Goal: Task Accomplishment & Management: Use online tool/utility

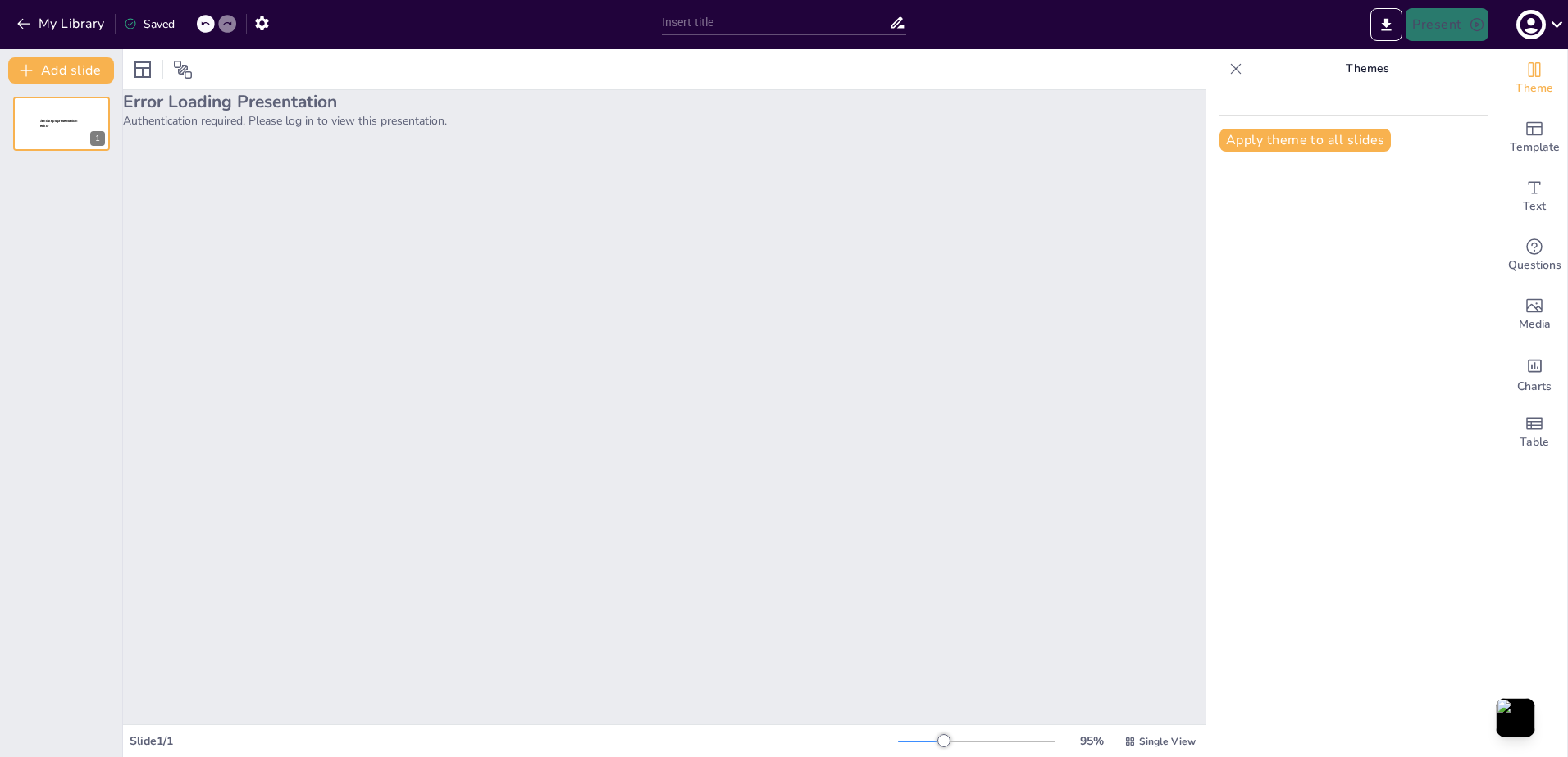
click at [332, 213] on div "Error Loading Presentation Authentication required. Please log in to view this …" at bounding box center [664, 406] width 1083 height 634
click at [73, 126] on p "Sendsteps presentation editor" at bounding box center [61, 124] width 44 height 10
click at [72, 19] on button "My Library" at bounding box center [61, 24] width 99 height 27
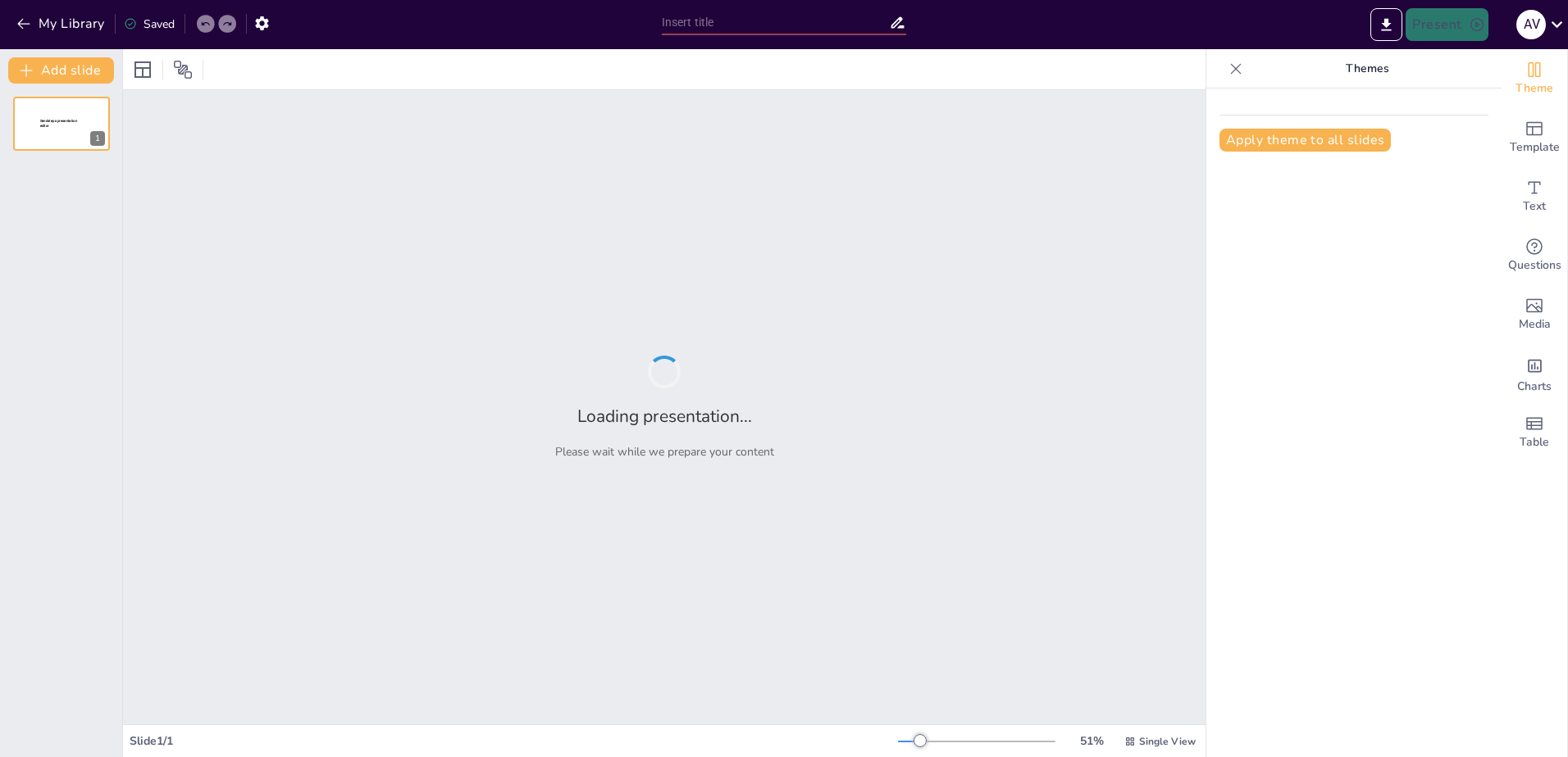
type input "Transformando Ideas en Acción: El Proceso Creativo"
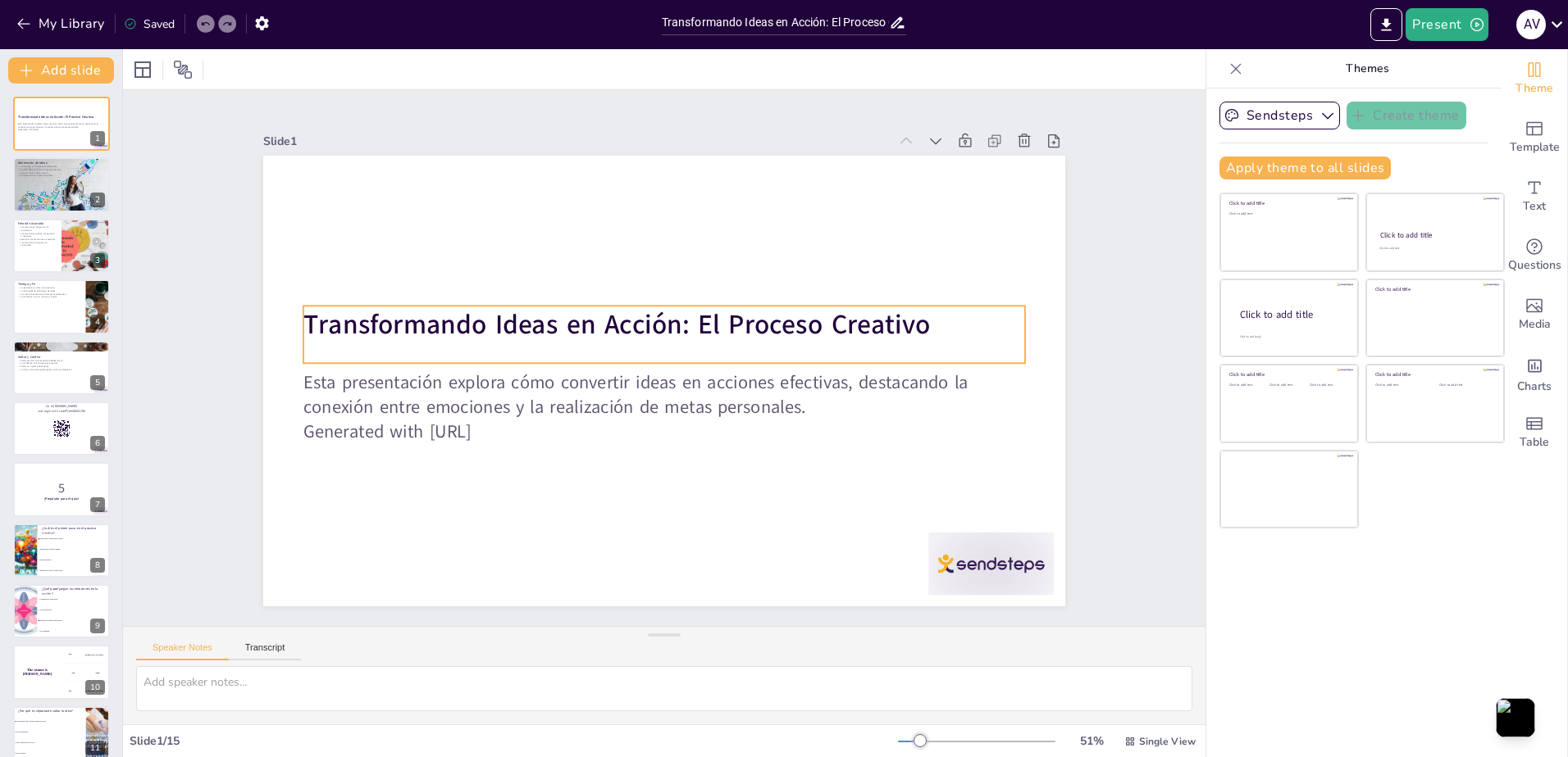
checkbox input "true"
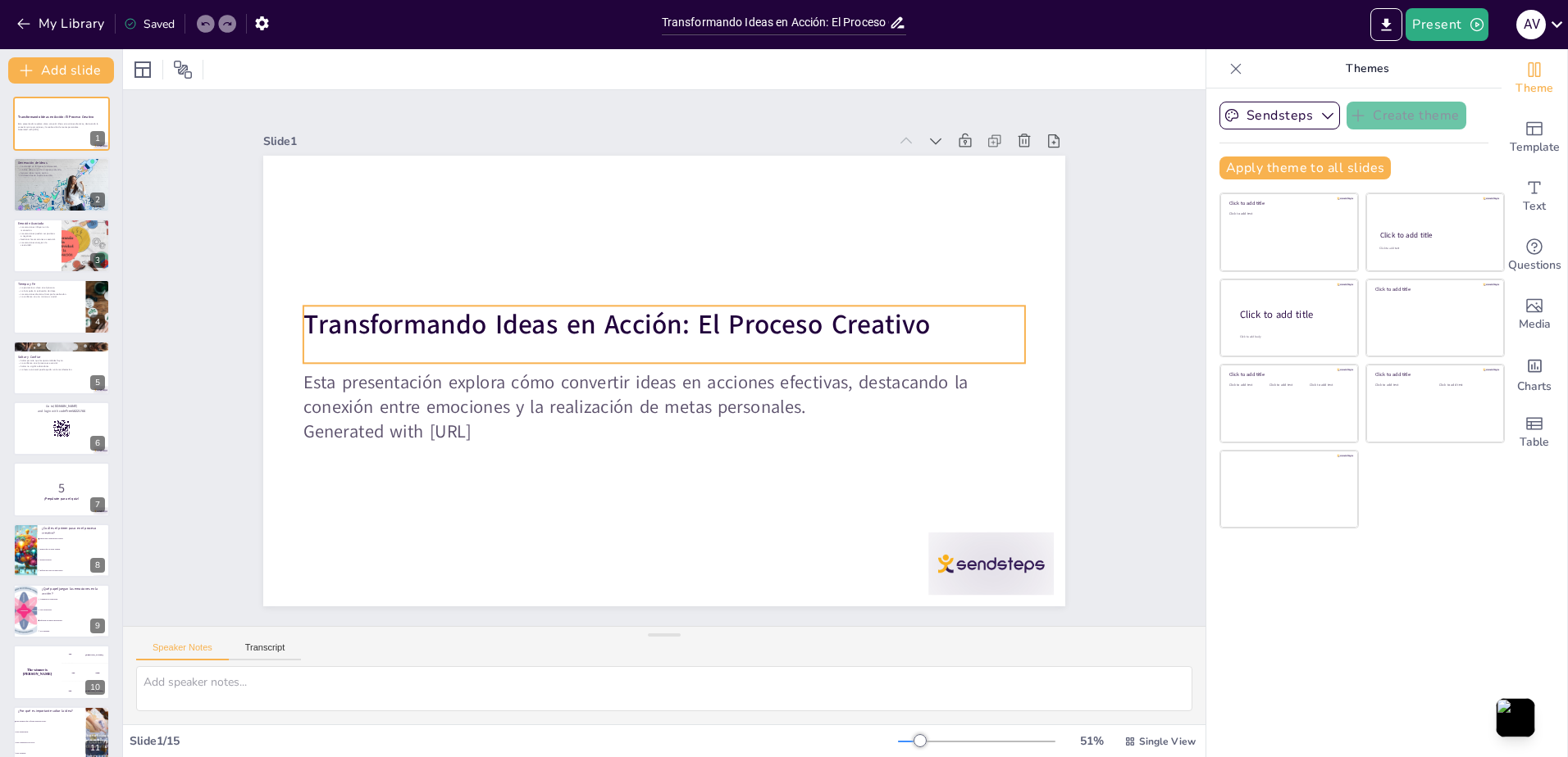
checkbox input "true"
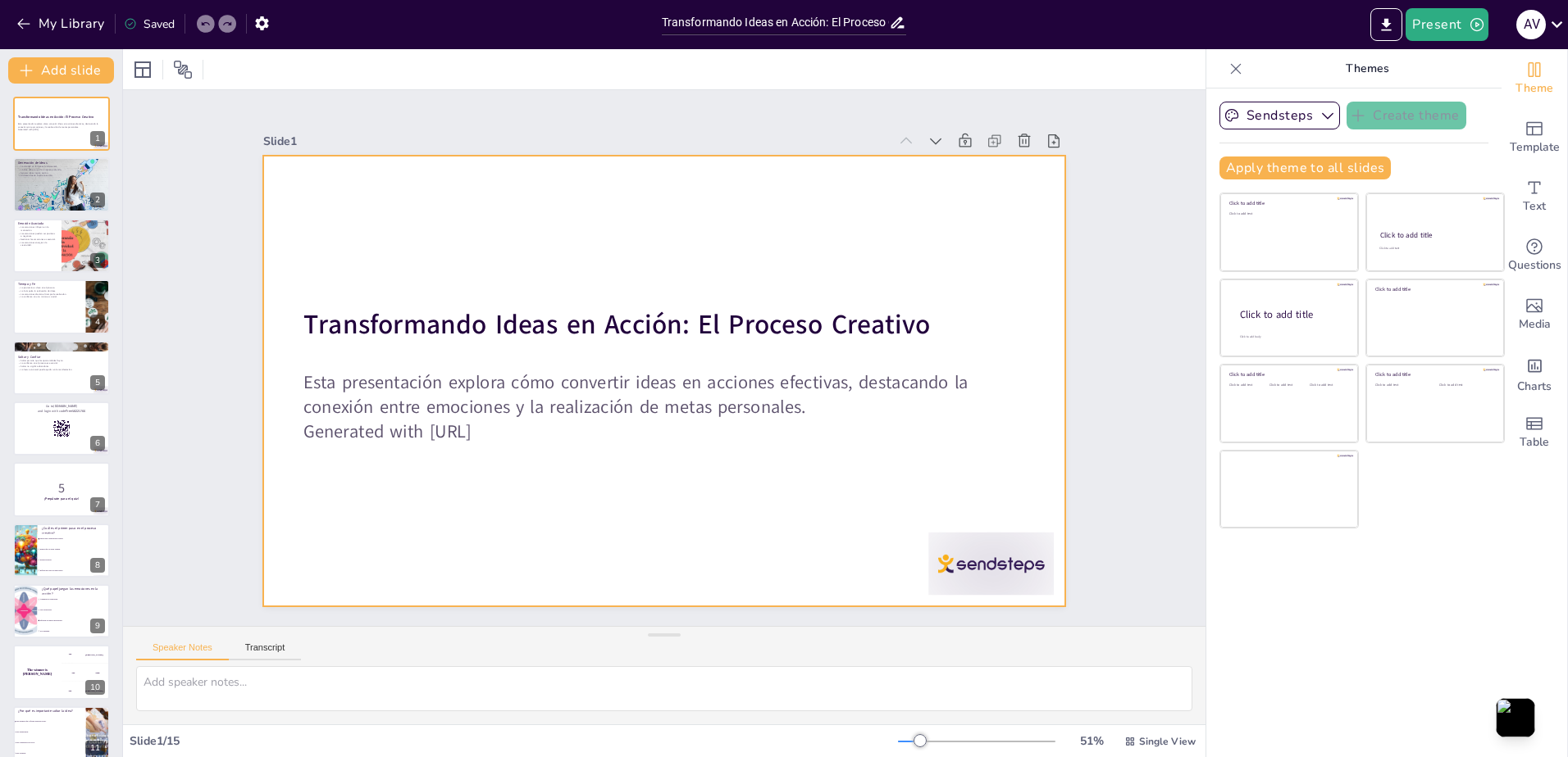
checkbox input "true"
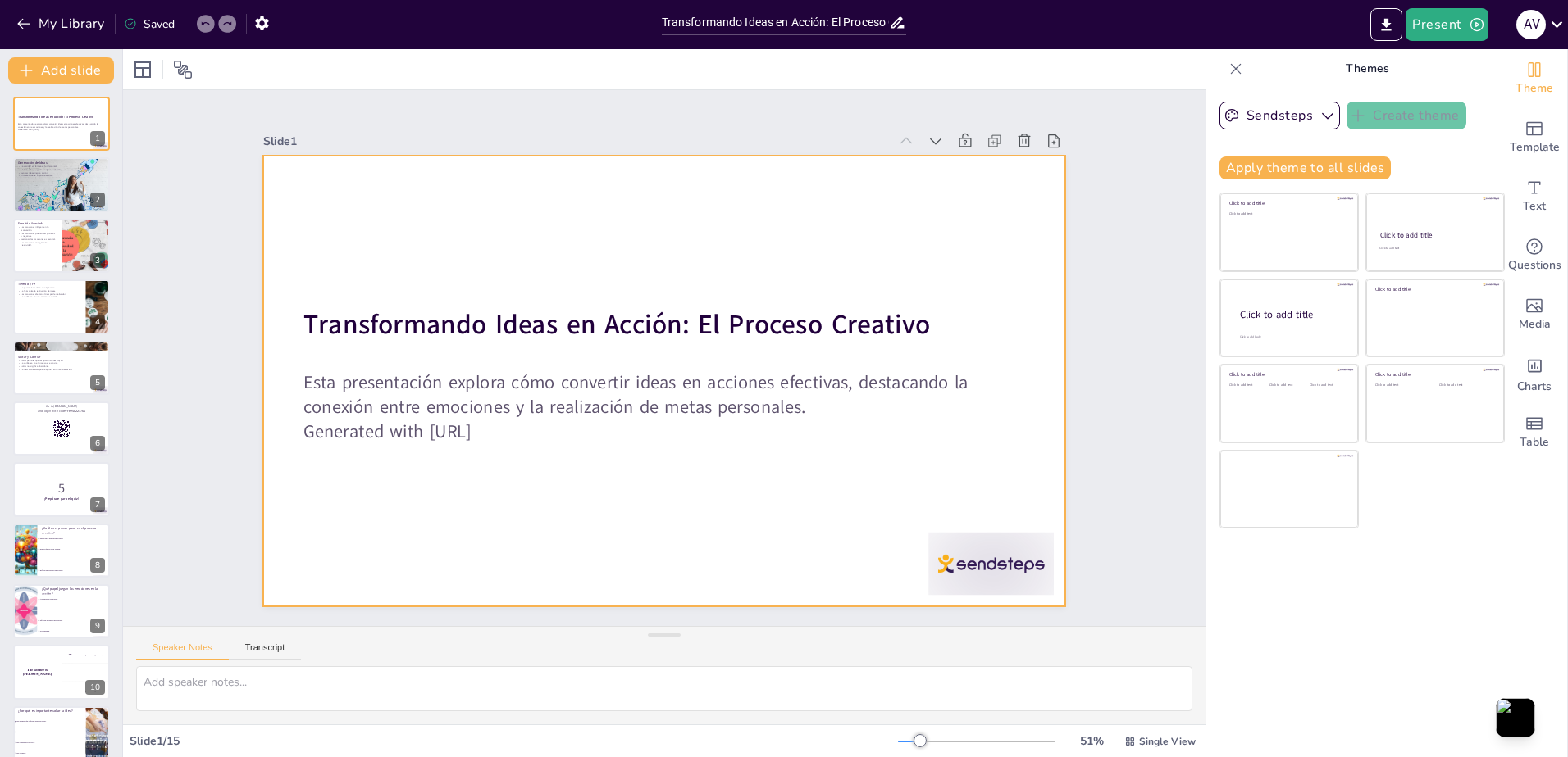
checkbox input "true"
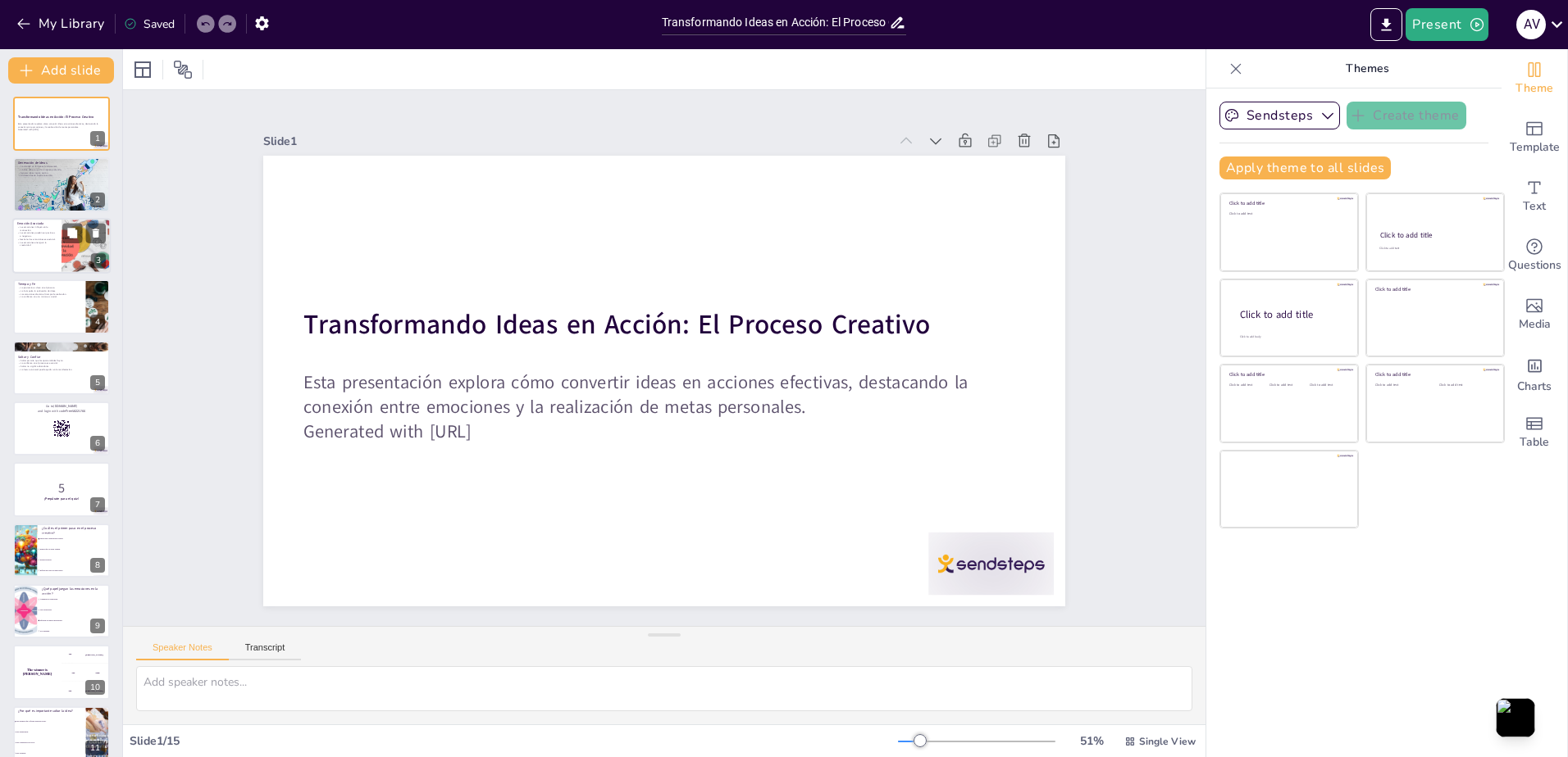
checkbox input "true"
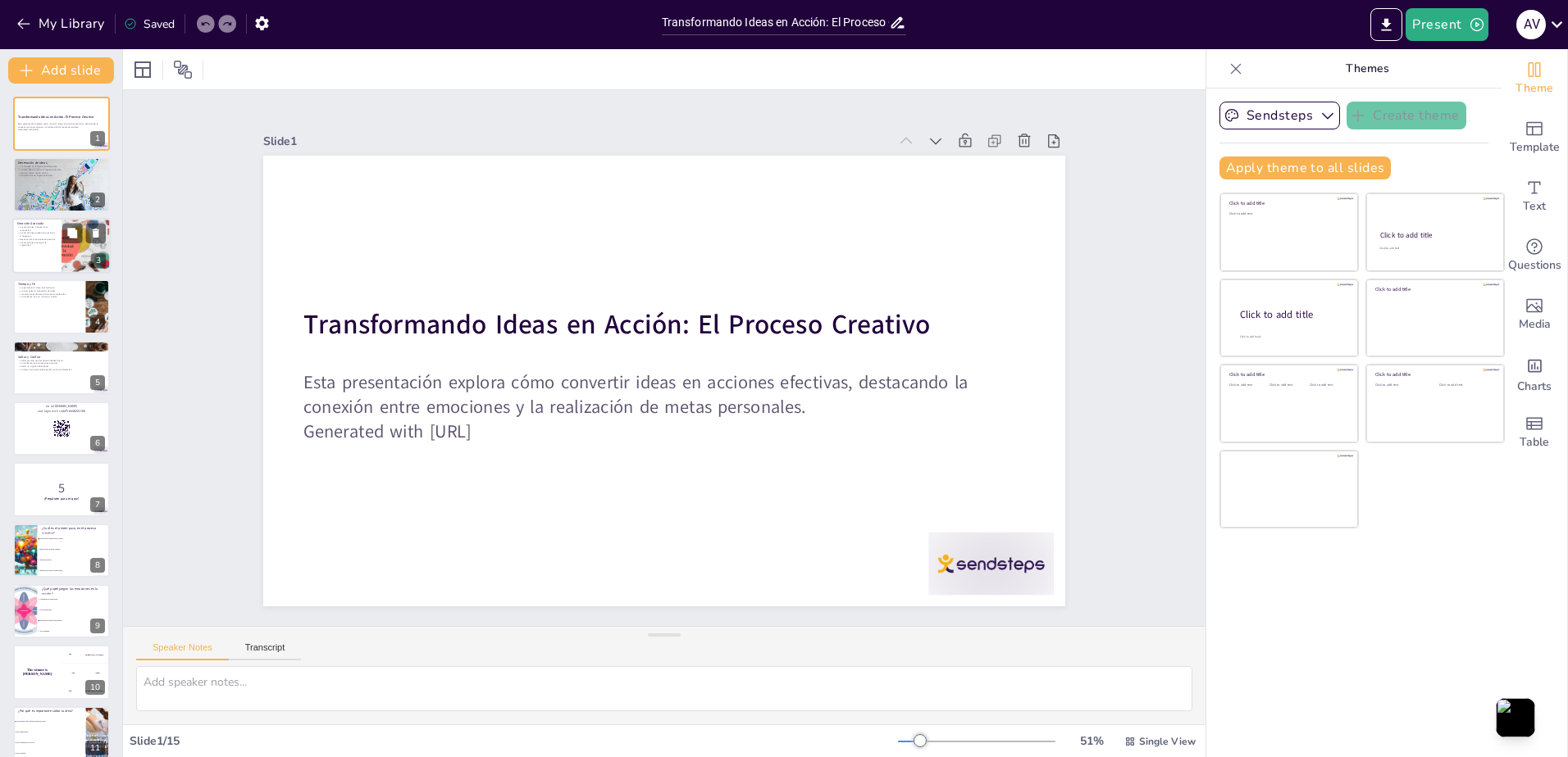
checkbox input "true"
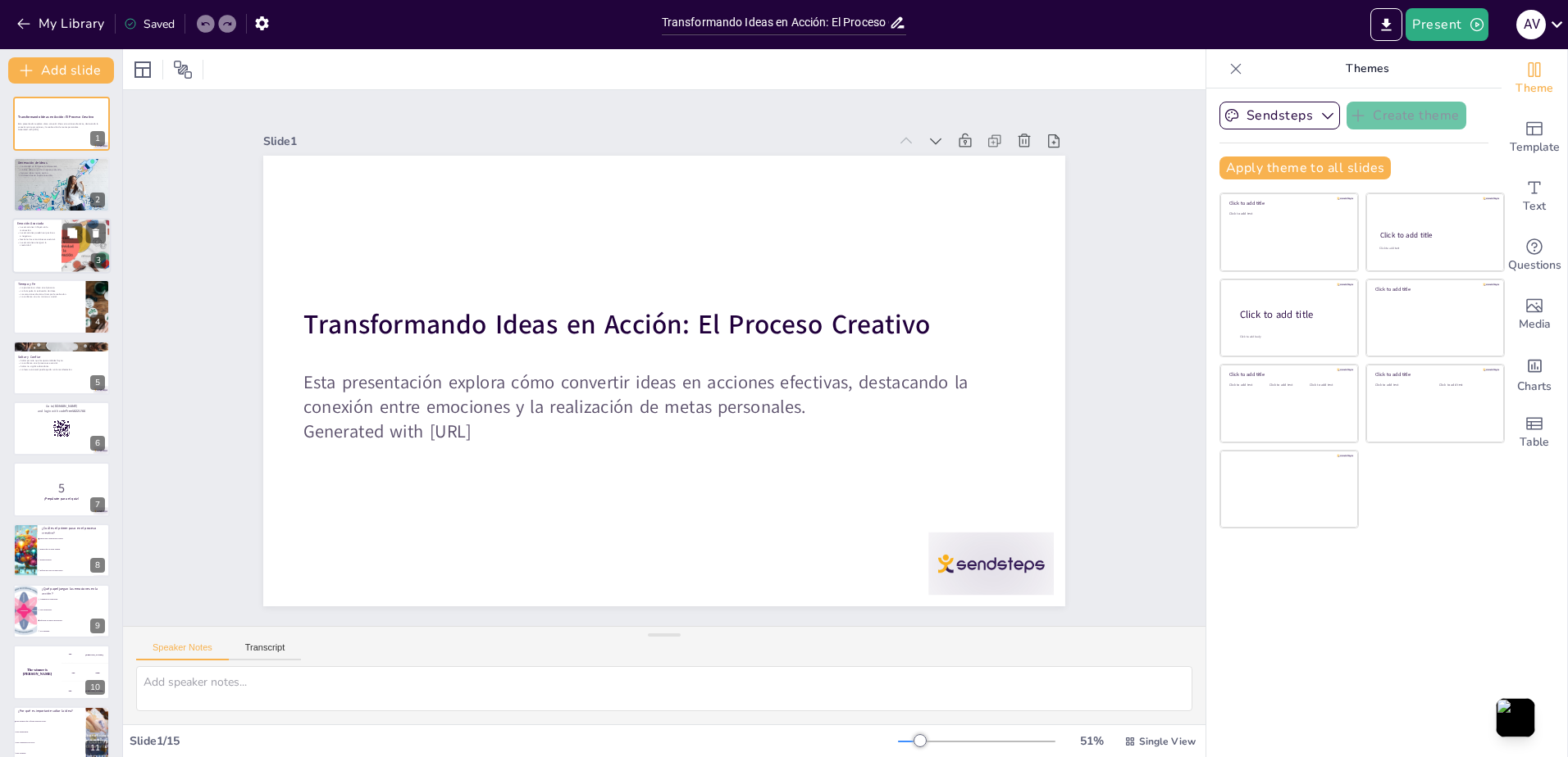
click at [59, 255] on div at bounding box center [60, 245] width 98 height 56
type textarea "La motivación es crucial para llevar a cabo acciones. Las emociones positivas p…"
checkbox input "true"
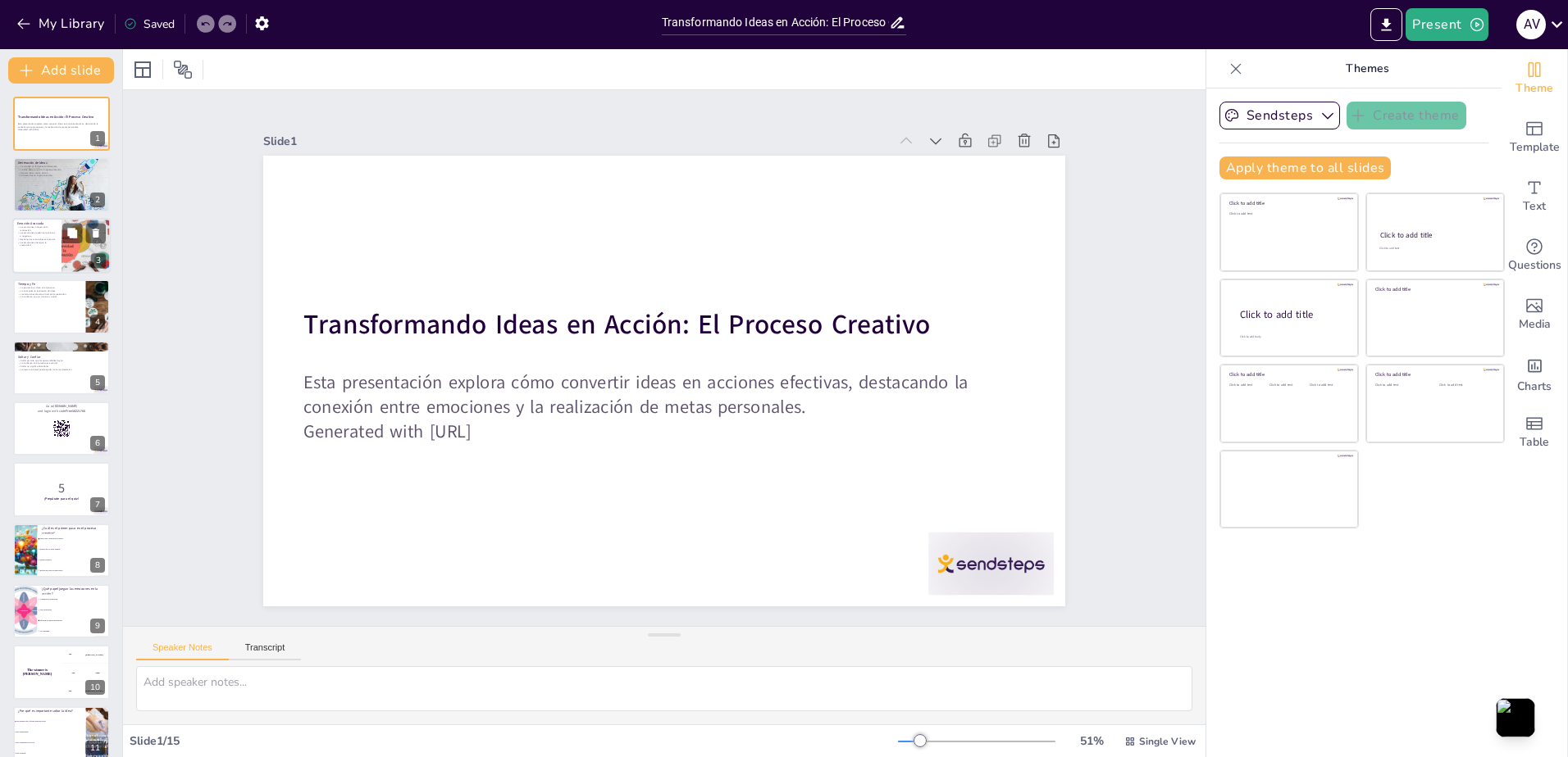
checkbox input "true"
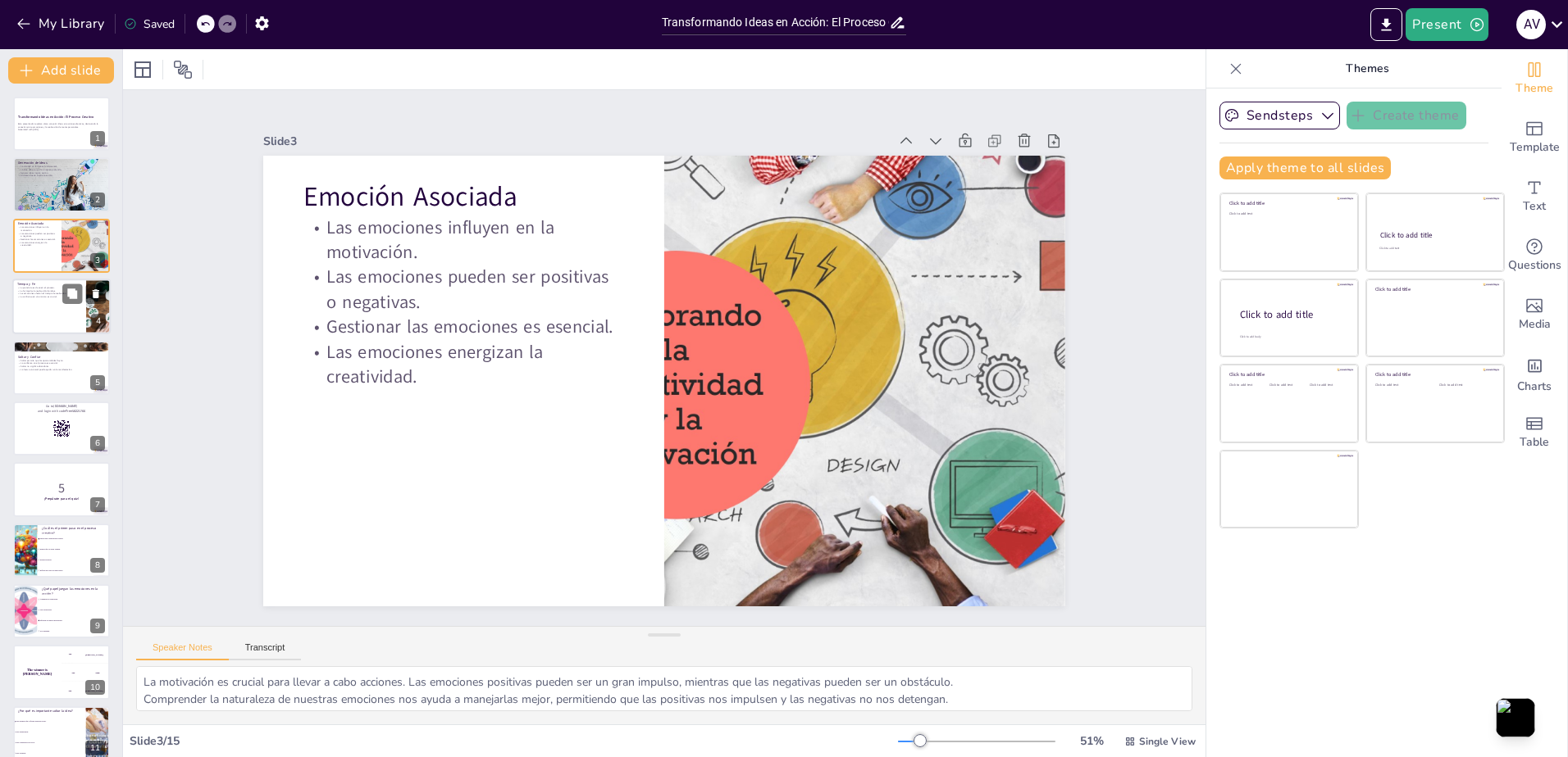
checkbox input "true"
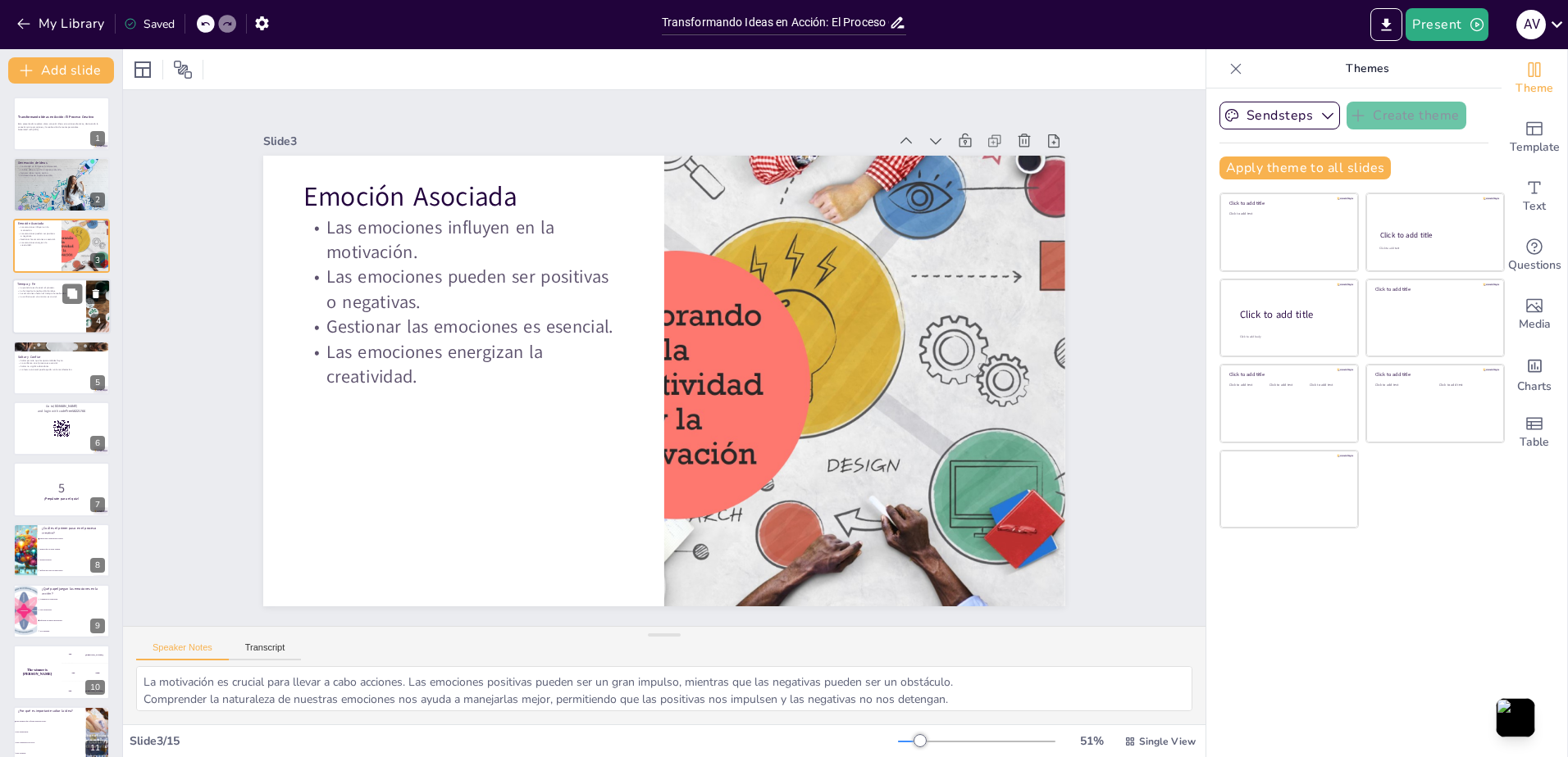
checkbox input "true"
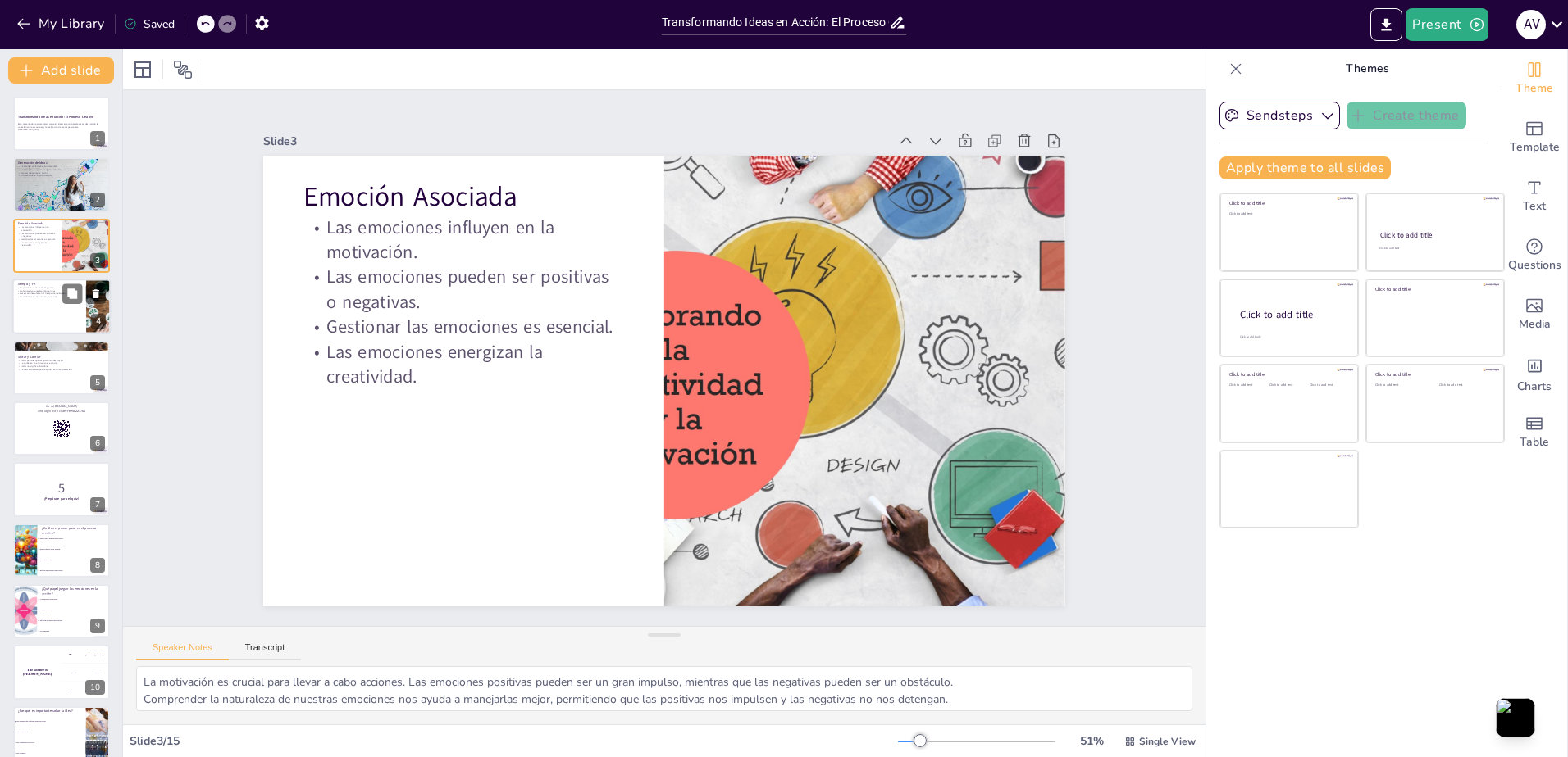
checkbox input "true"
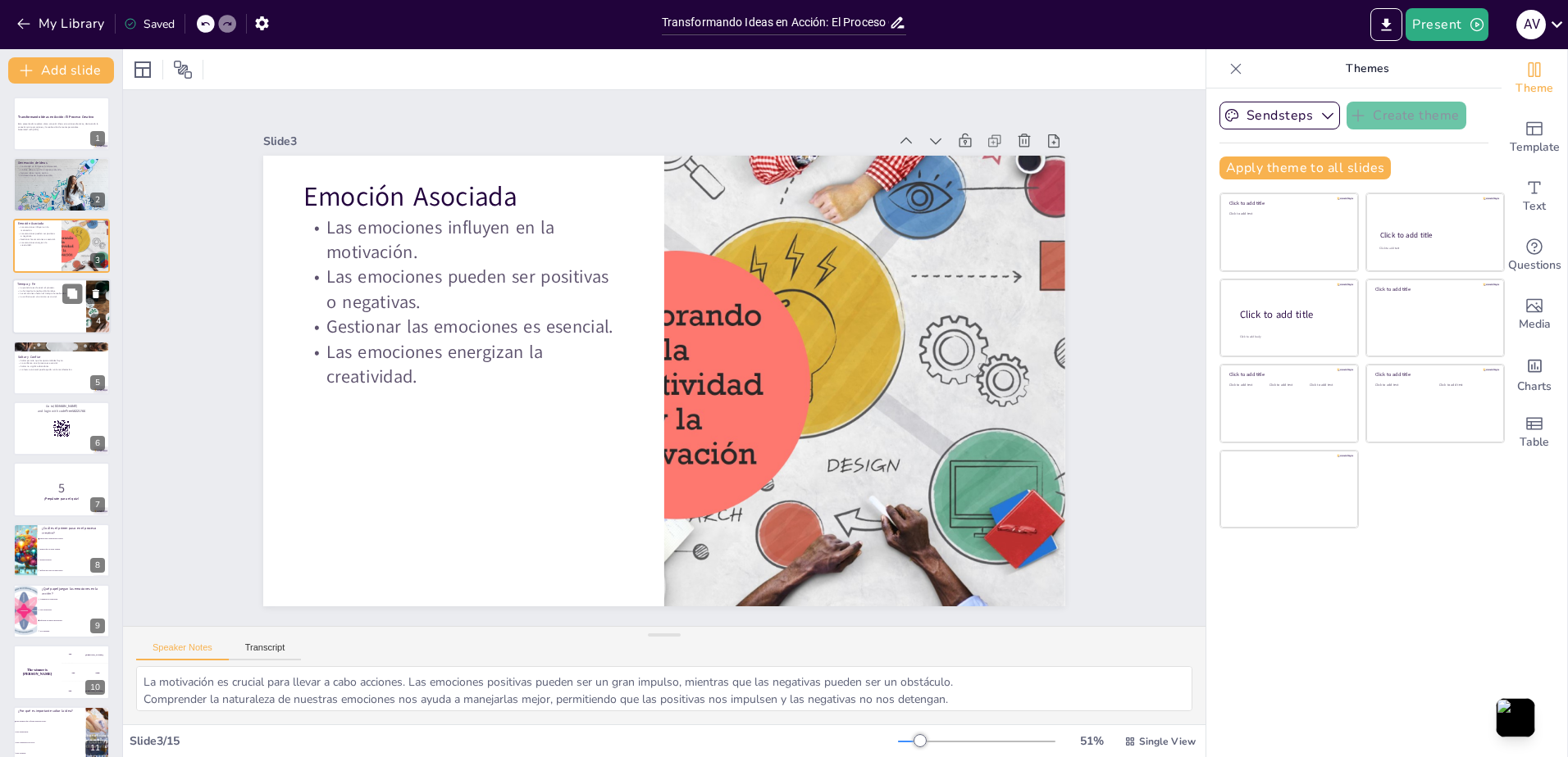
checkbox input "true"
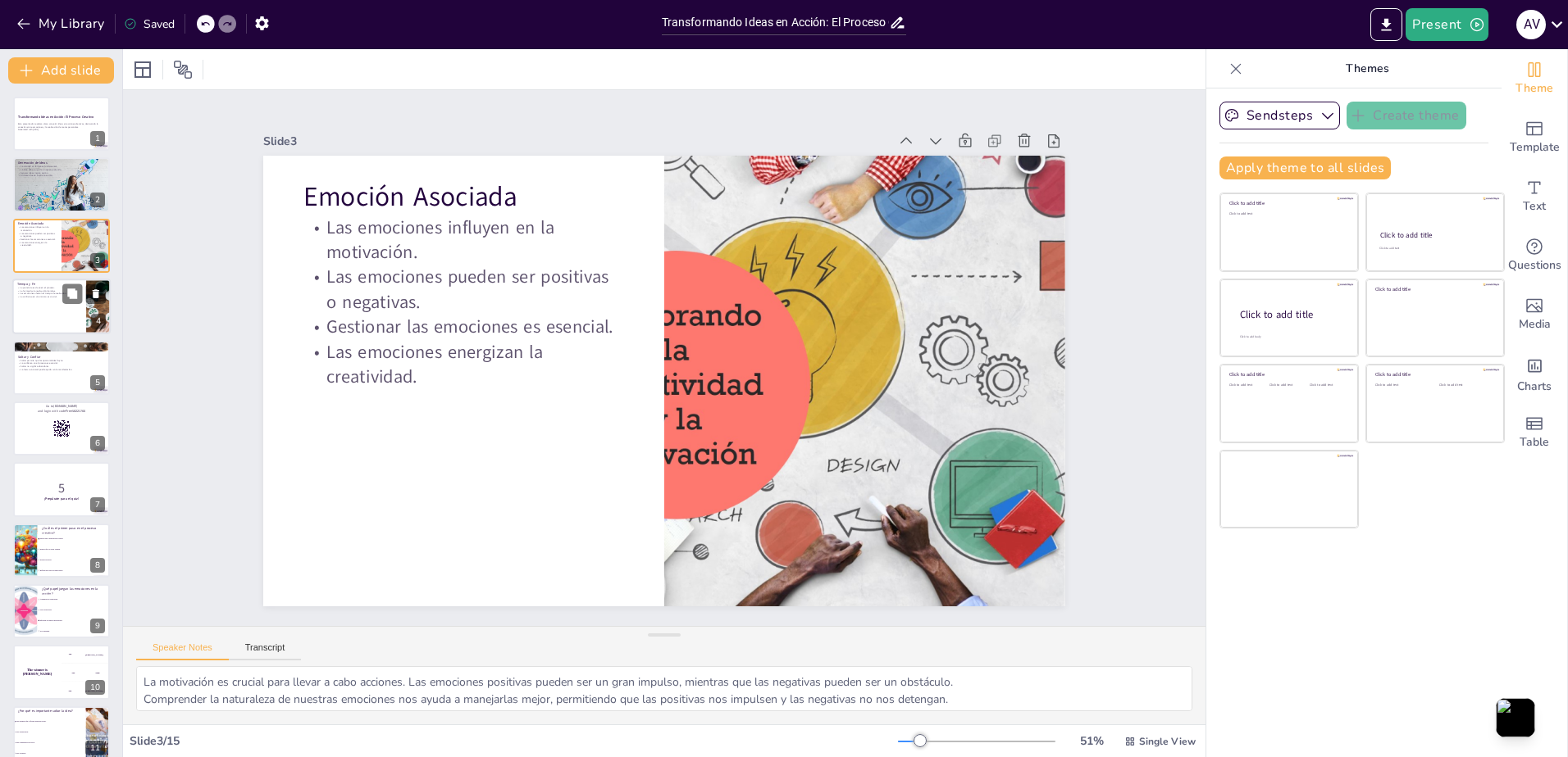
click at [59, 289] on p "La fe impulsa la realización de ideas." at bounding box center [49, 291] width 64 height 4
type textarea "La paciencia permite que las ideas se desarrollen y maduren. Es un componente e…"
checkbox input "true"
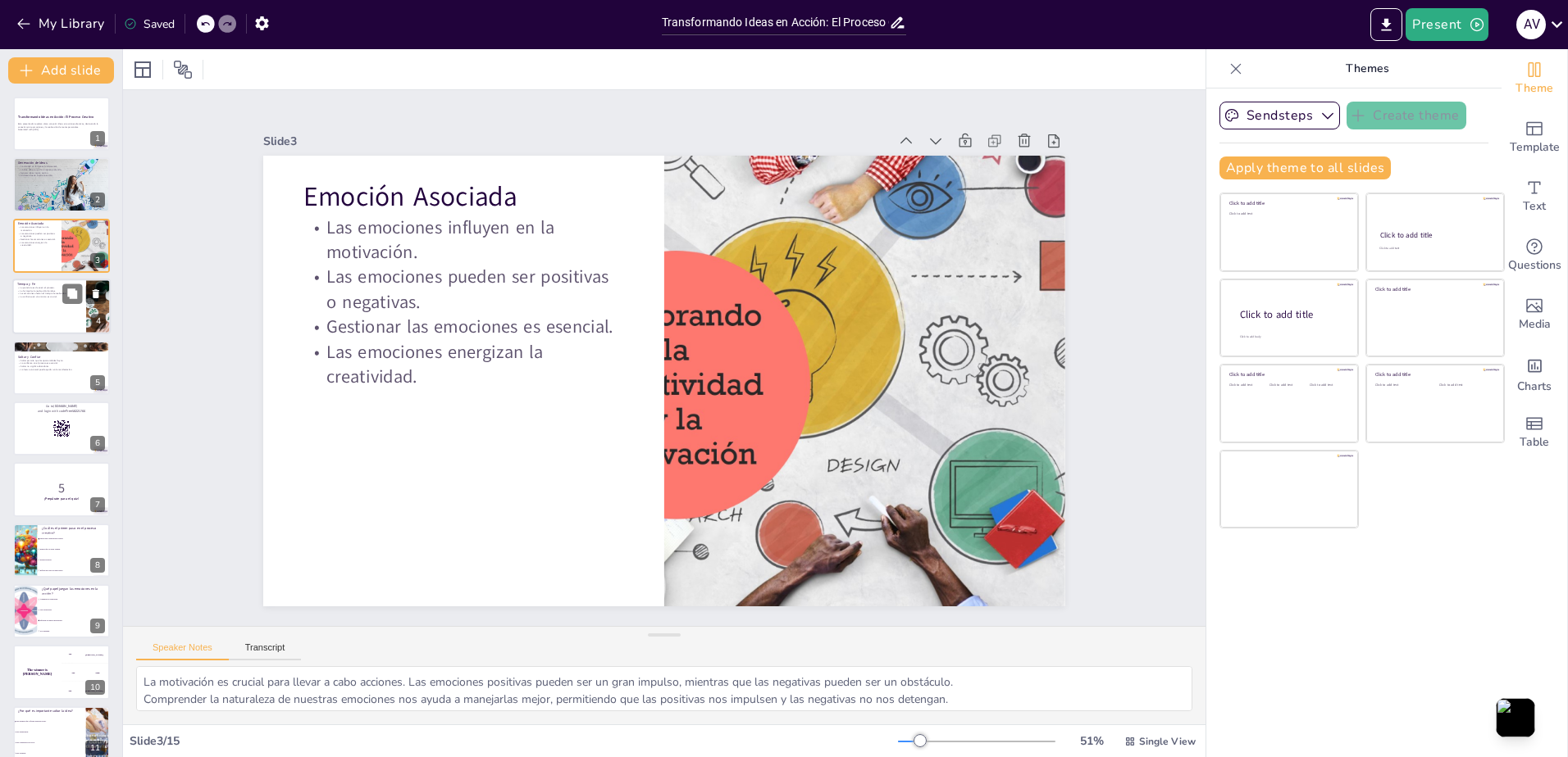
checkbox input "true"
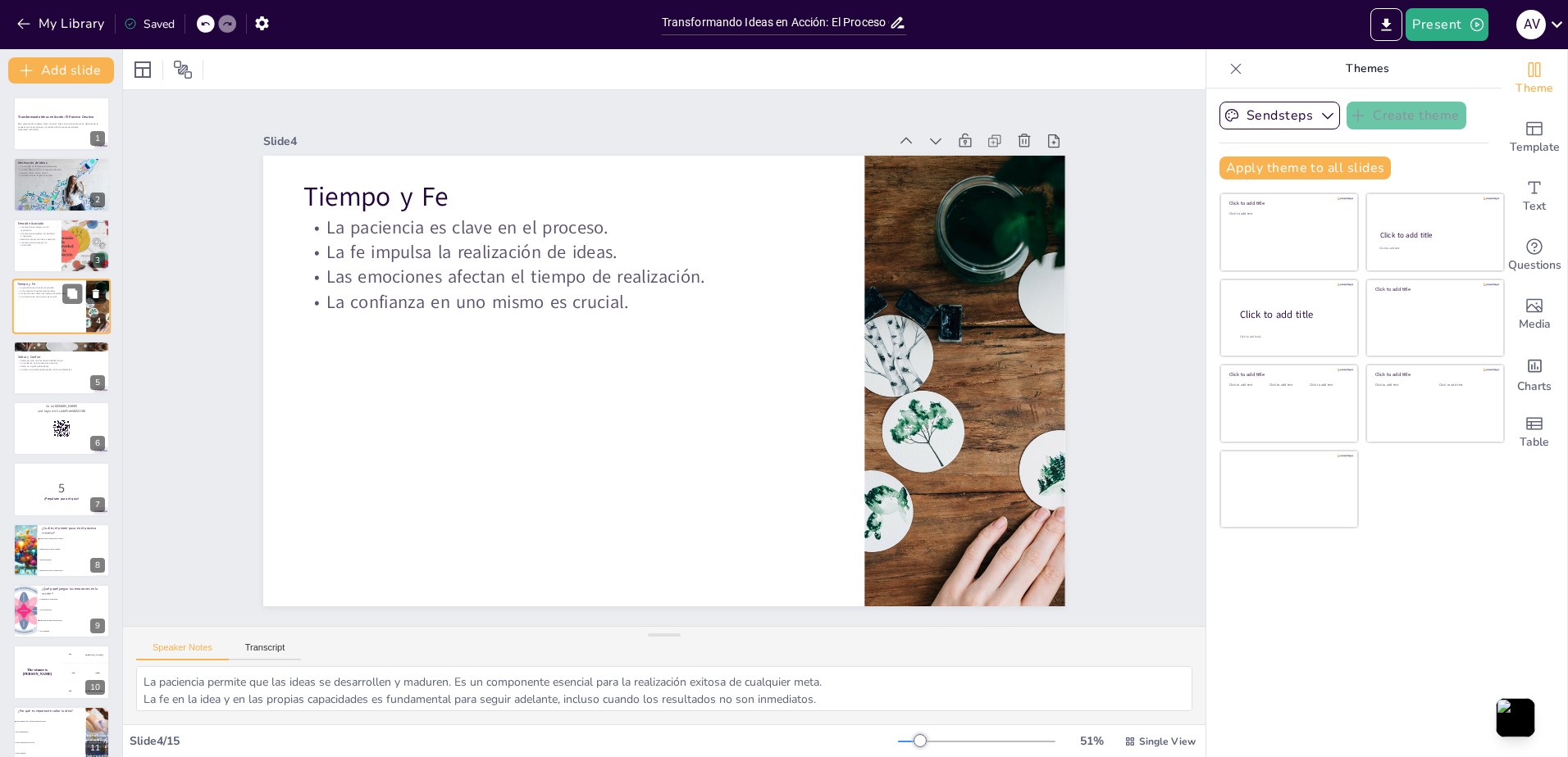
checkbox input "true"
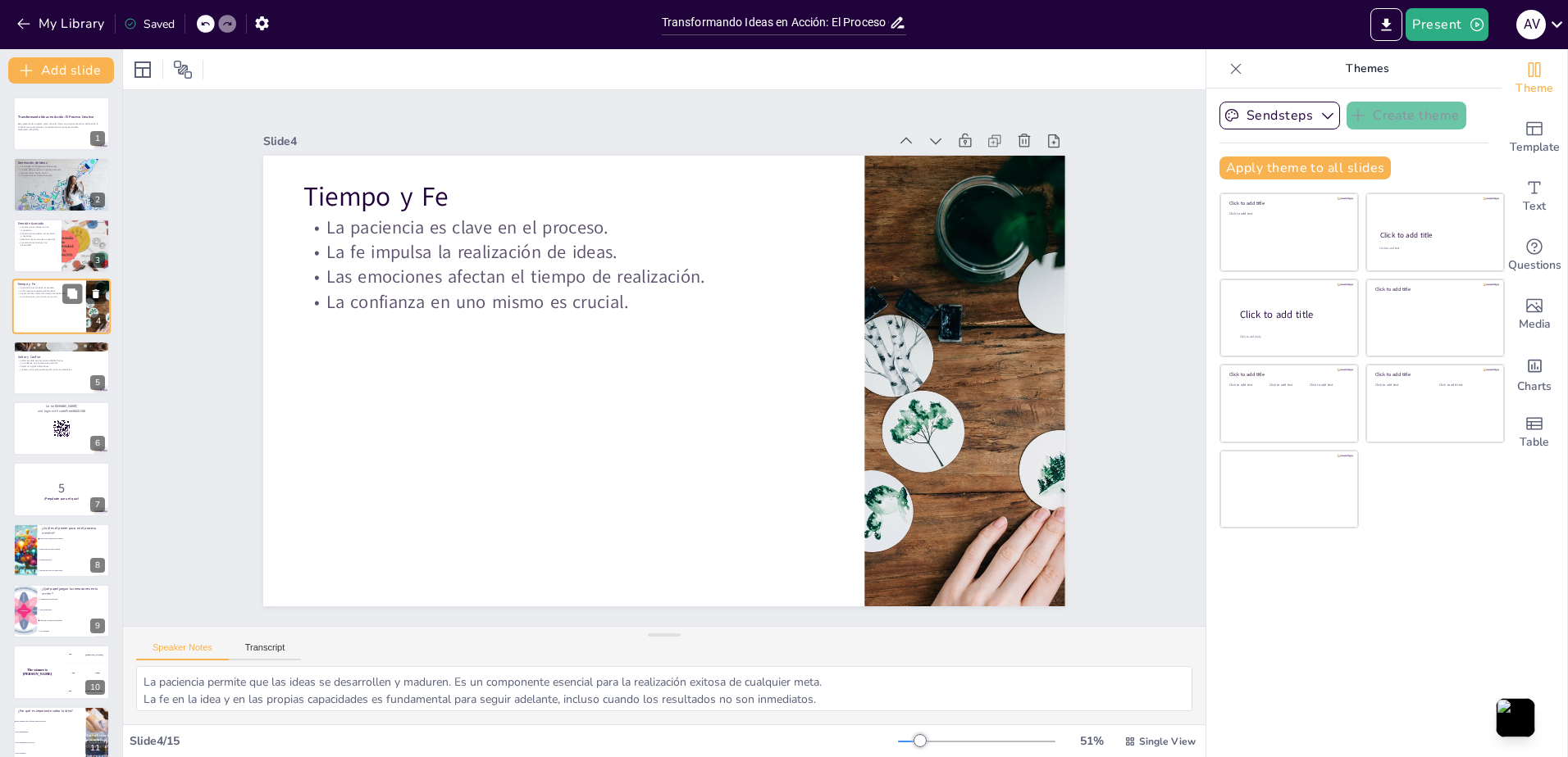
checkbox input "true"
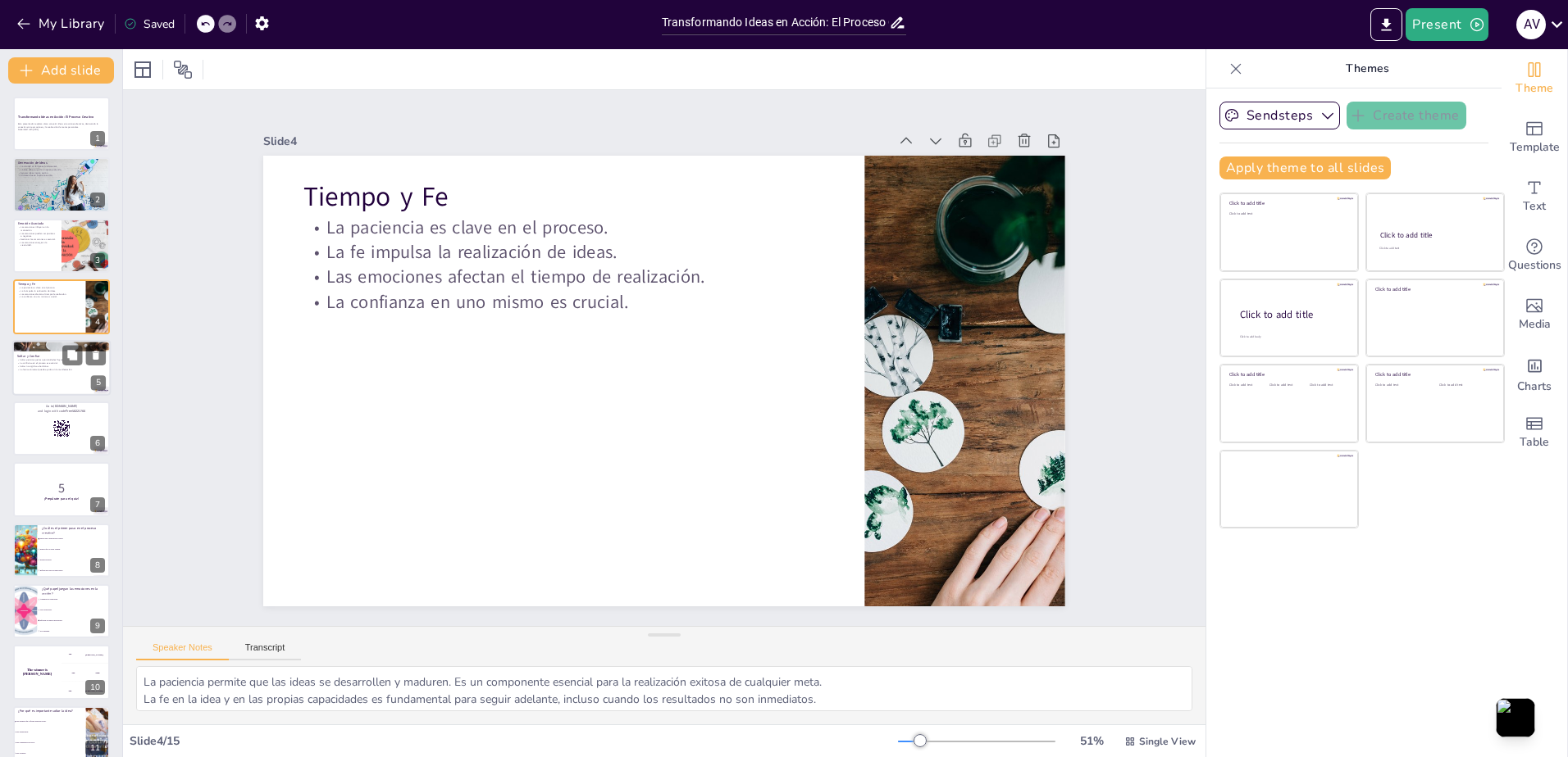
checkbox input "true"
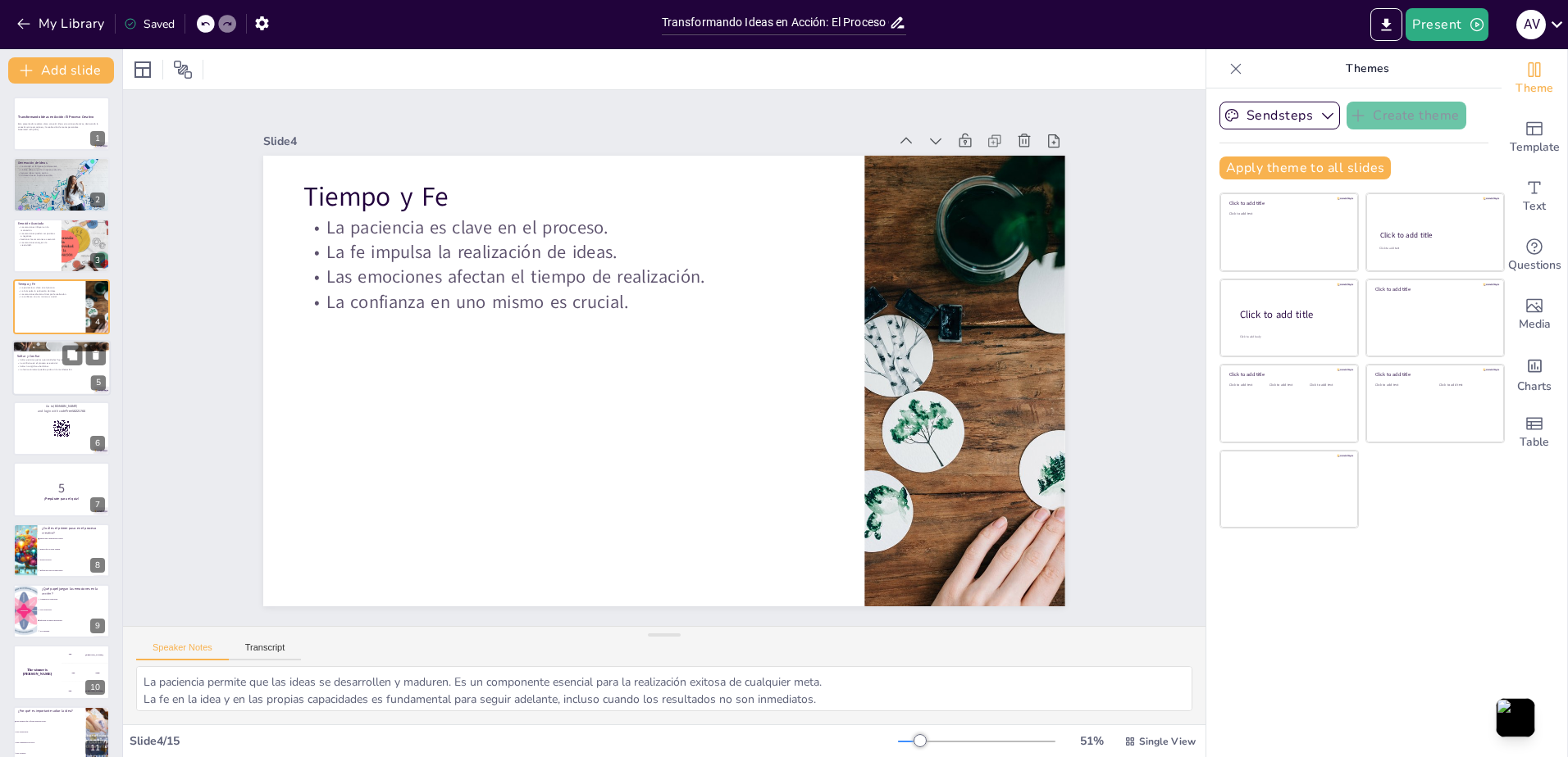
checkbox input "true"
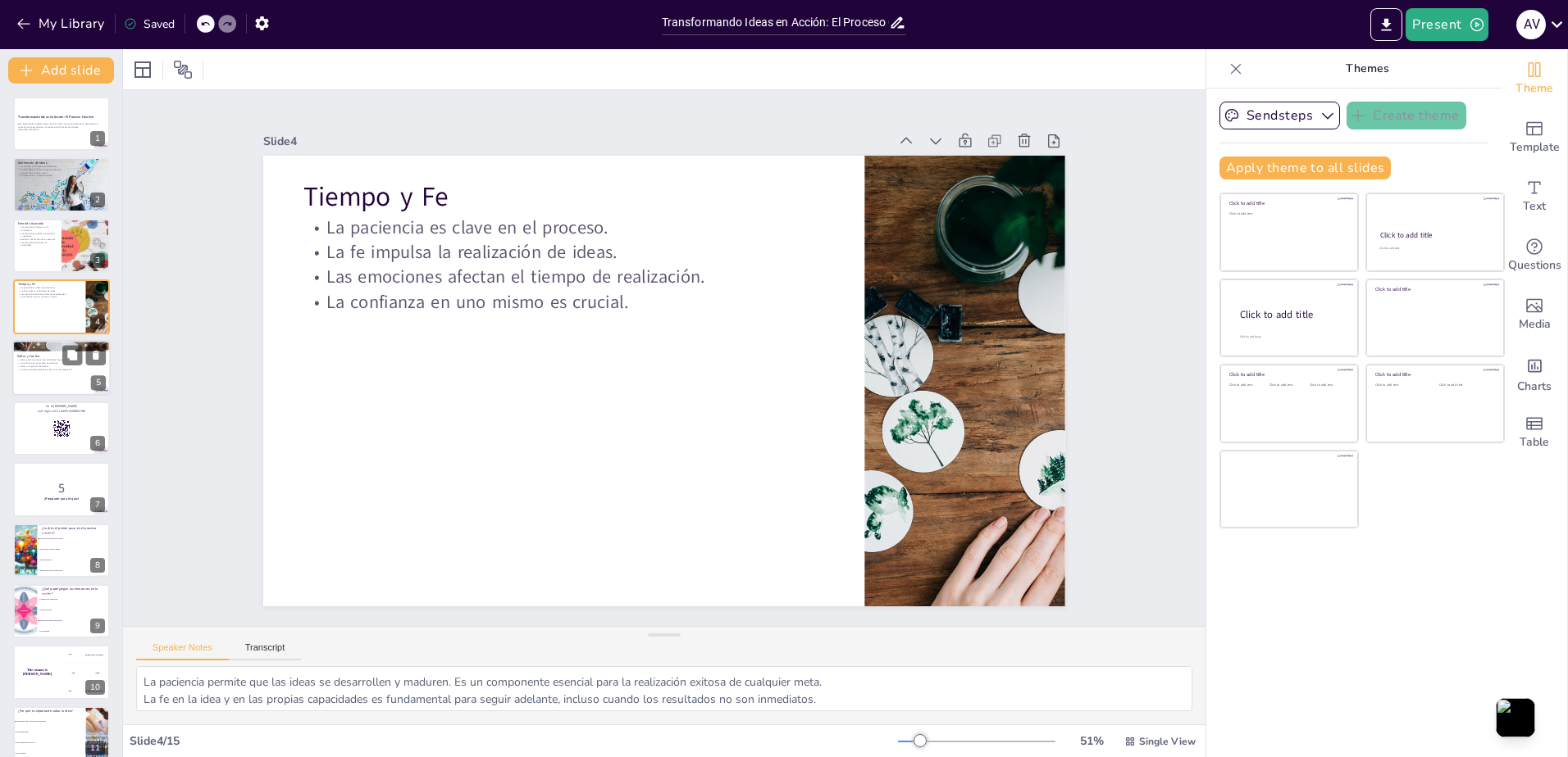
checkbox input "true"
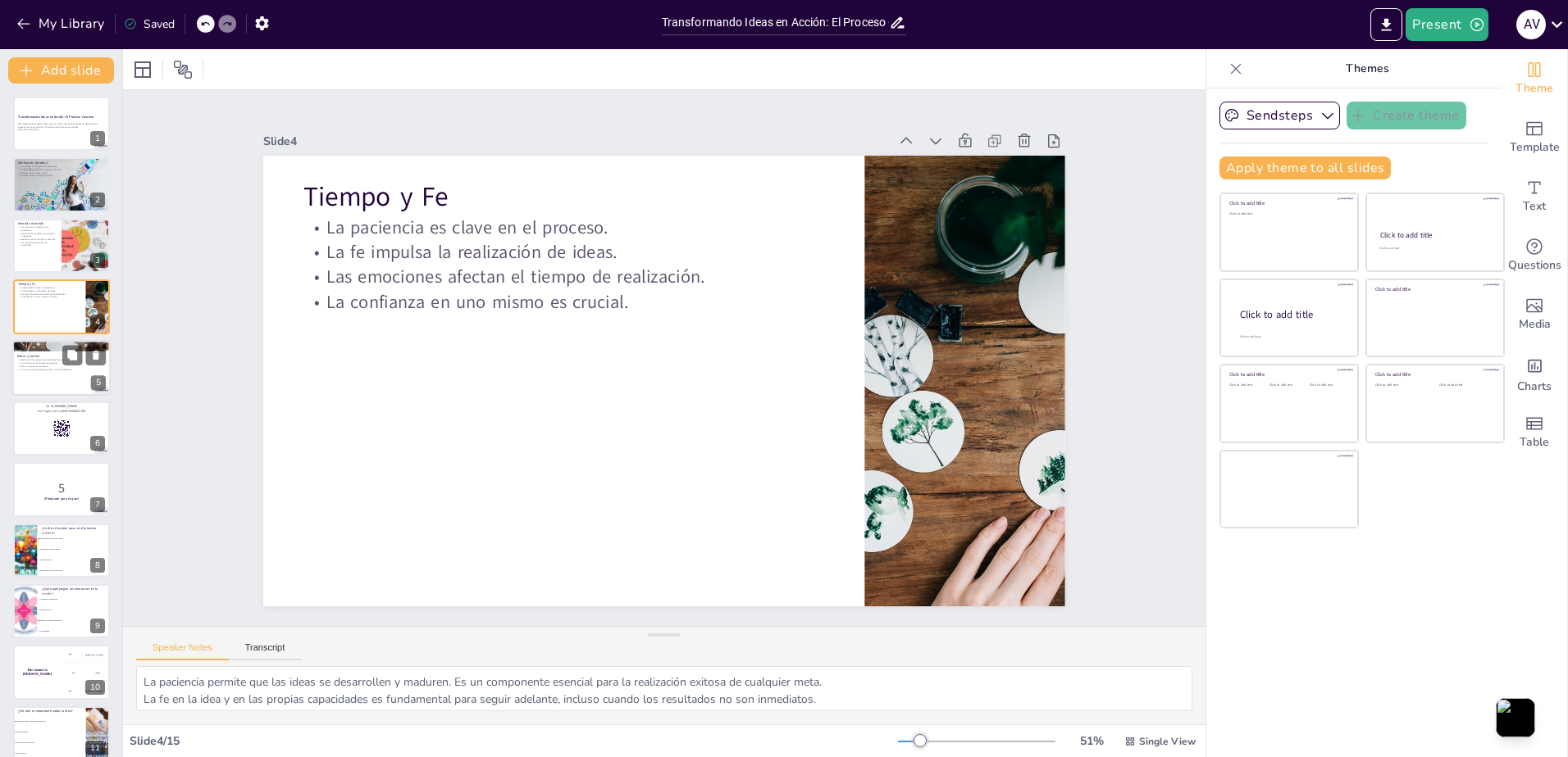
checkbox input "true"
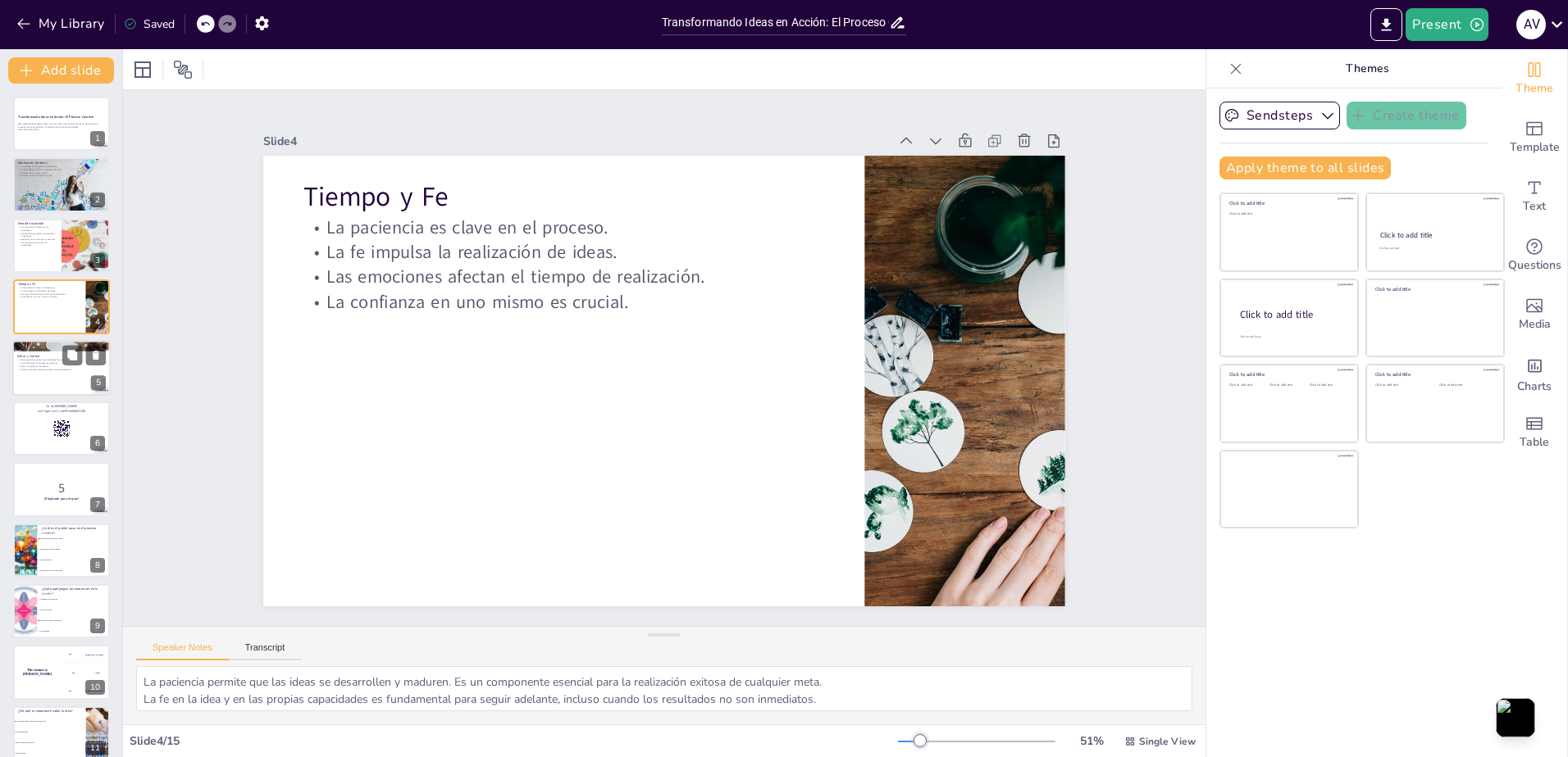
checkbox input "true"
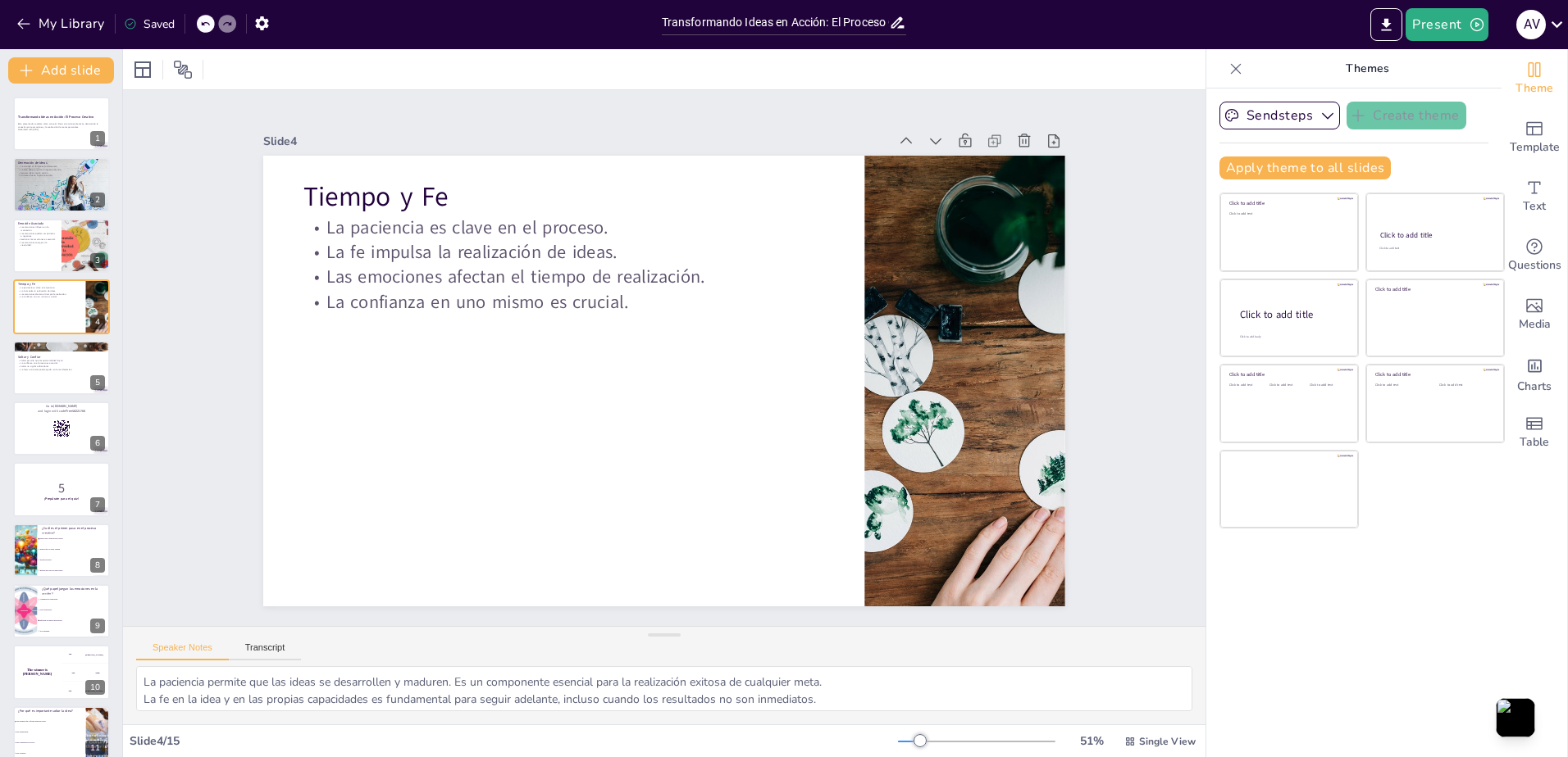
checkbox input "true"
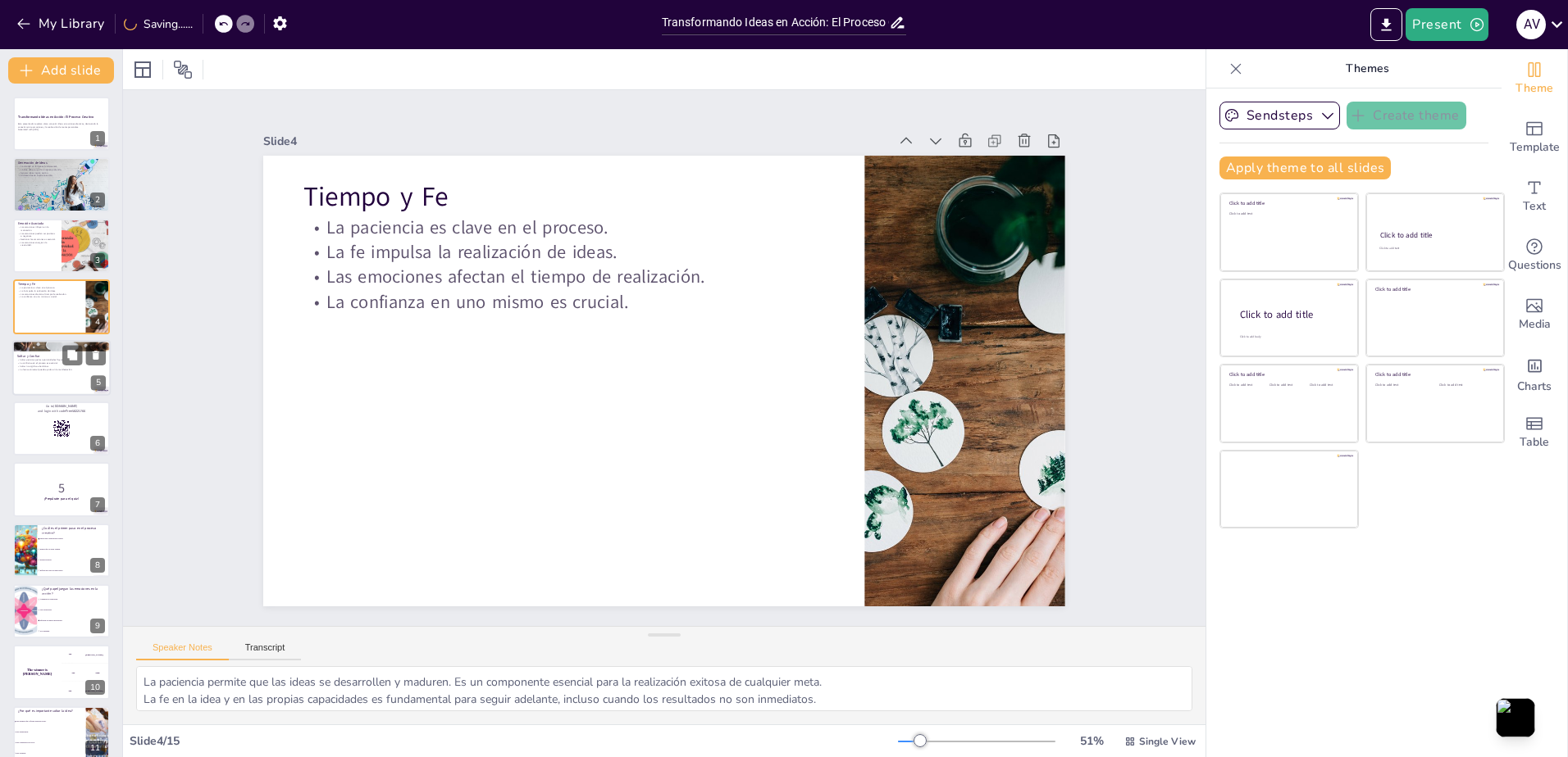
checkbox input "true"
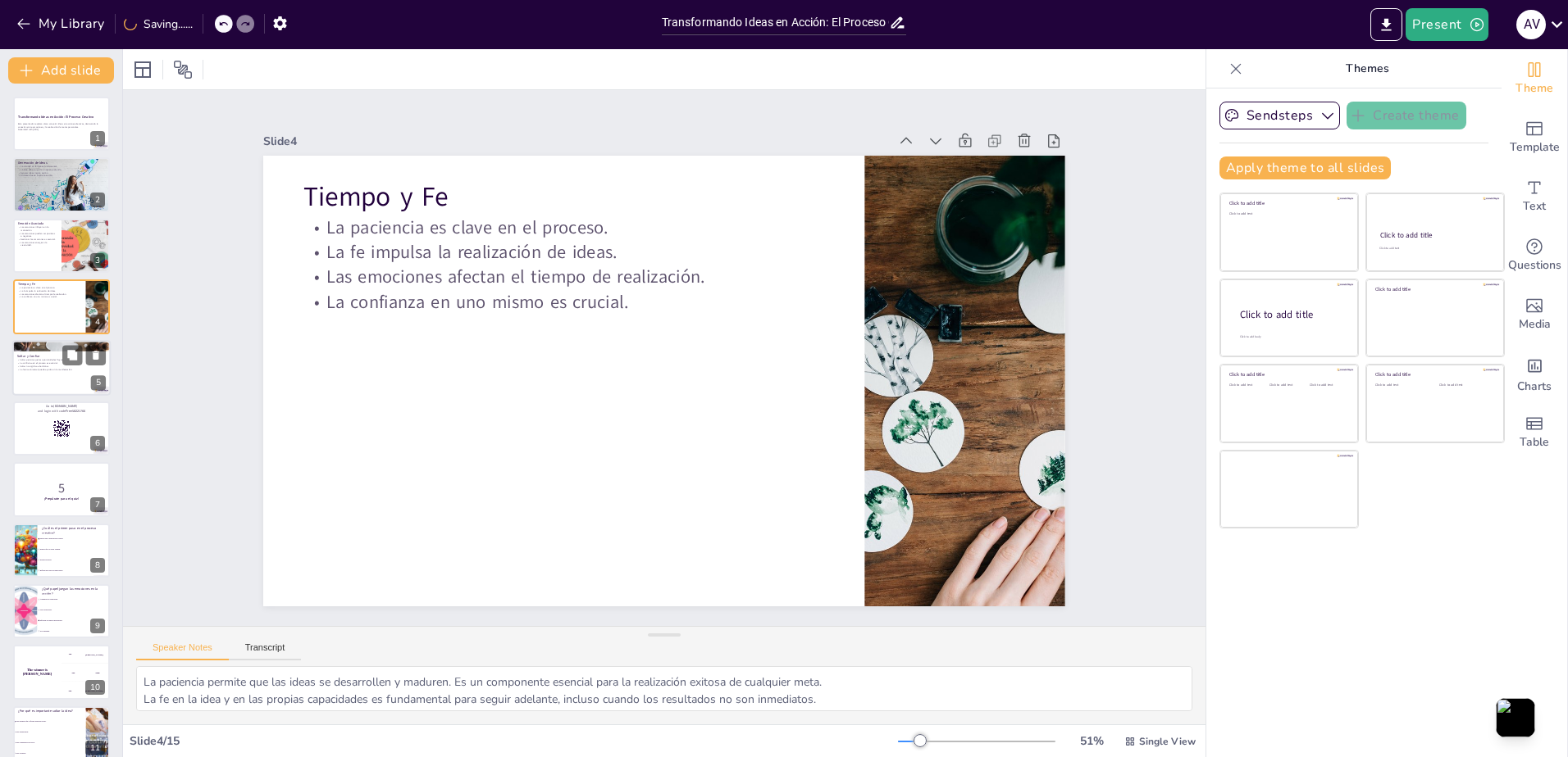
click at [43, 384] on div at bounding box center [60, 368] width 98 height 56
type textarea "Al soltar, se crea espacio para que nuevas oportunidades se presenten. Esto pue…"
checkbox input "true"
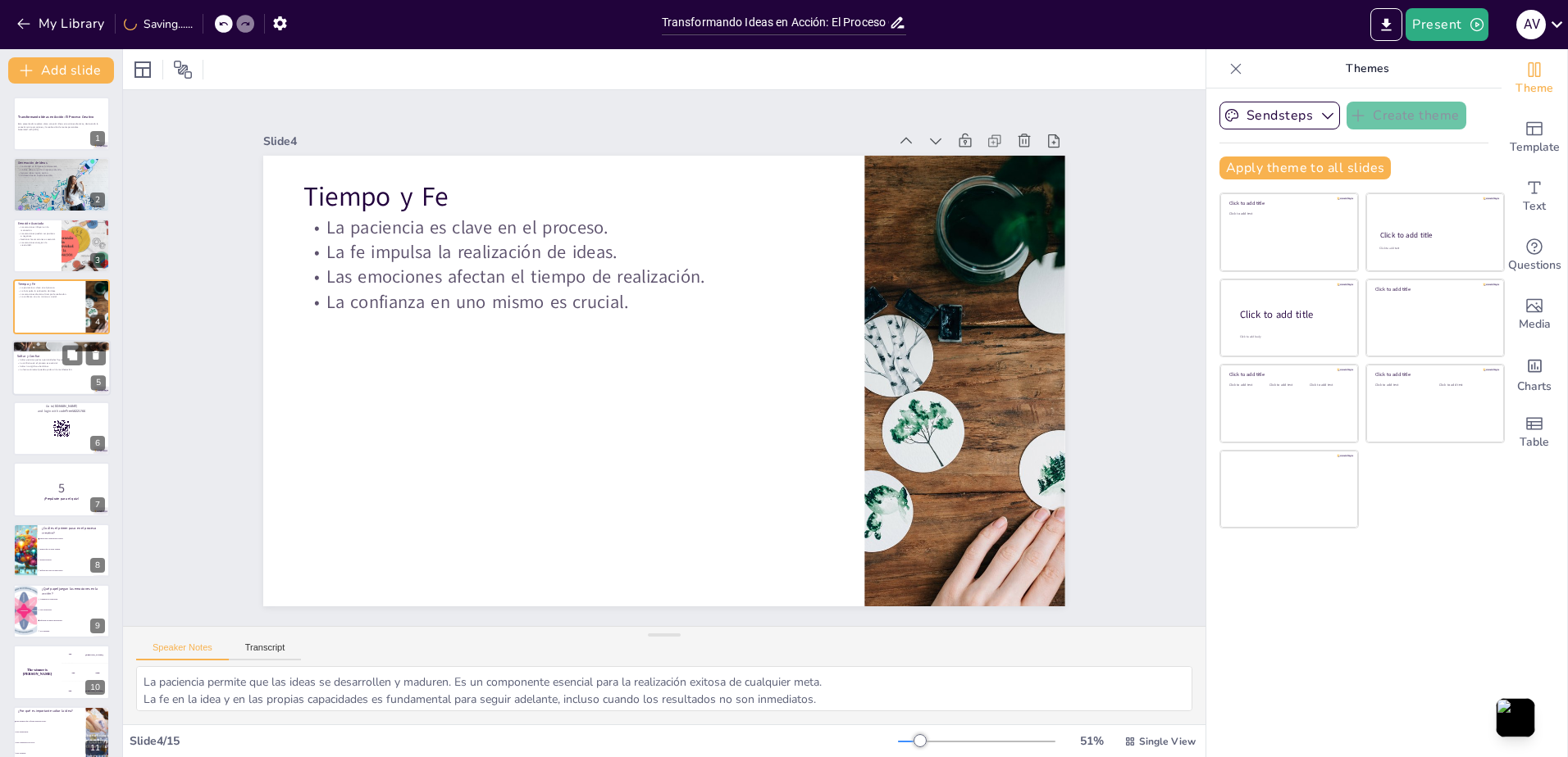
checkbox input "true"
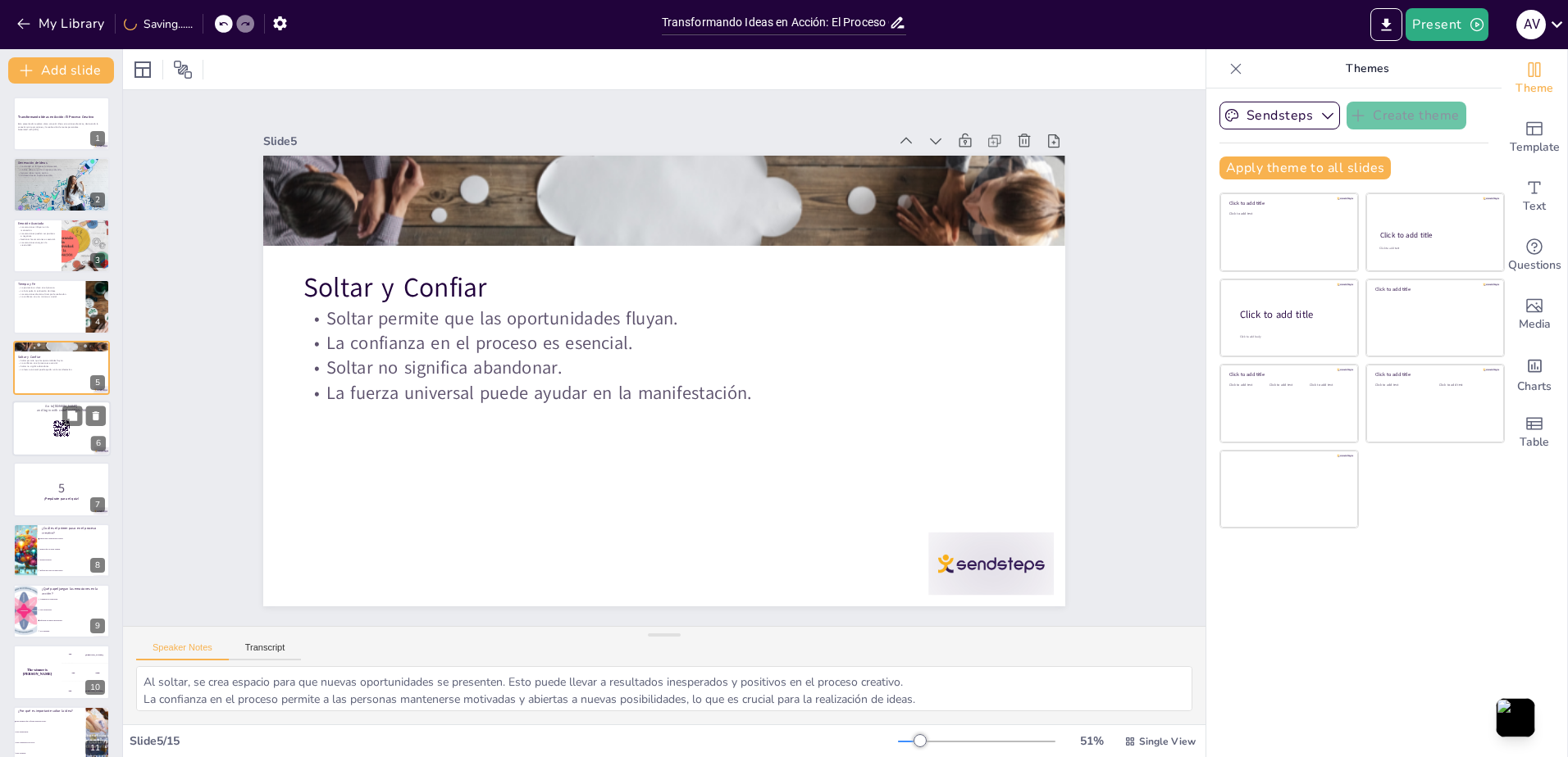
checkbox input "true"
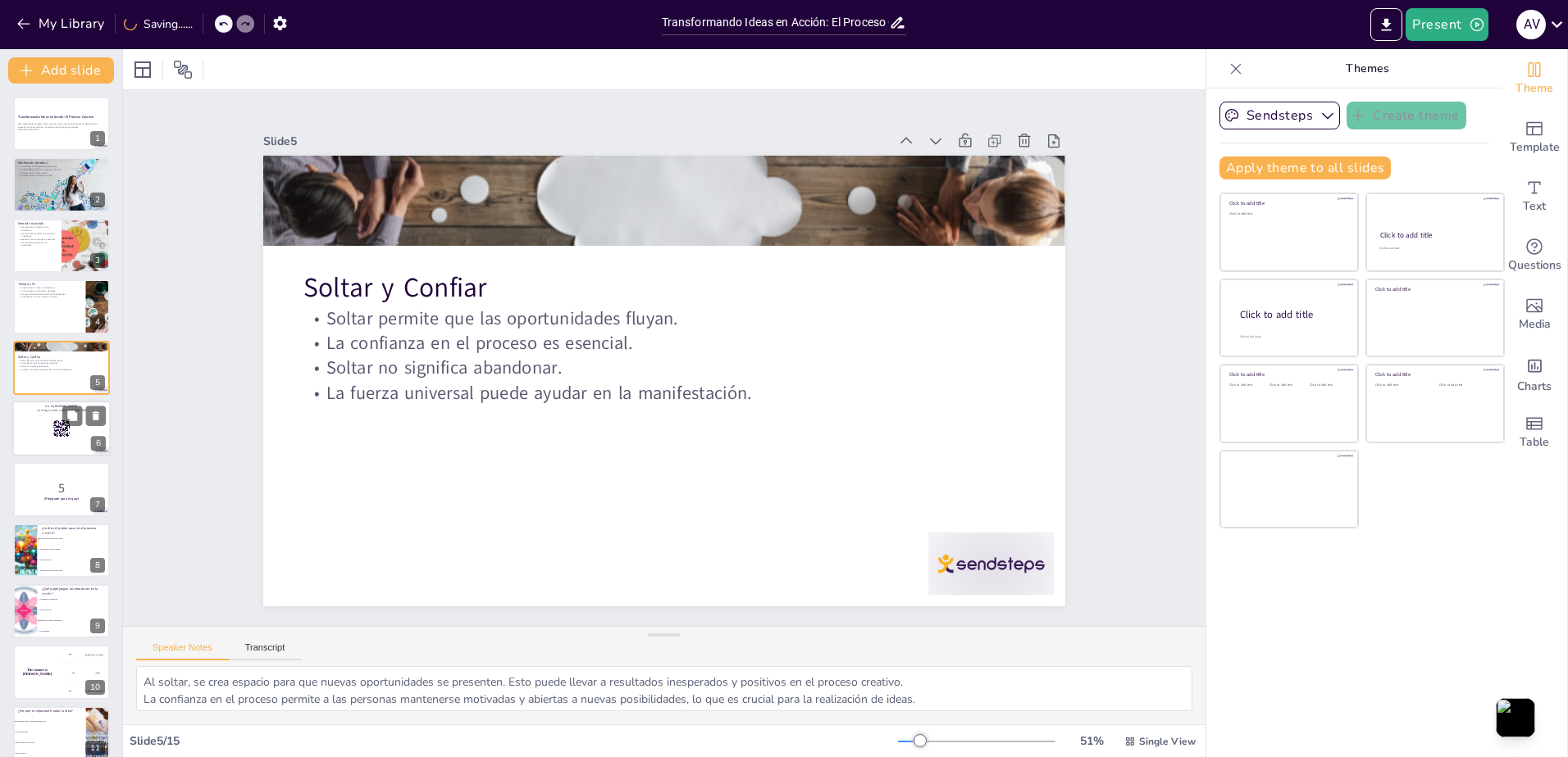
checkbox input "true"
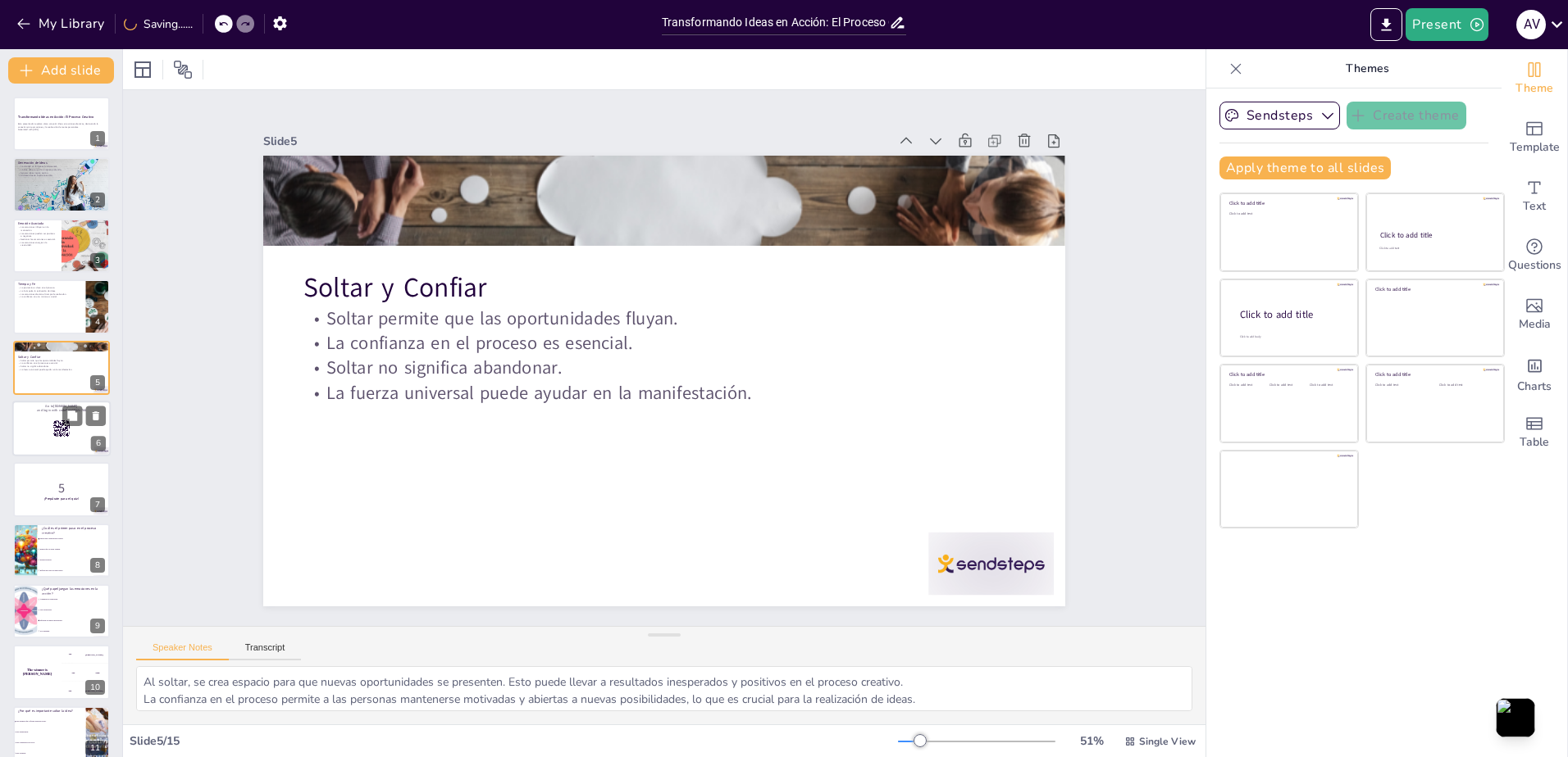
checkbox input "true"
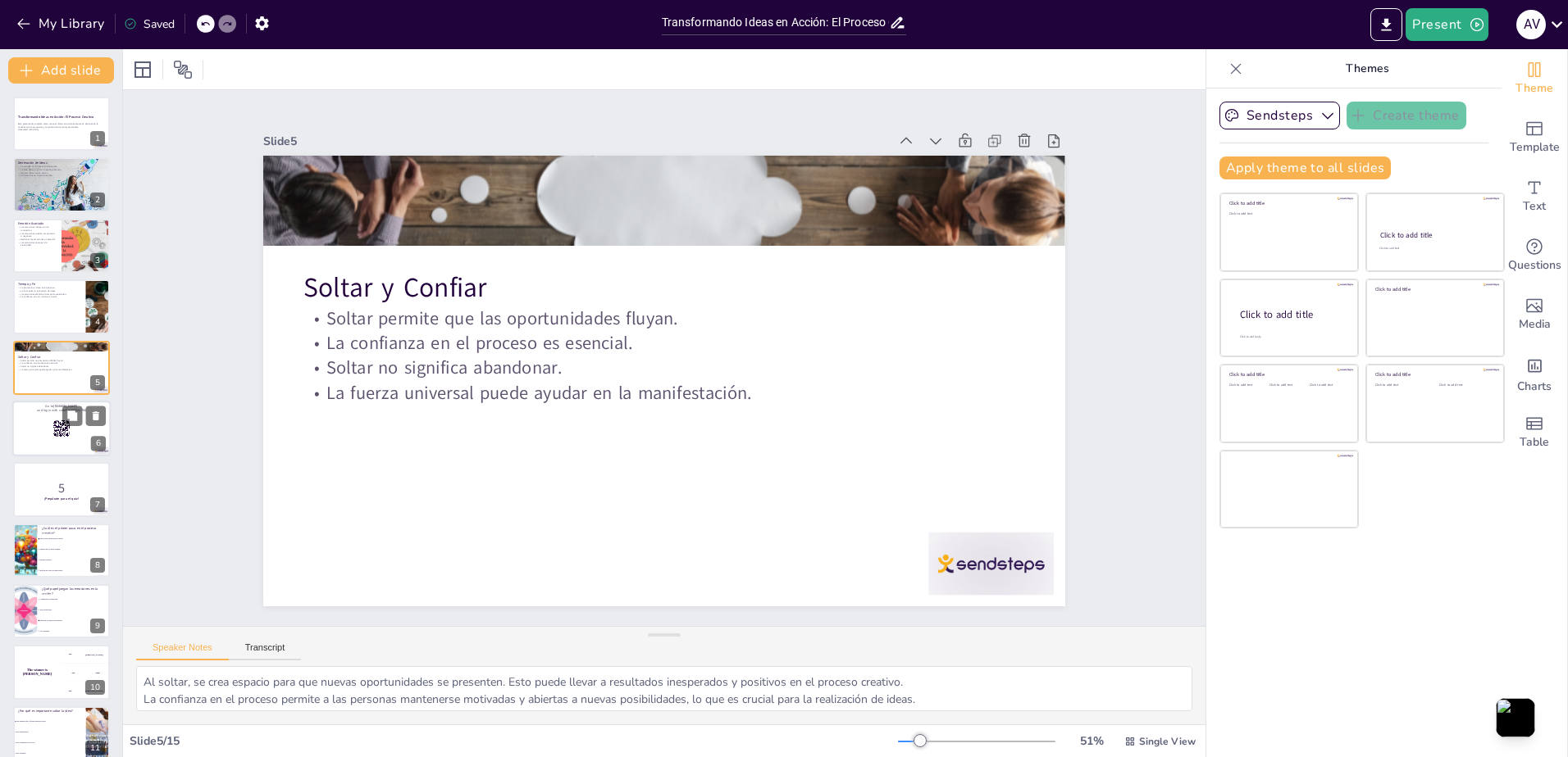
click at [42, 425] on div at bounding box center [60, 428] width 98 height 56
checkbox input "true"
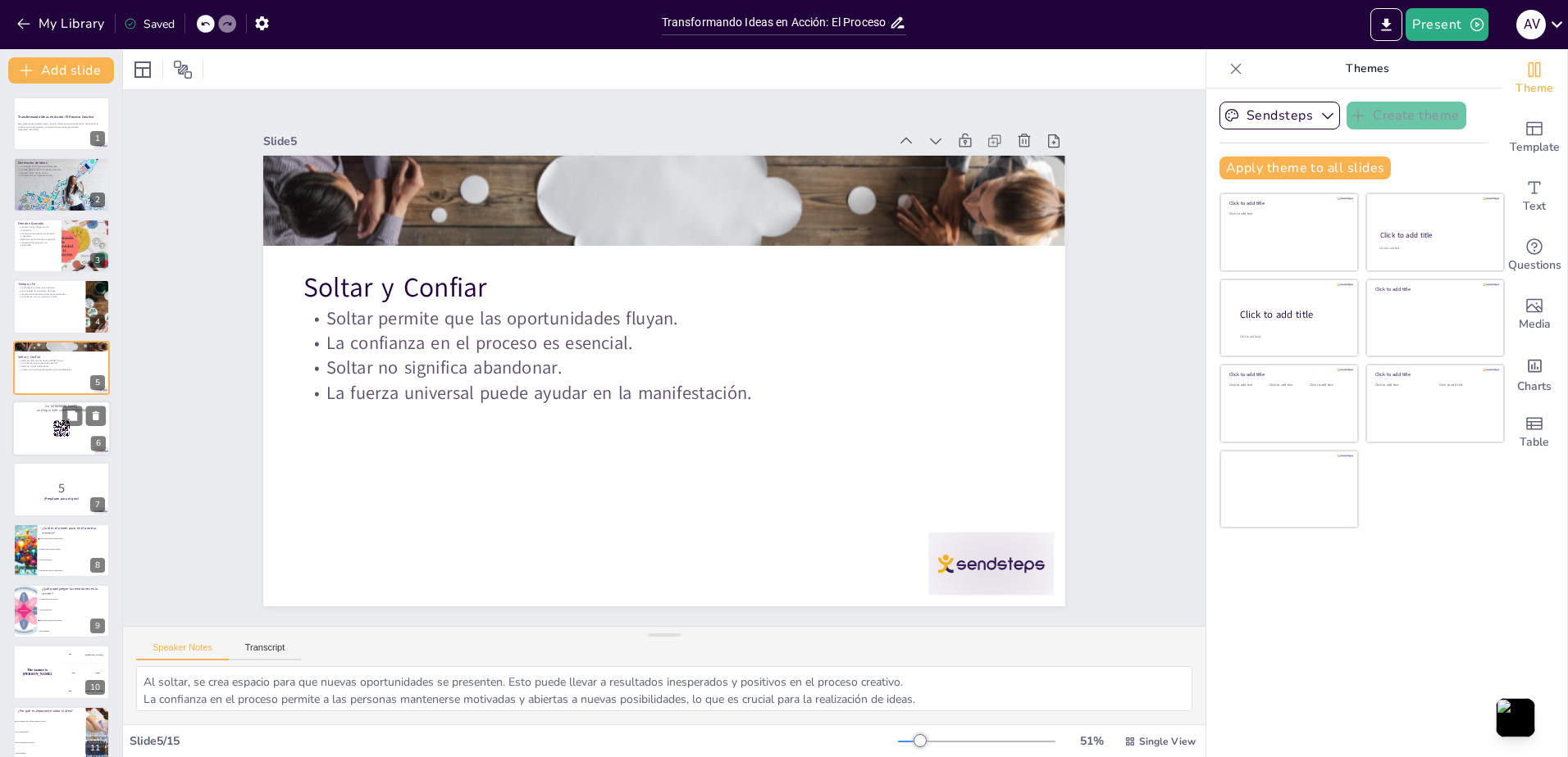
checkbox input "true"
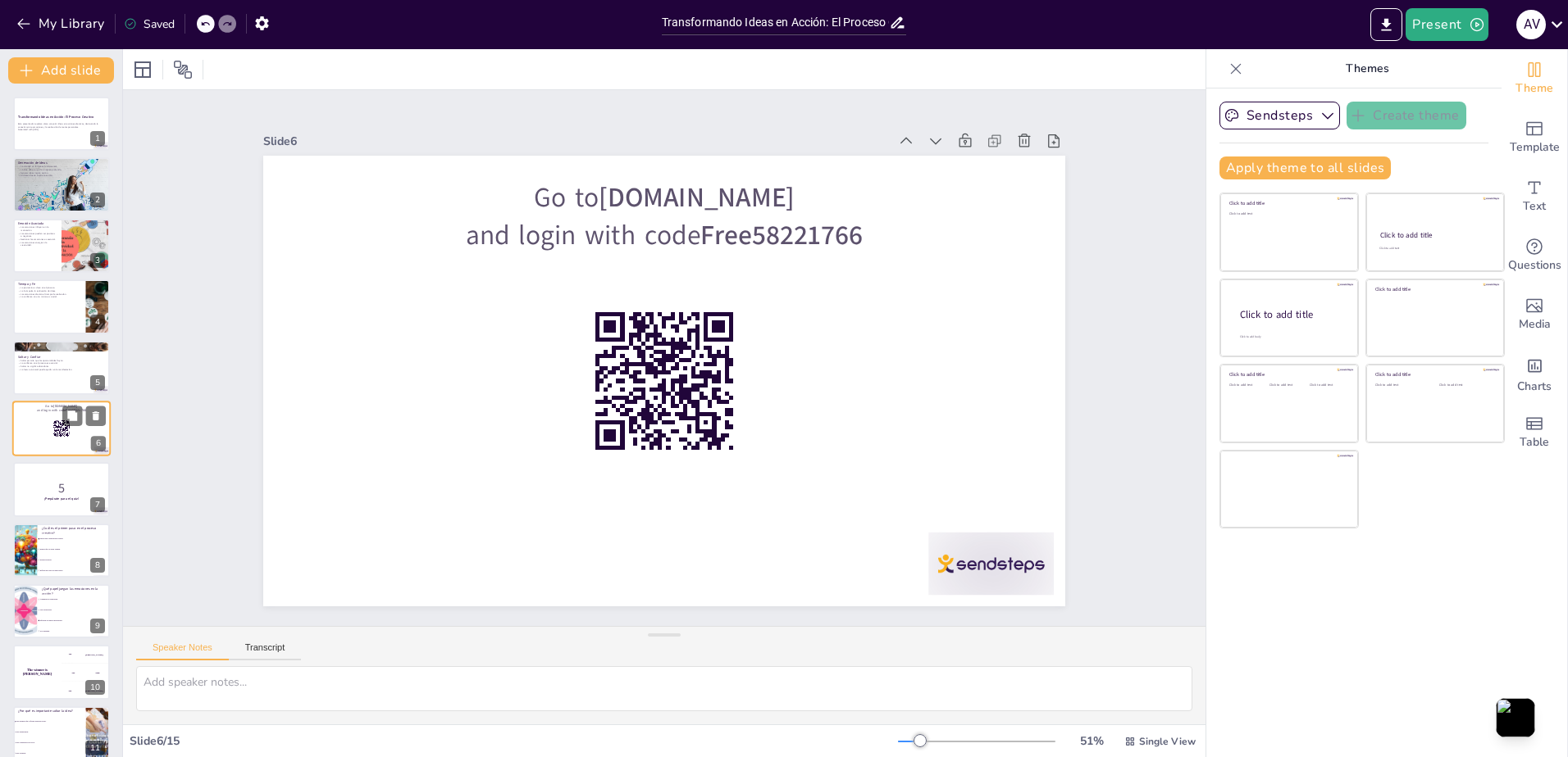
scroll to position [8, 0]
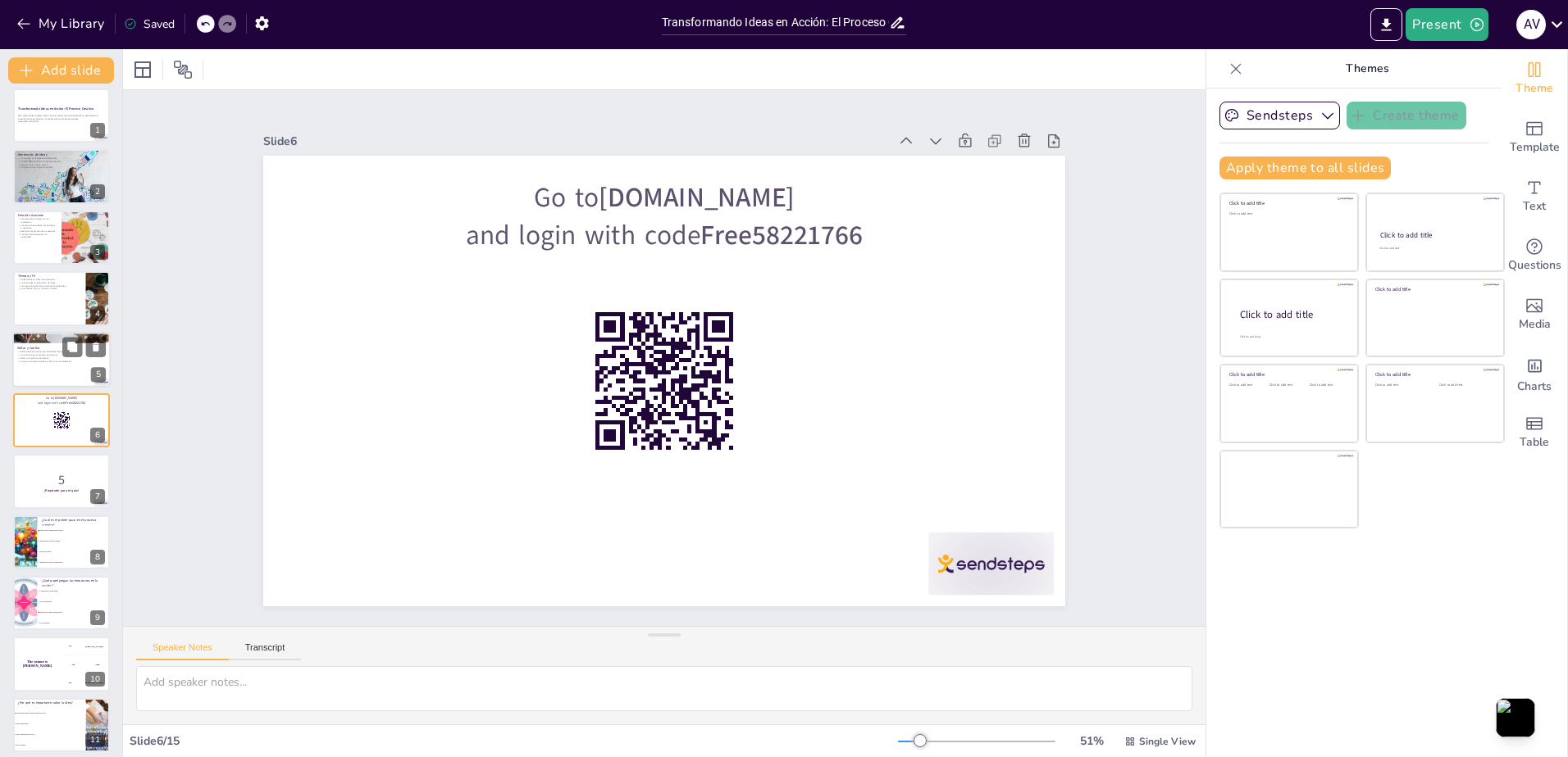
checkbox input "true"
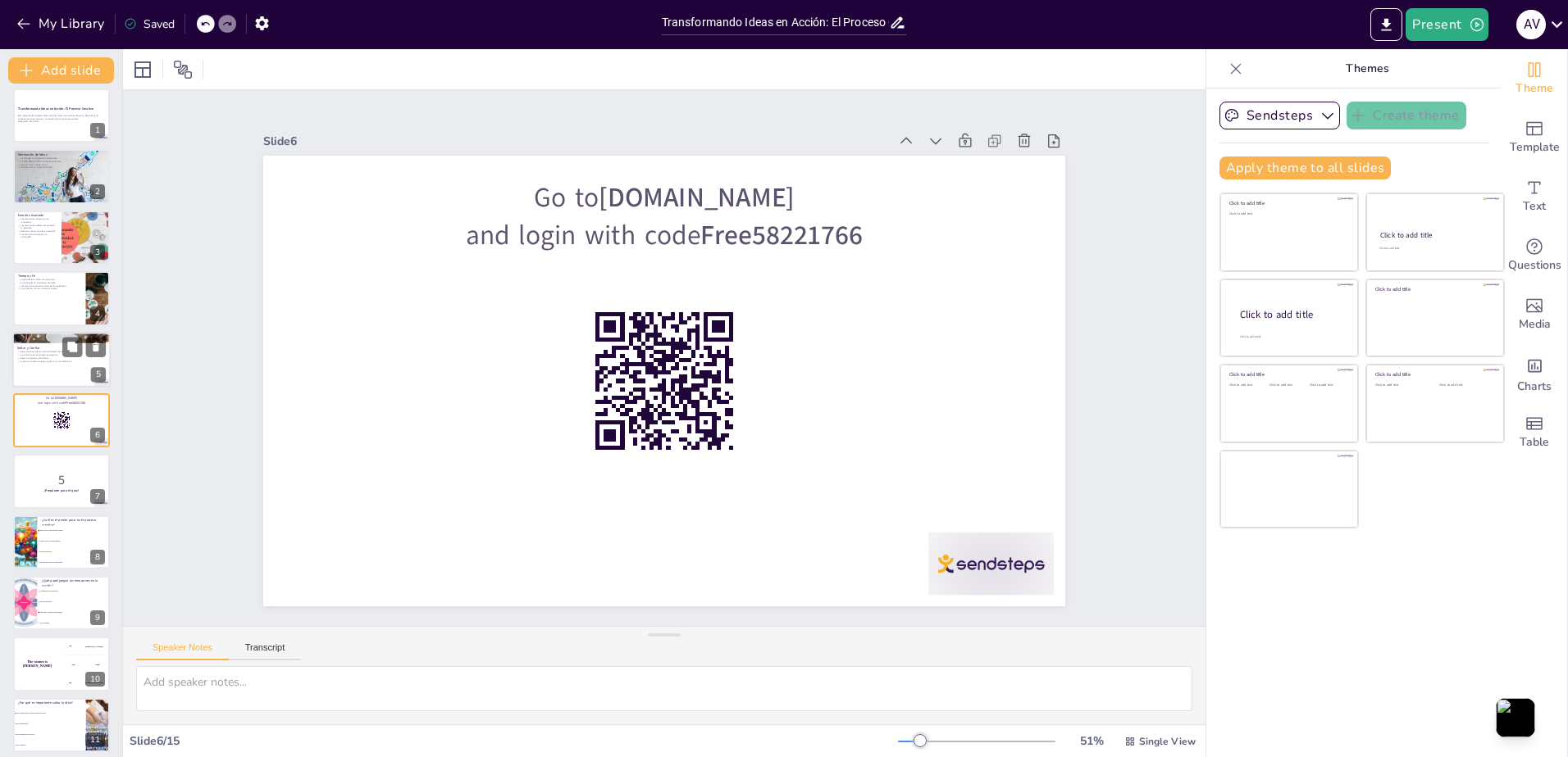
checkbox input "true"
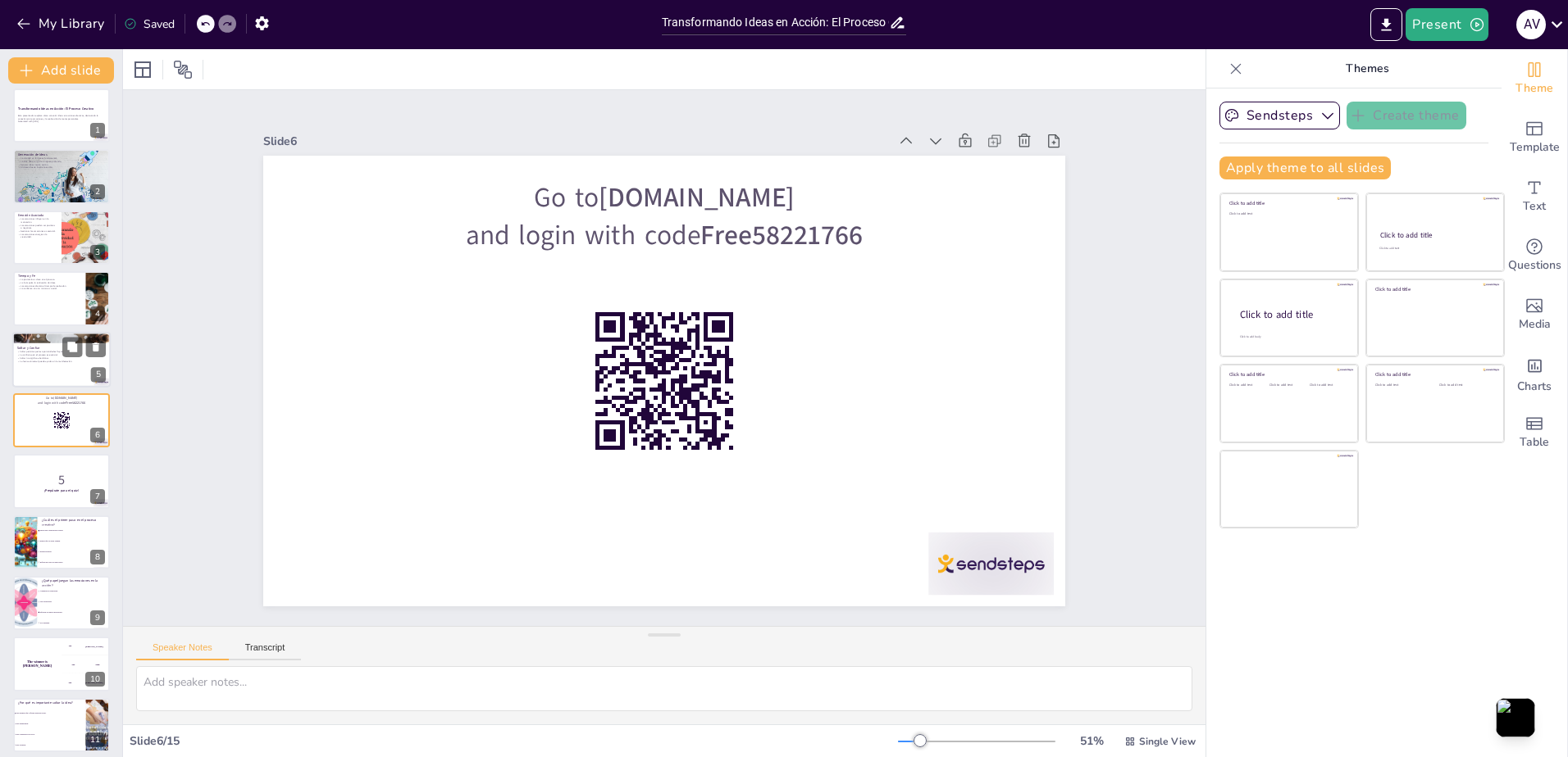
checkbox input "true"
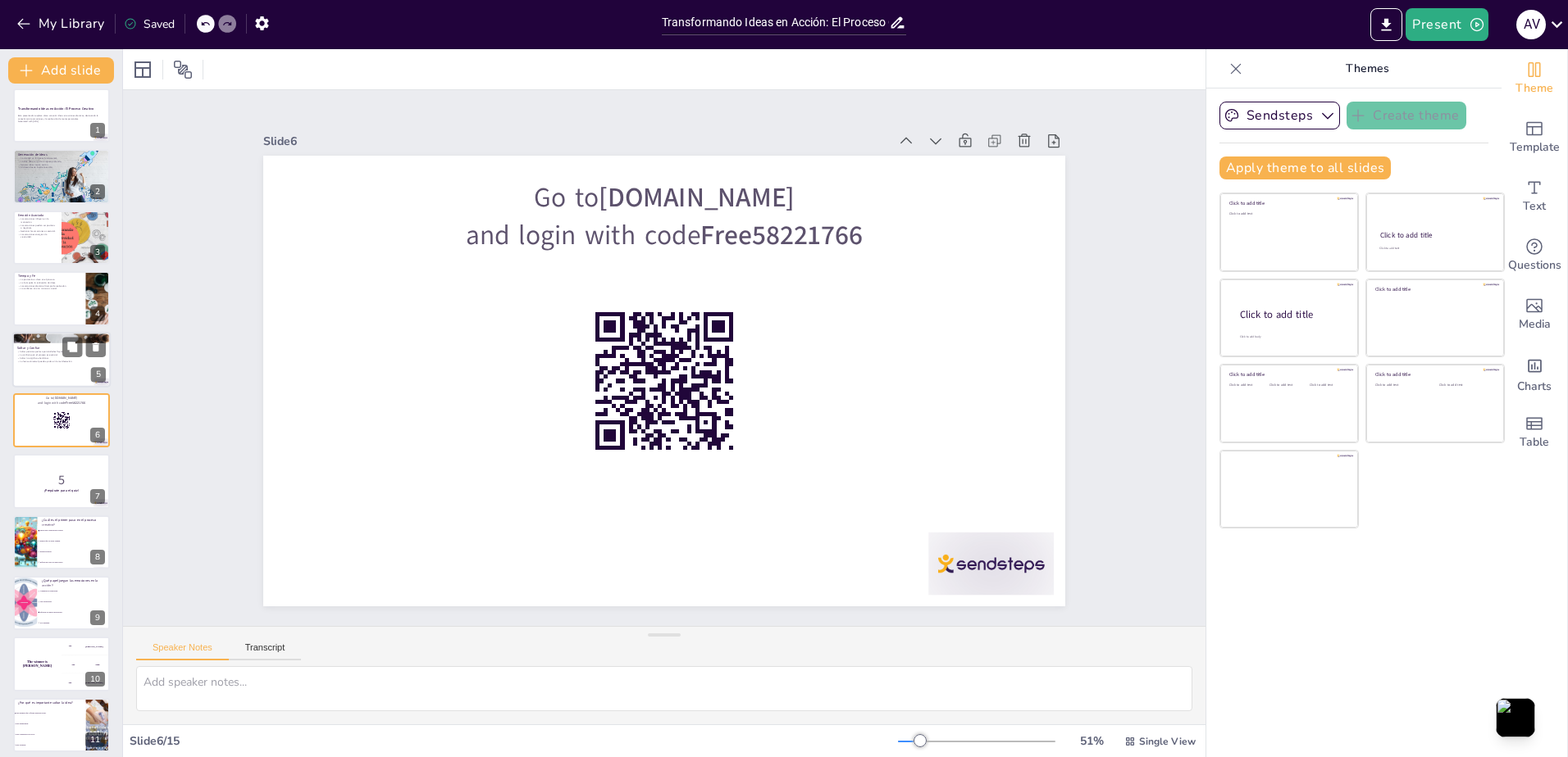
checkbox input "true"
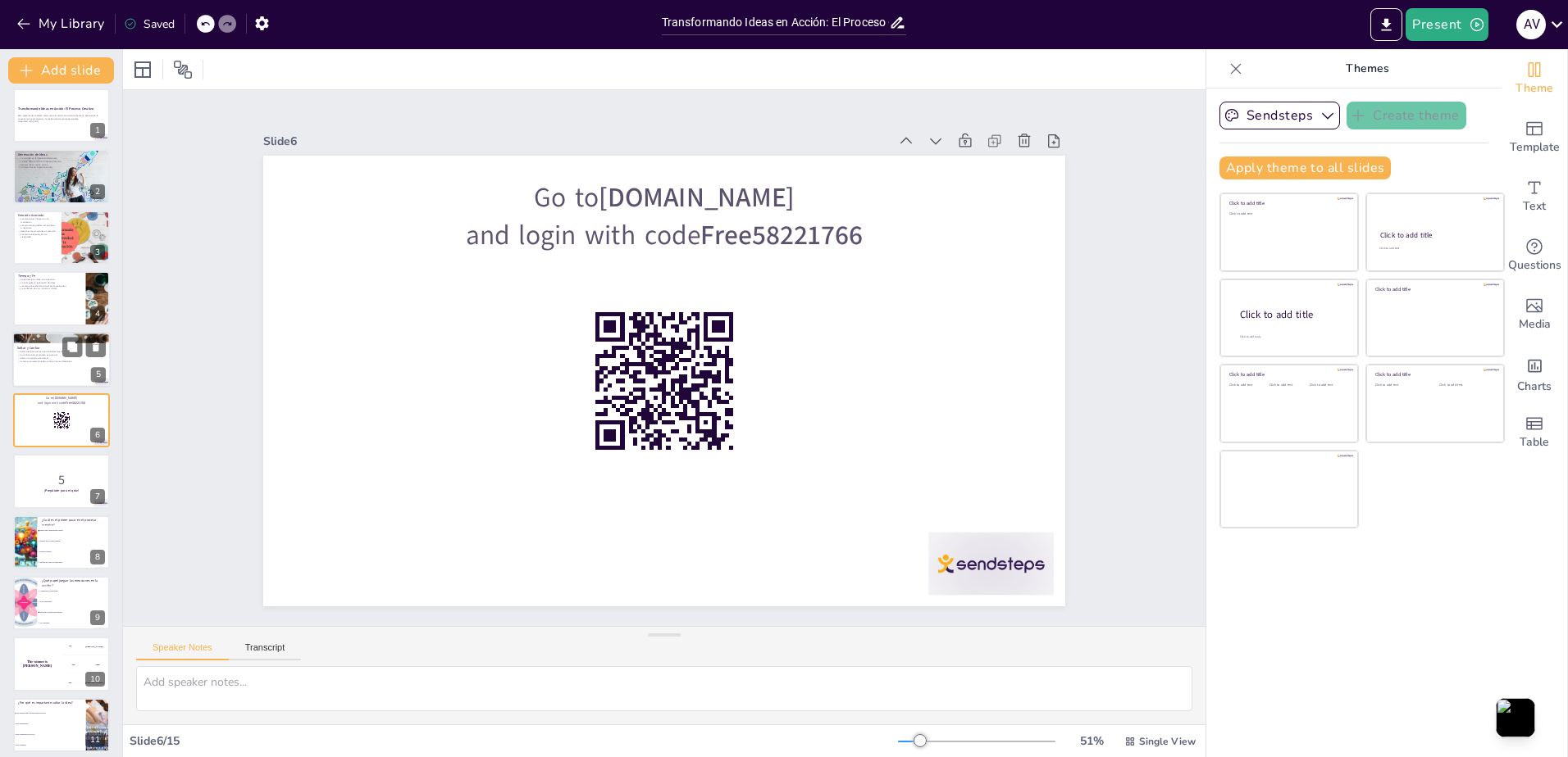
click at [30, 373] on div at bounding box center [60, 360] width 98 height 56
type textarea "Al soltar, se crea espacio para que nuevas oportunidades se presenten. Esto pue…"
checkbox input "true"
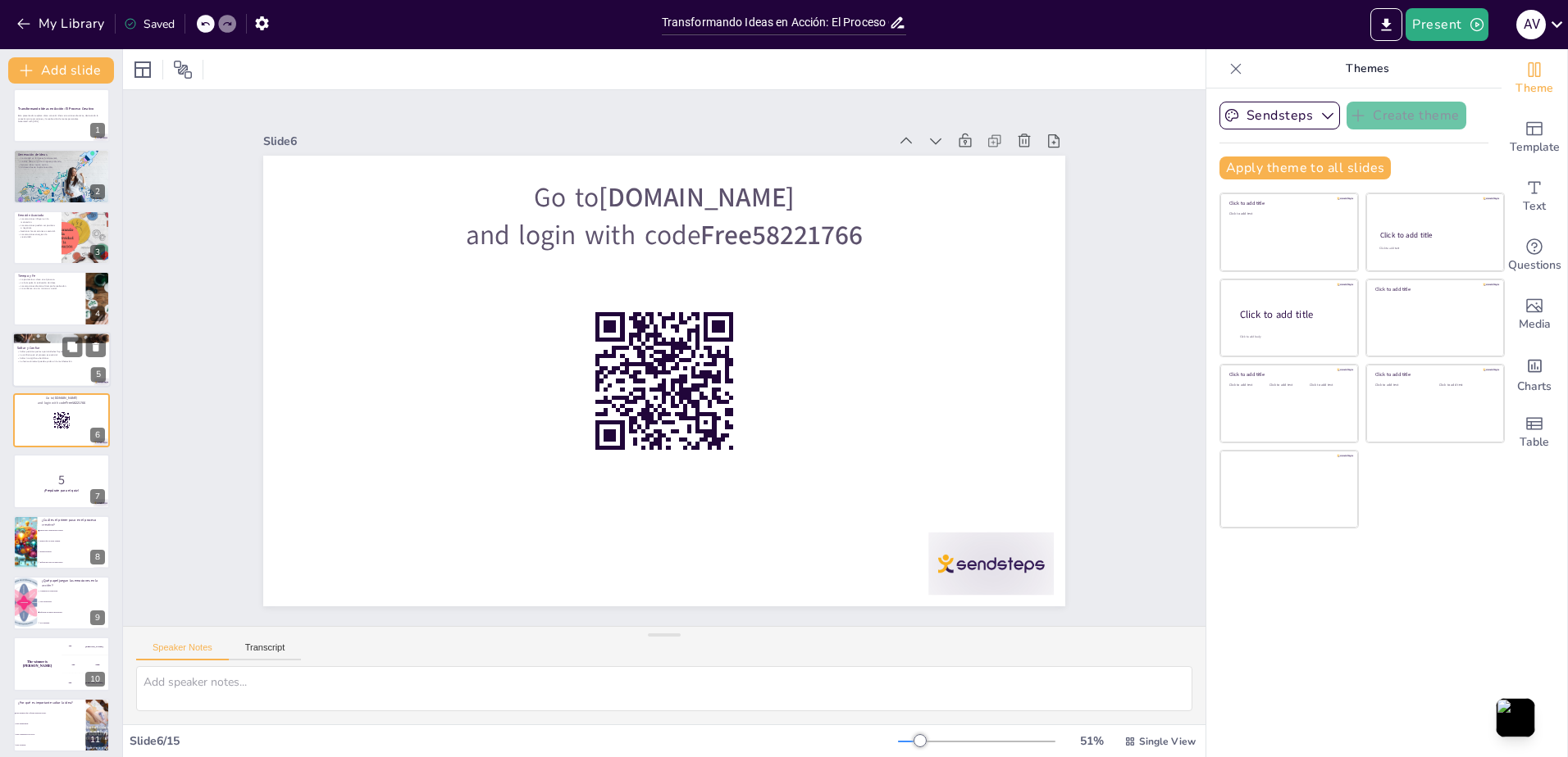
checkbox input "true"
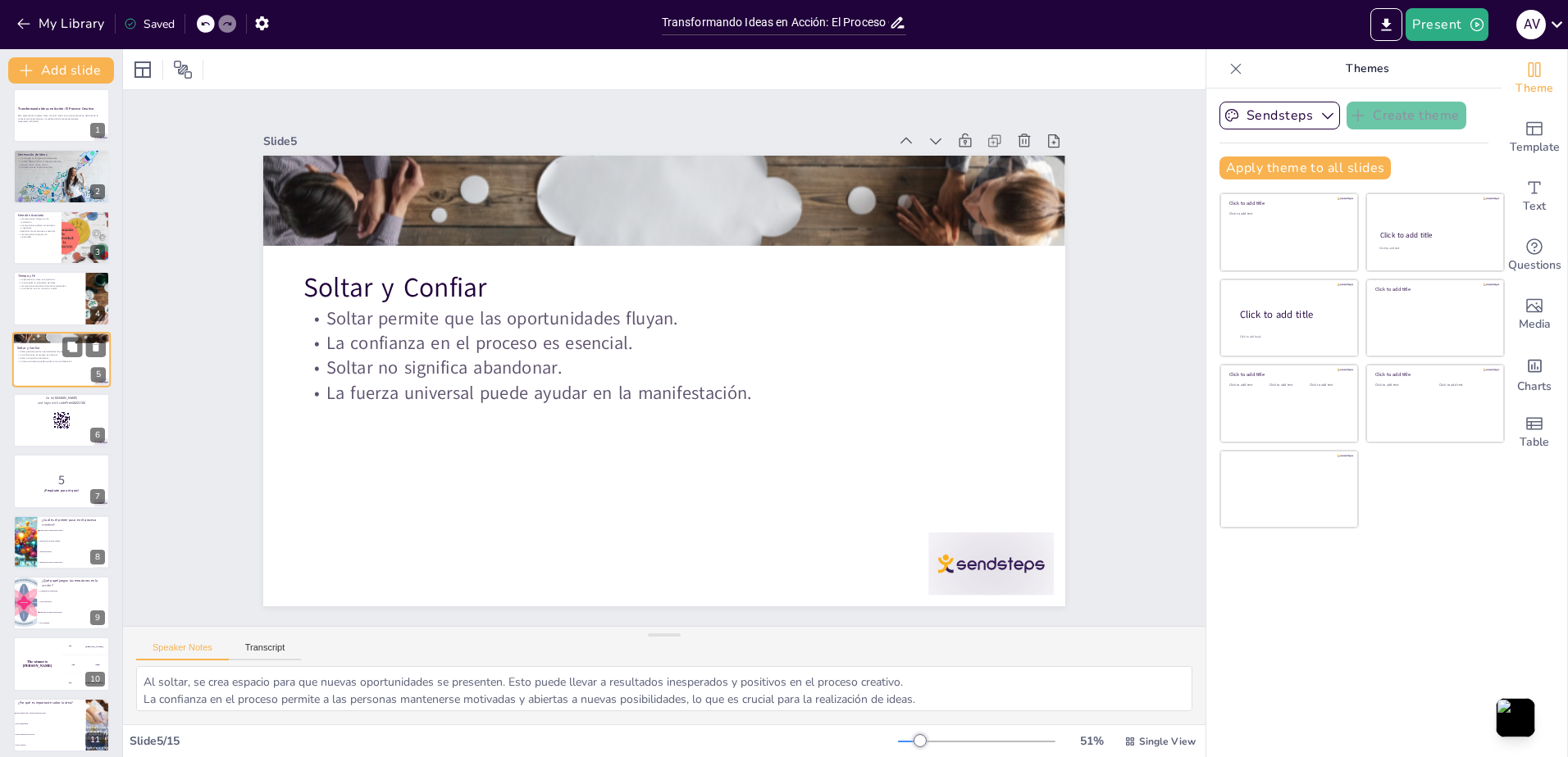
scroll to position [0, 0]
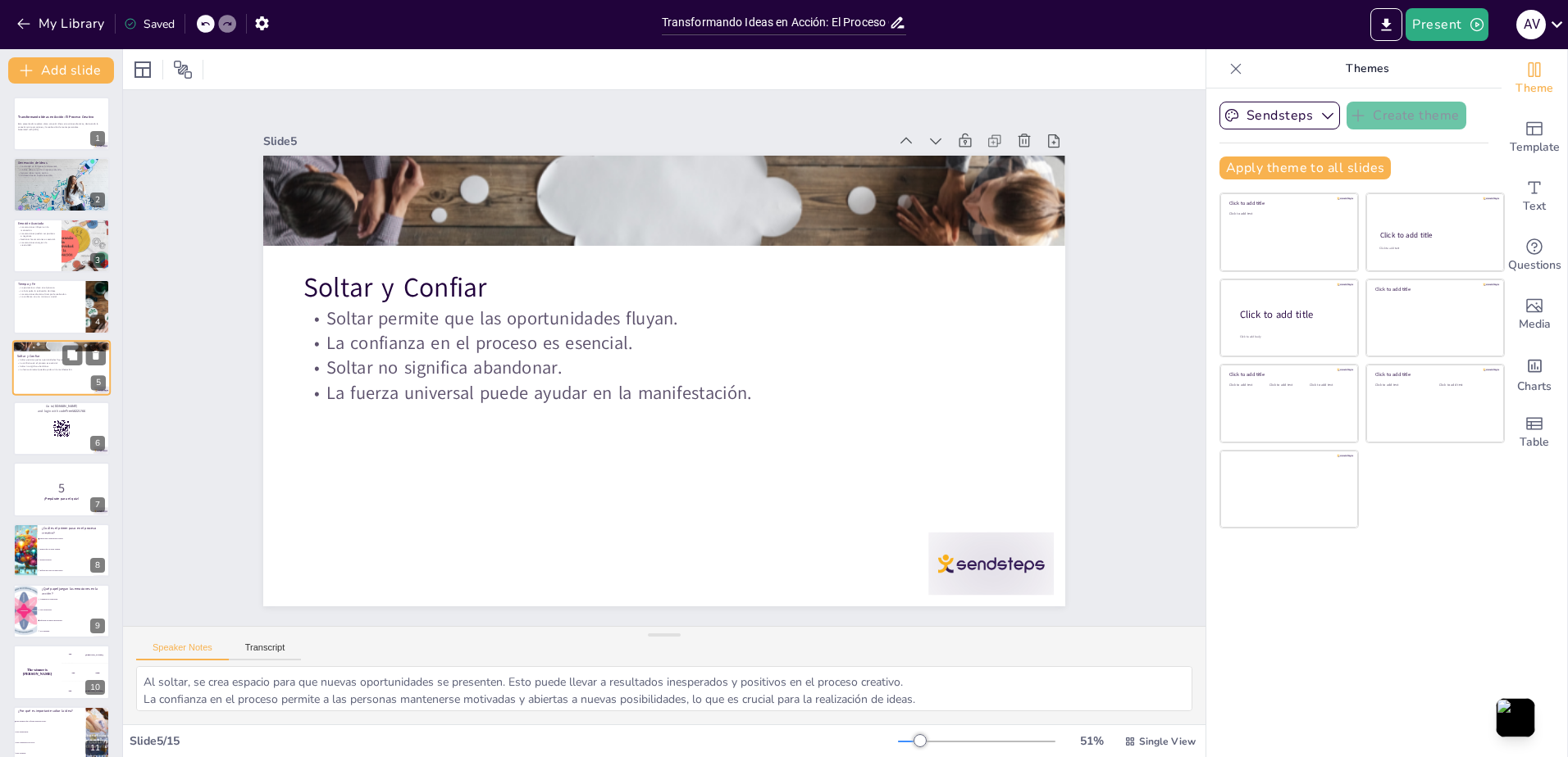
checkbox input "true"
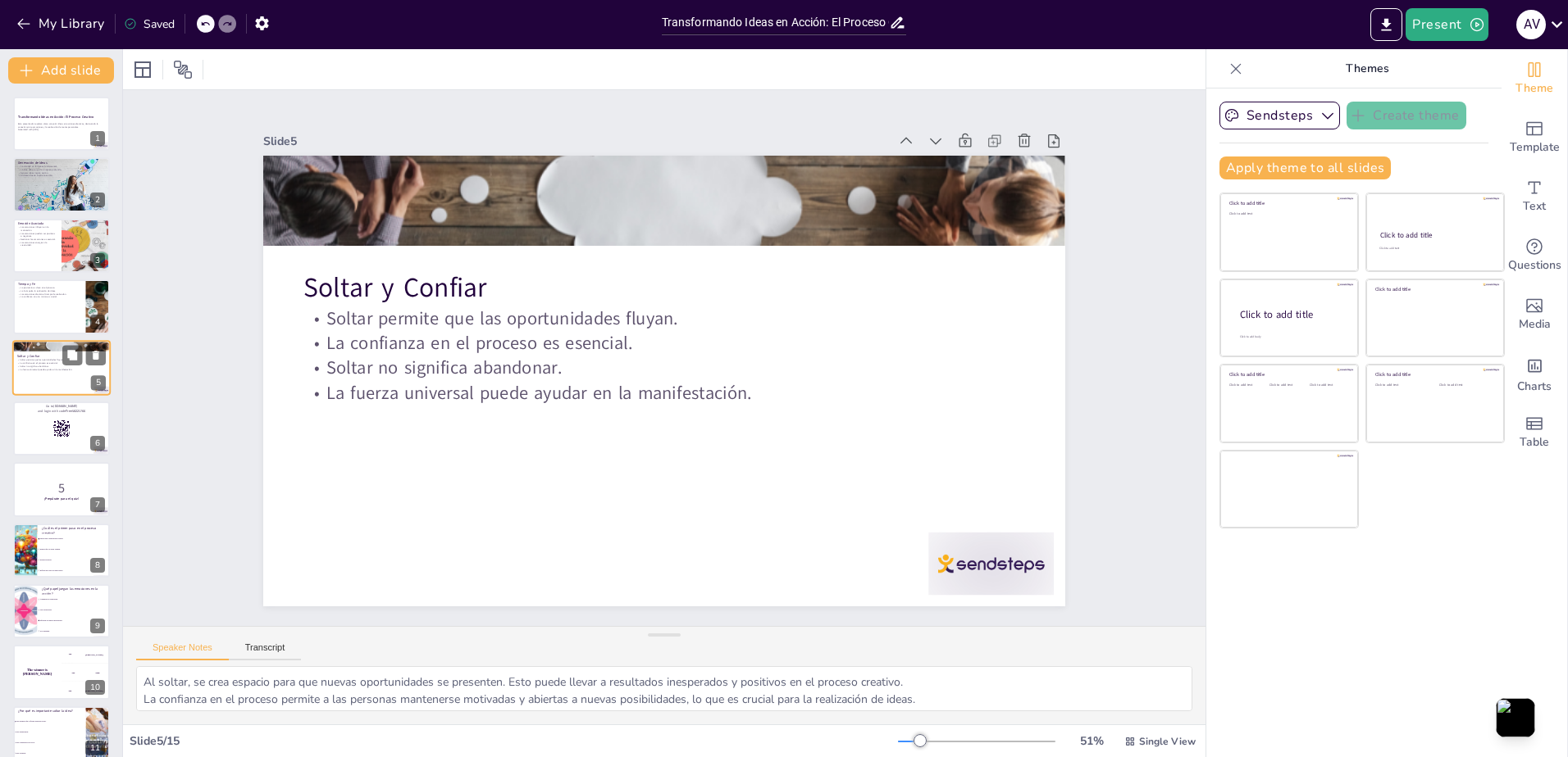
checkbox input "true"
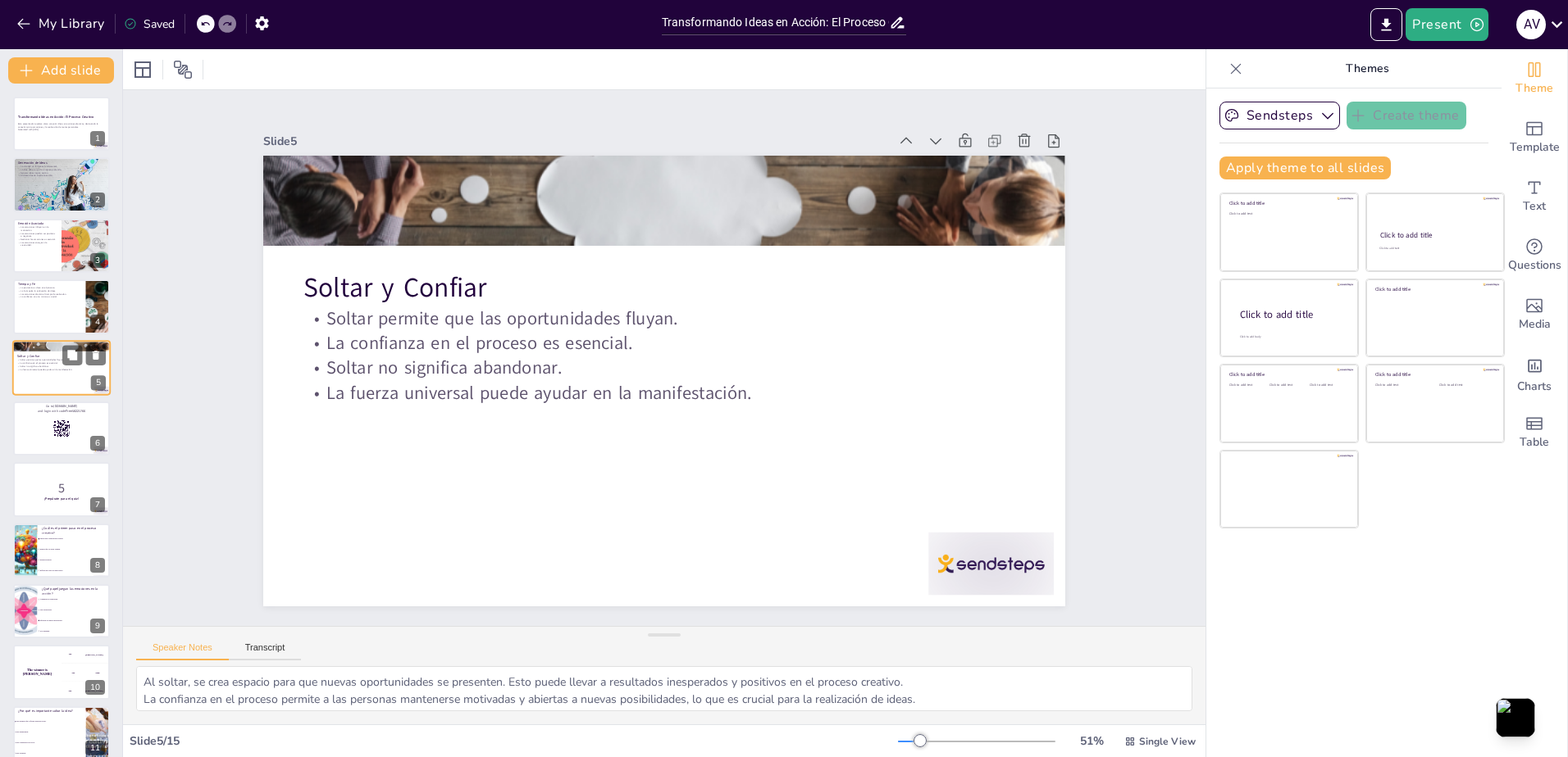
checkbox input "true"
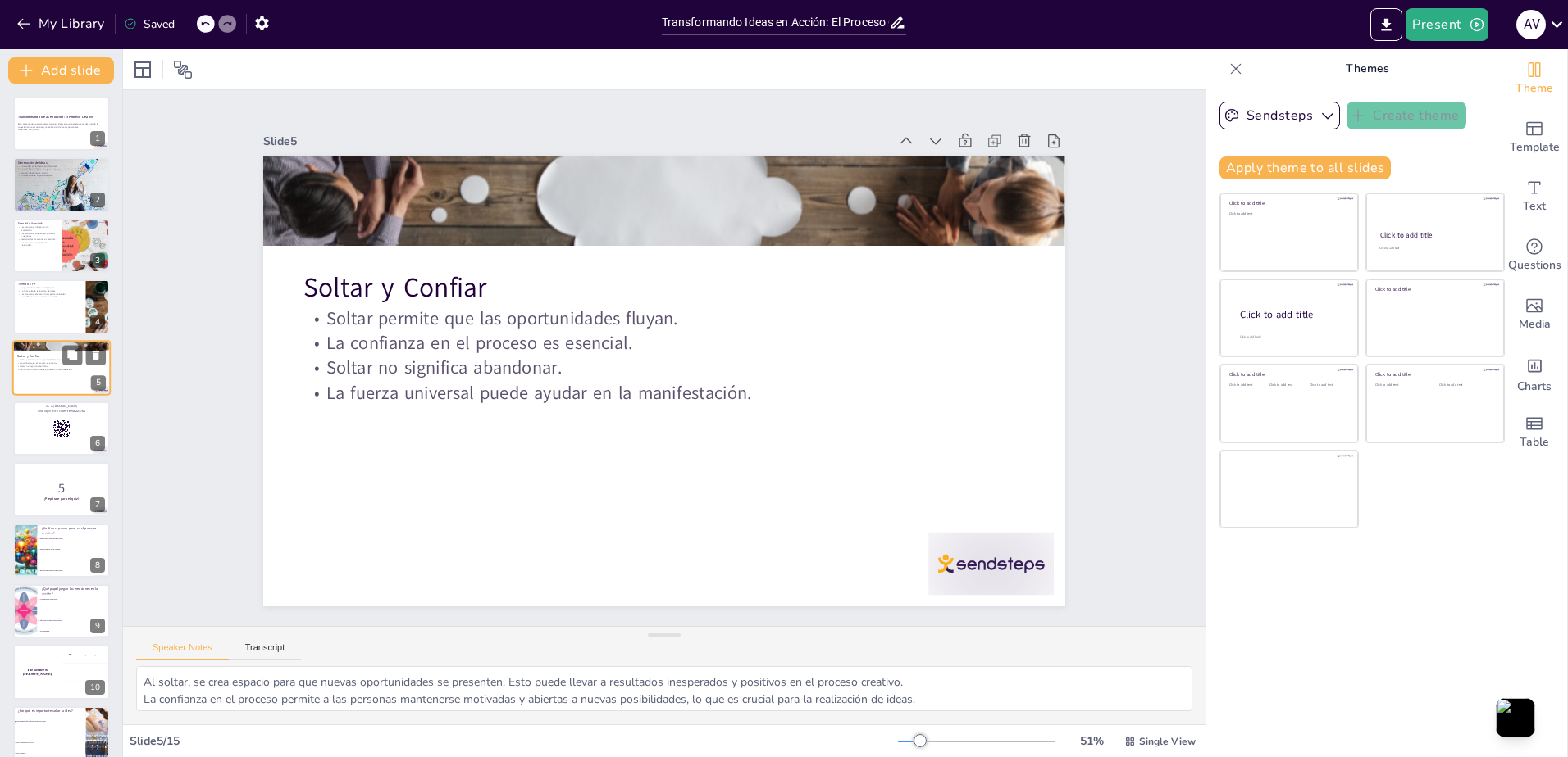
checkbox input "true"
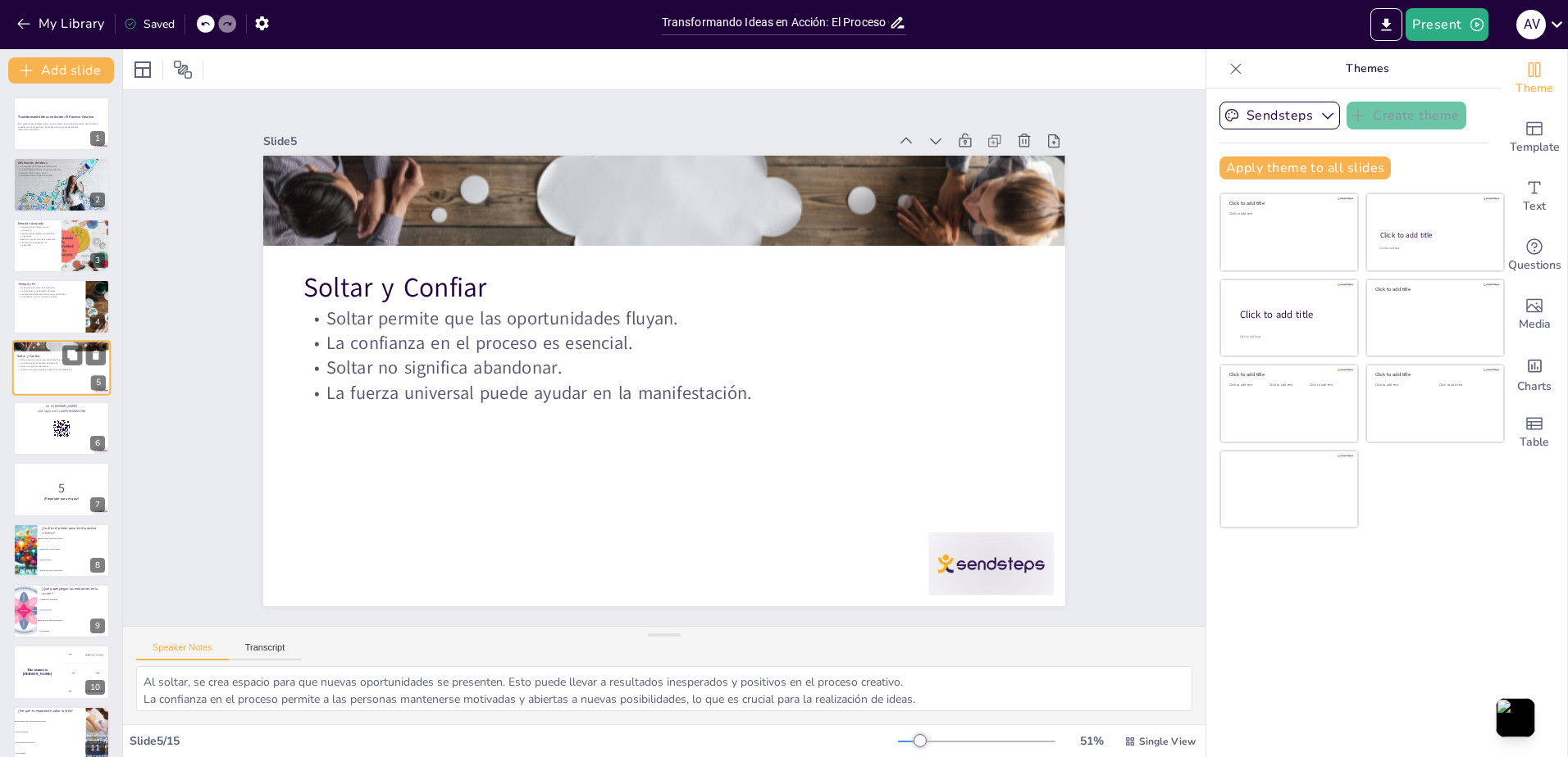
checkbox input "true"
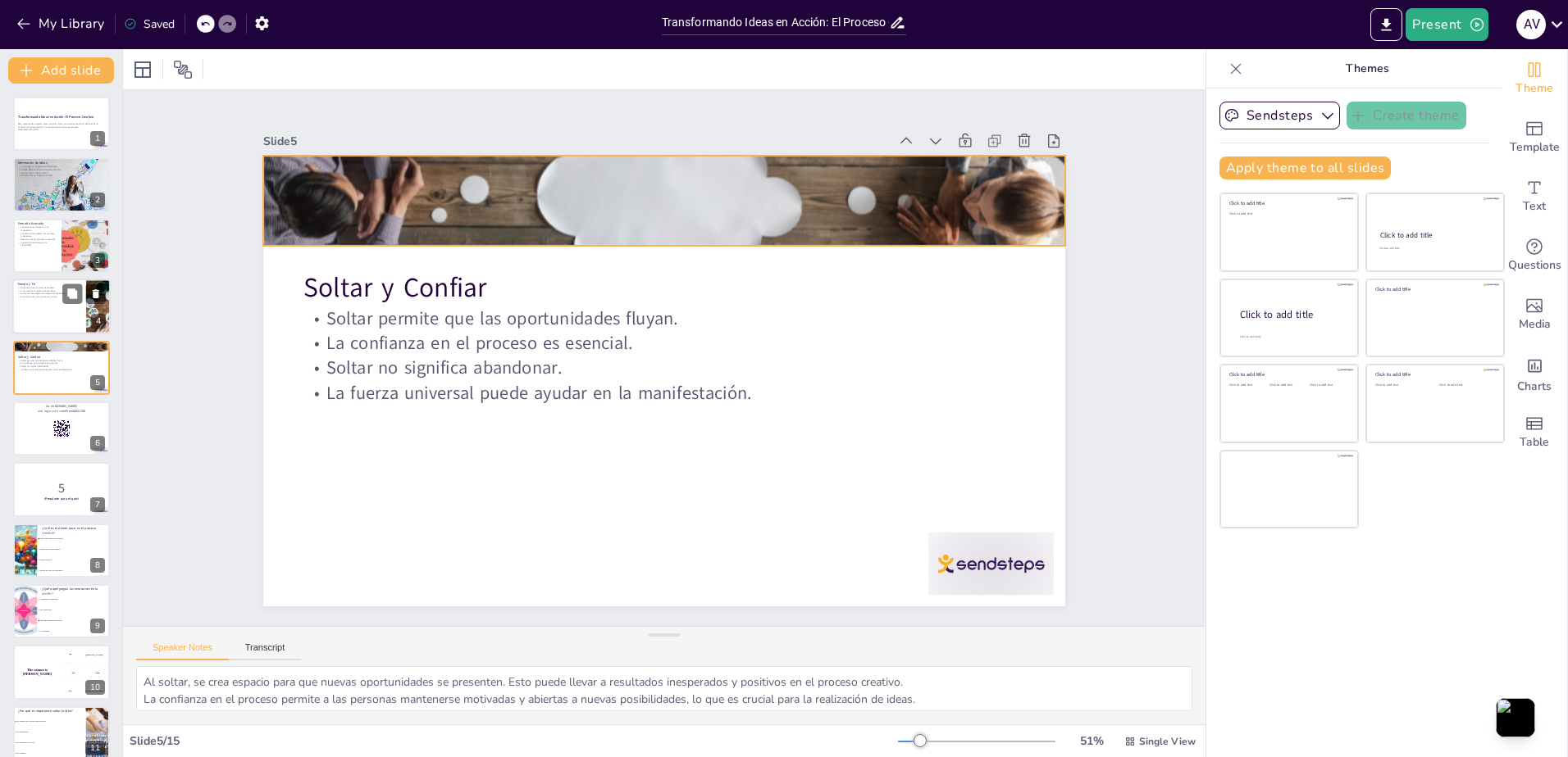
checkbox input "true"
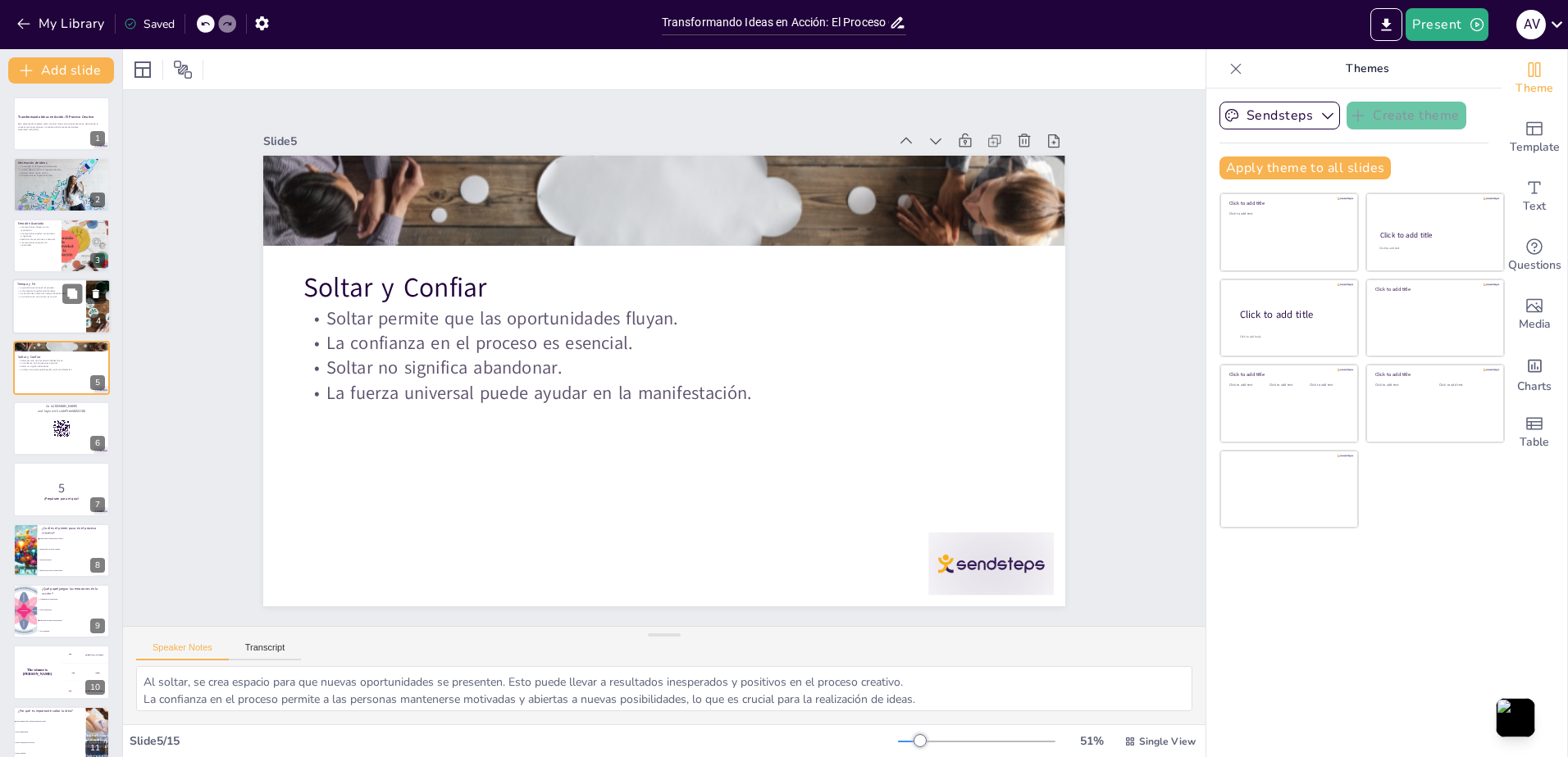
checkbox input "true"
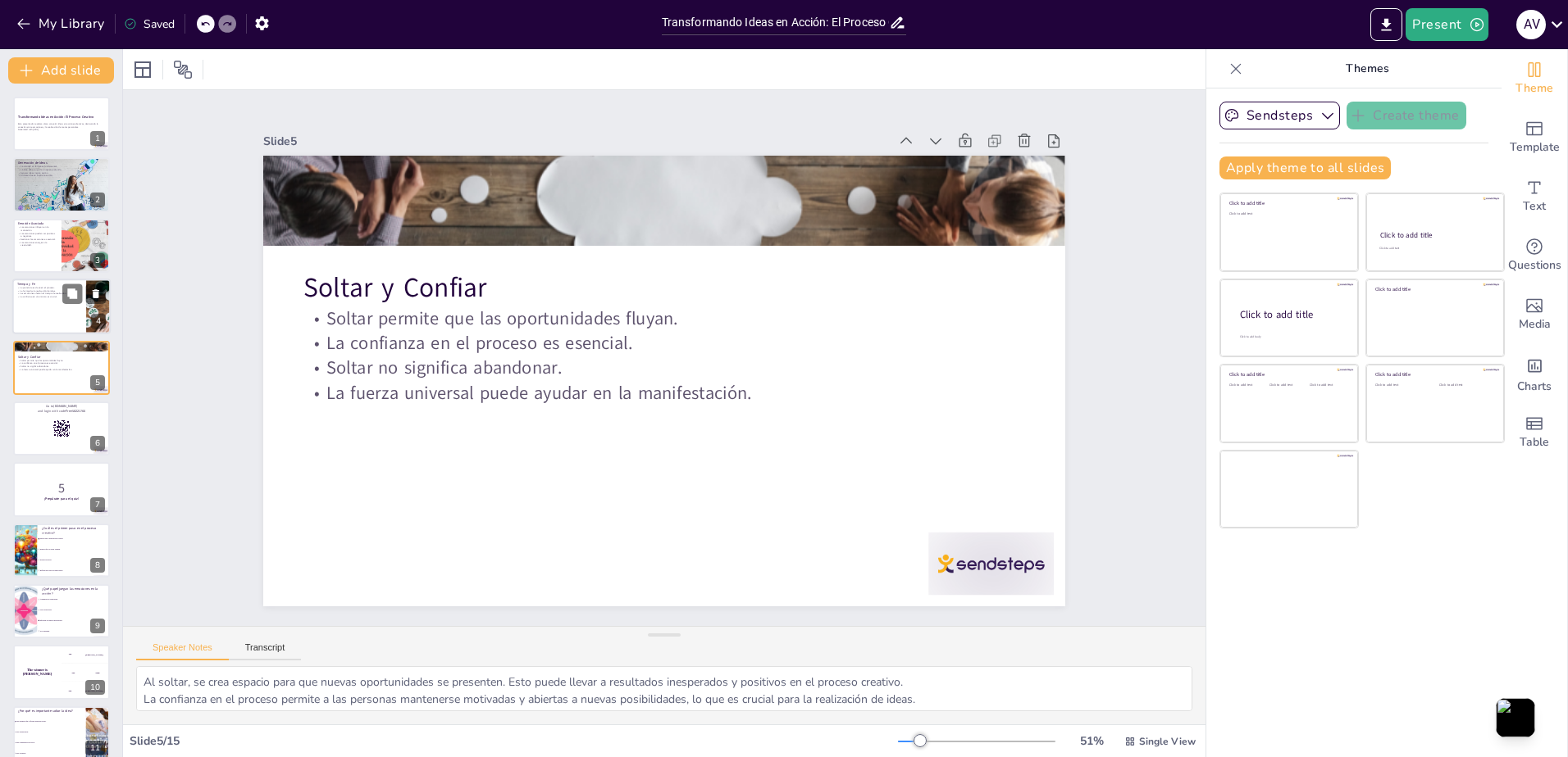
click at [29, 319] on div at bounding box center [60, 306] width 98 height 56
type textarea "La paciencia permite que las ideas se desarrollen y maduren. Es un componente e…"
checkbox input "true"
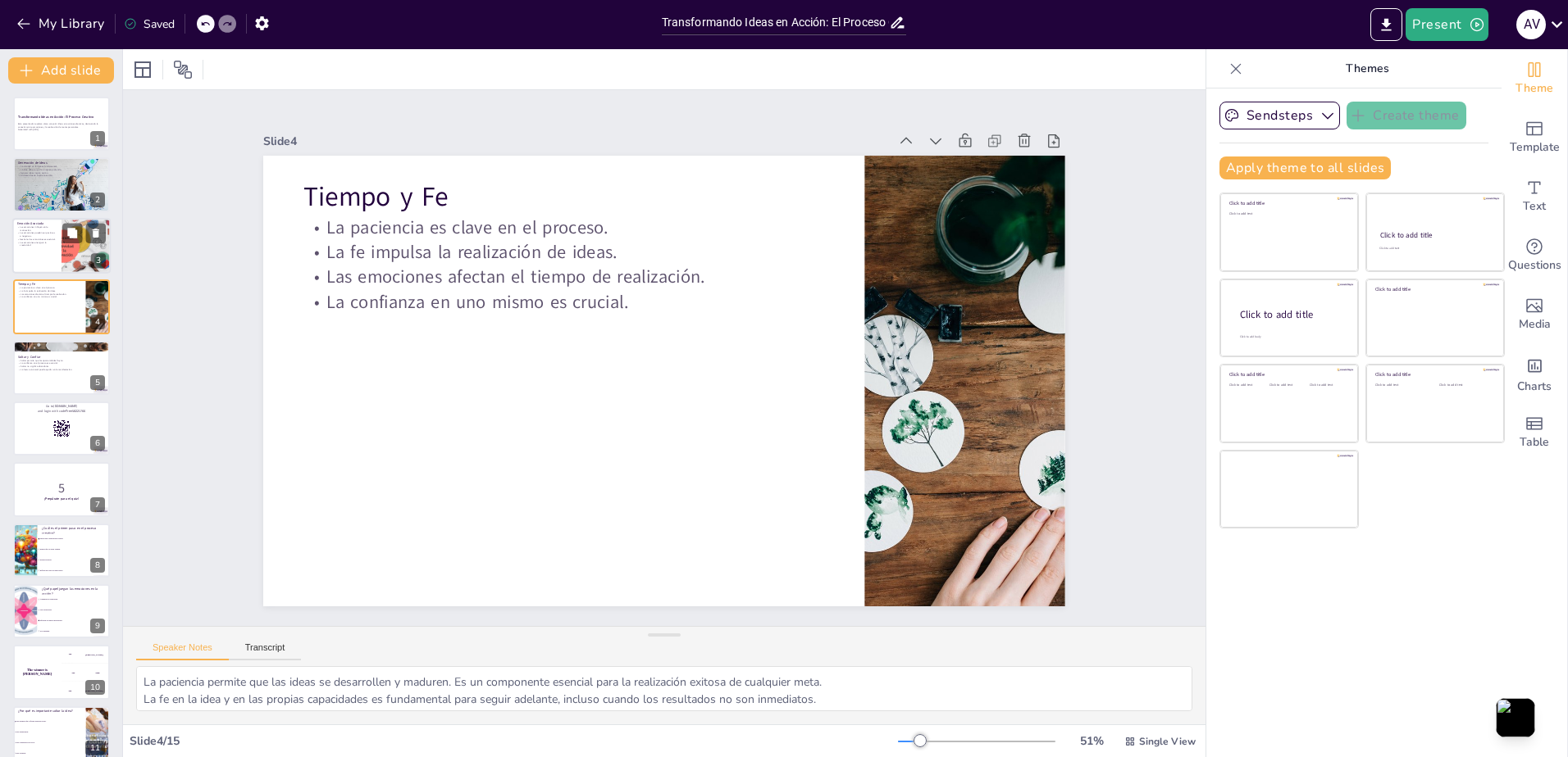
click at [27, 263] on div at bounding box center [60, 245] width 98 height 56
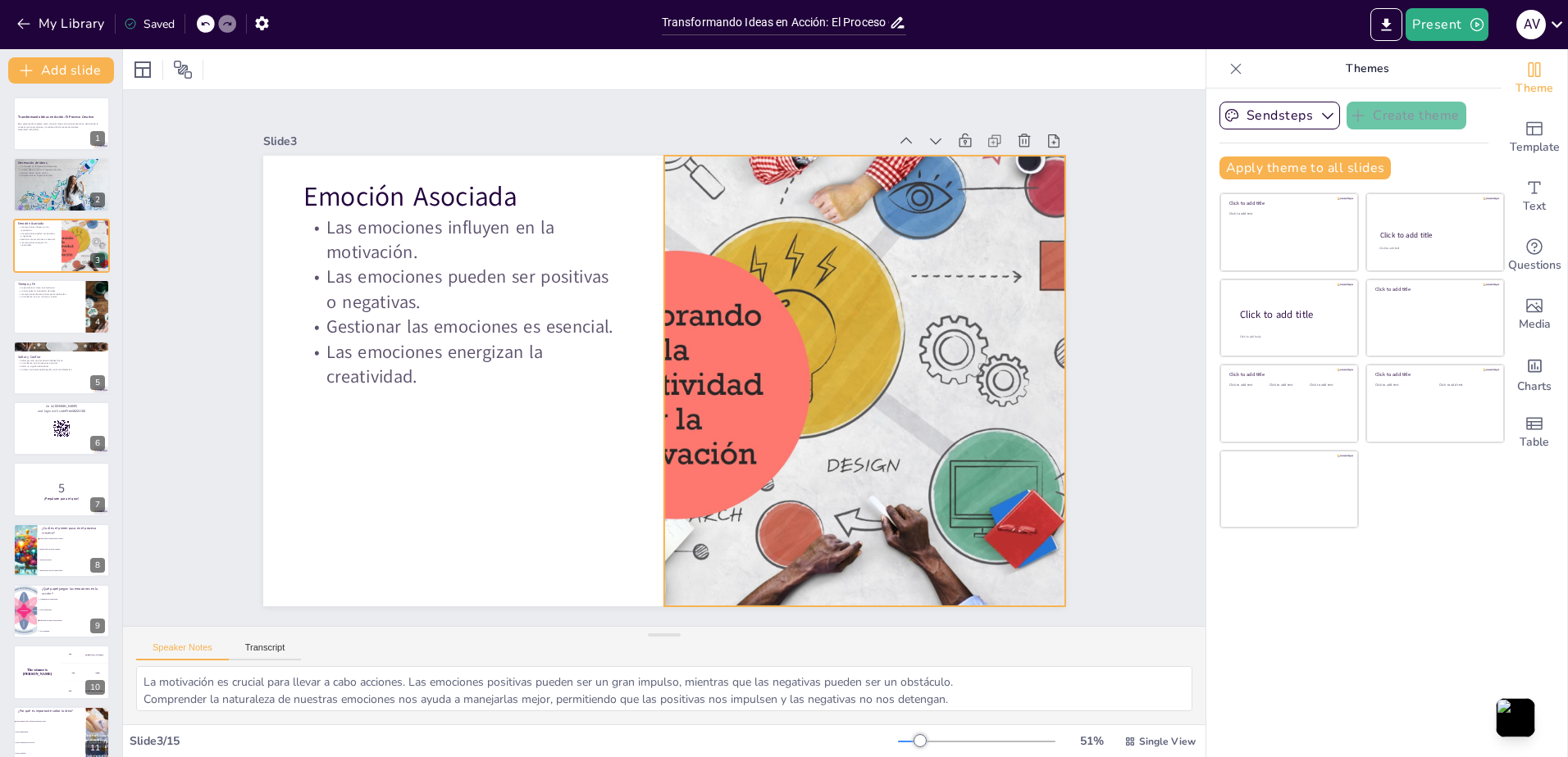
click at [740, 297] on div at bounding box center [861, 402] width 844 height 532
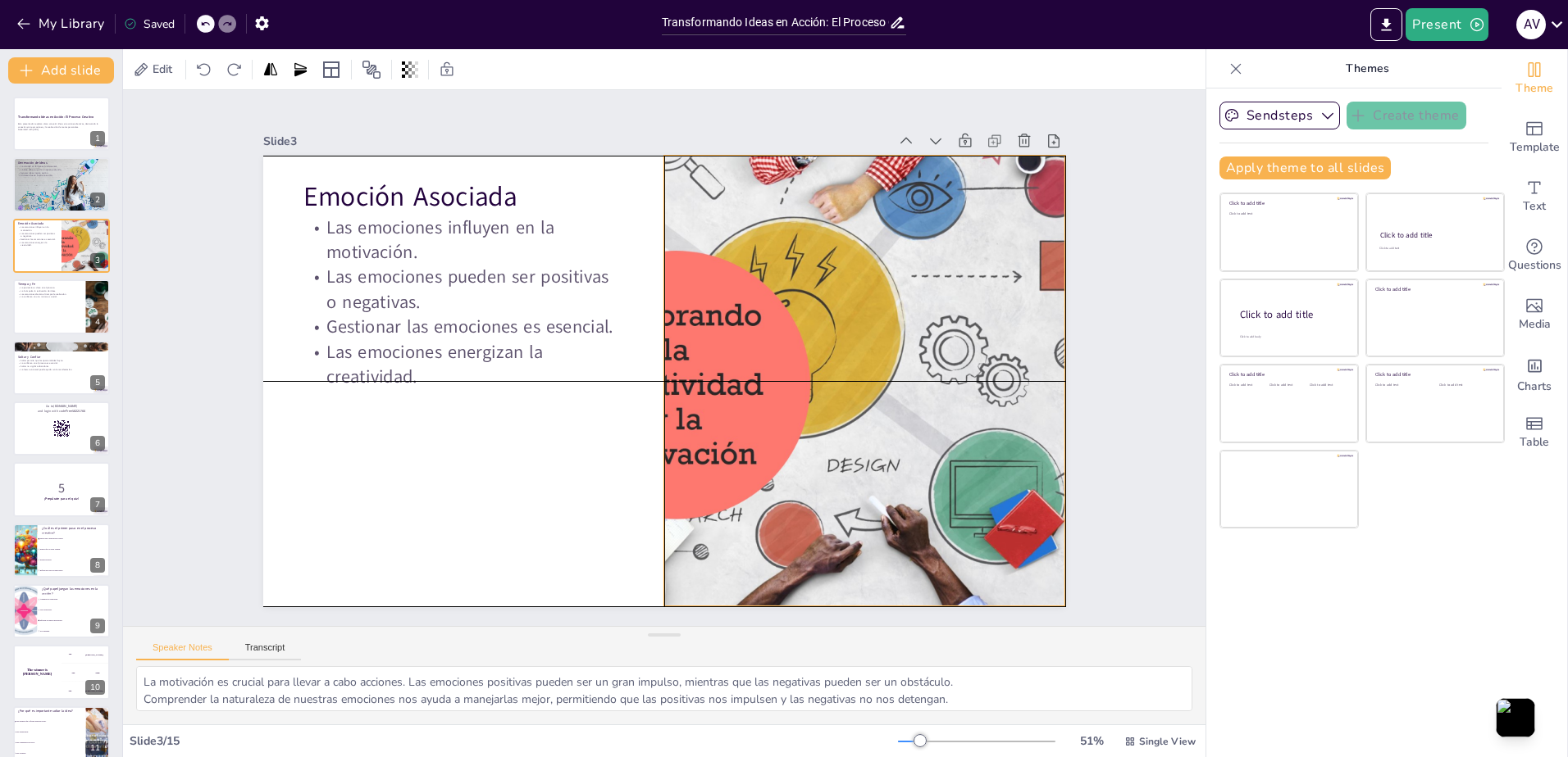
click at [733, 316] on div at bounding box center [861, 402] width 844 height 532
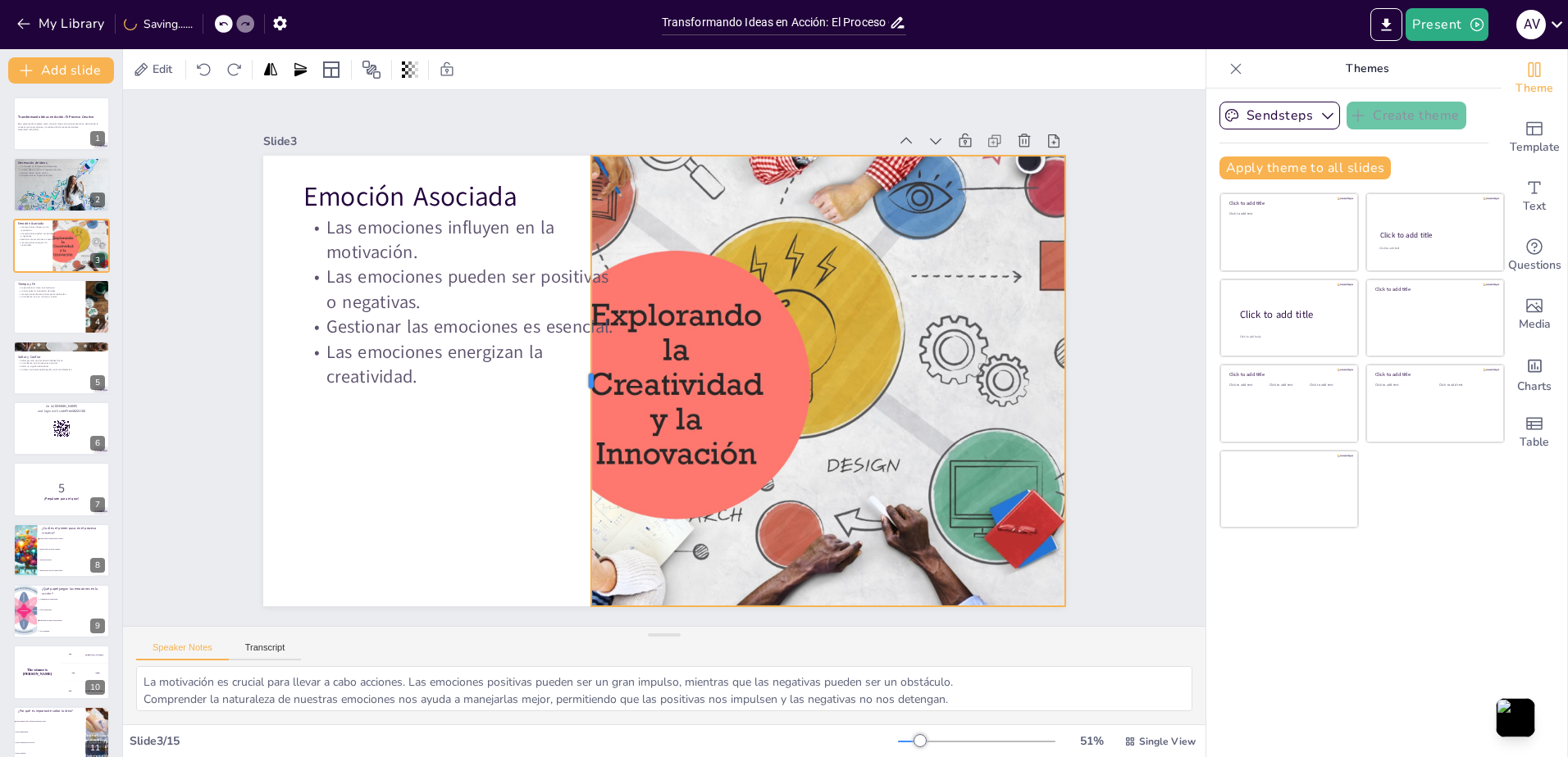
drag, startPoint x: 649, startPoint y: 373, endPoint x: 576, endPoint y: 384, distance: 73.8
click at [576, 384] on div at bounding box center [582, 372] width 60 height 449
click at [411, 301] on p "Las emociones pueden ser positivas o negativas." at bounding box center [472, 269] width 324 height 82
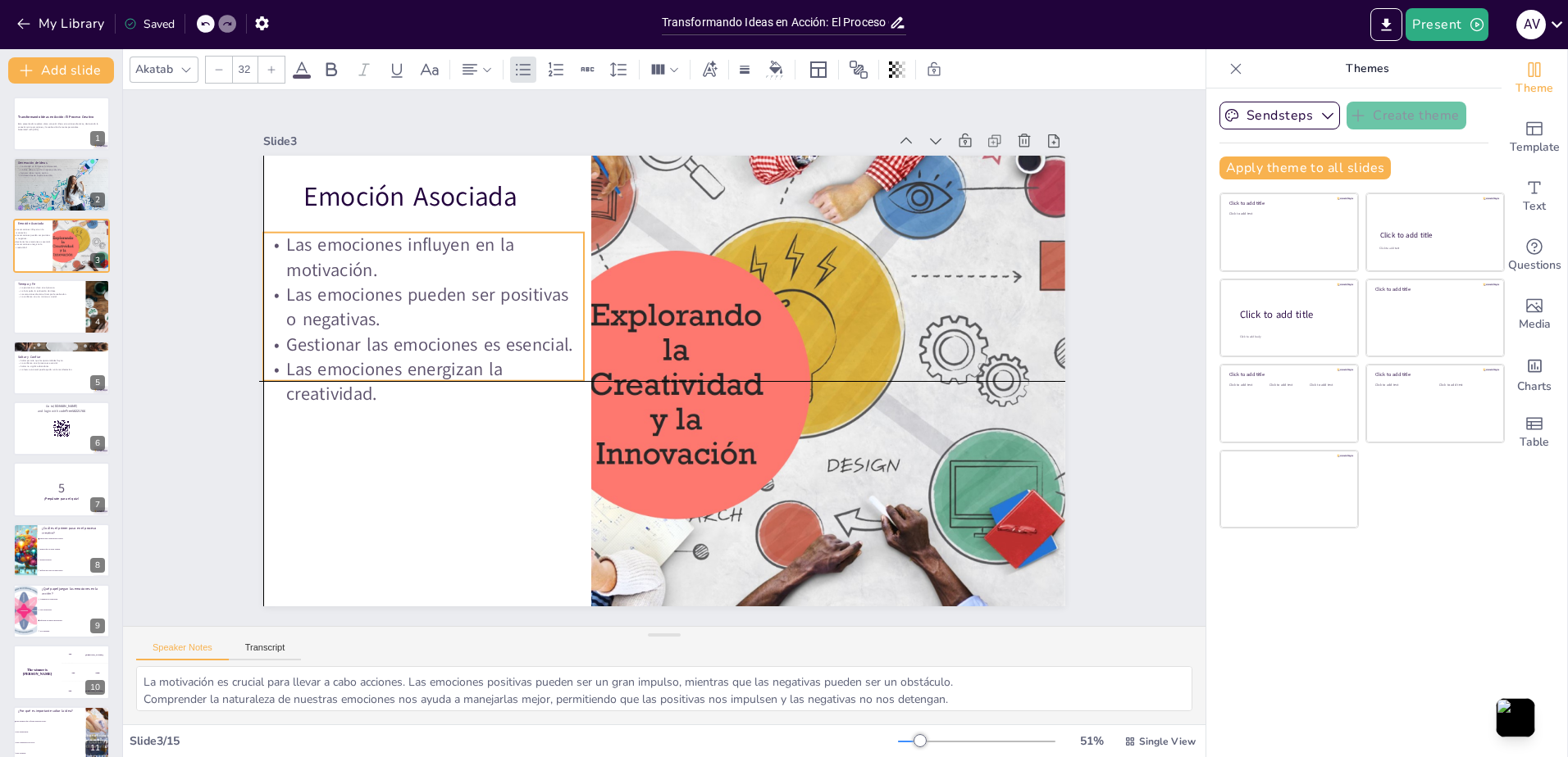
drag, startPoint x: 411, startPoint y: 301, endPoint x: 367, endPoint y: 319, distance: 47.5
click at [367, 319] on p "Las emociones pueden ser positivas o negativas." at bounding box center [430, 282] width 324 height 82
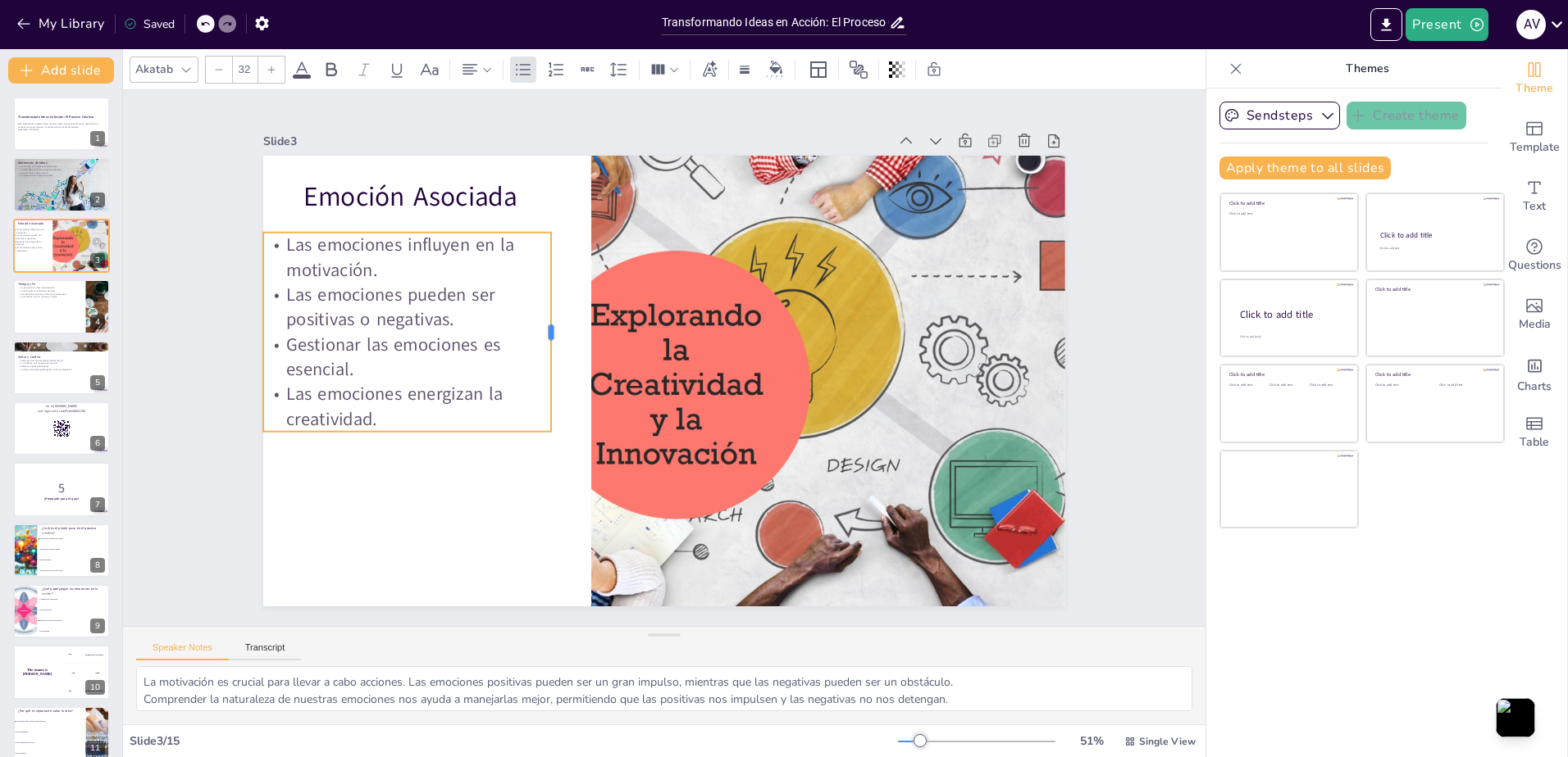
drag, startPoint x: 575, startPoint y: 302, endPoint x: 542, endPoint y: 302, distance: 33.0
click at [544, 302] on div at bounding box center [561, 321] width 34 height 200
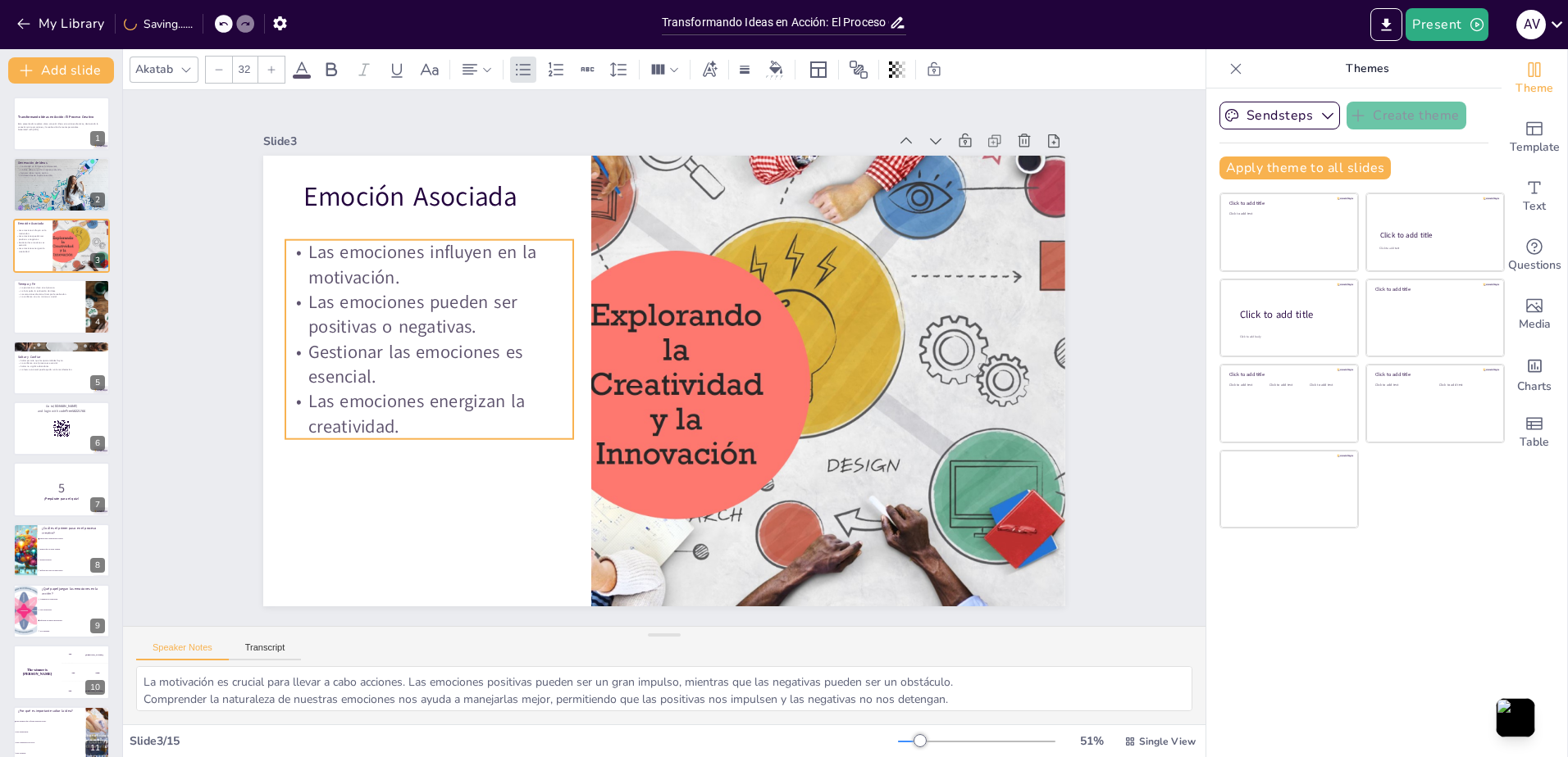
drag, startPoint x: 420, startPoint y: 337, endPoint x: 442, endPoint y: 344, distance: 23.1
click at [442, 344] on p "Gestionar las emociones es esencial." at bounding box center [430, 340] width 292 height 80
click at [227, 254] on div "Slide 1 Transformando Ideas en Acción: El Proceso Creativo Esta presentación ex…" at bounding box center [664, 357] width 977 height 671
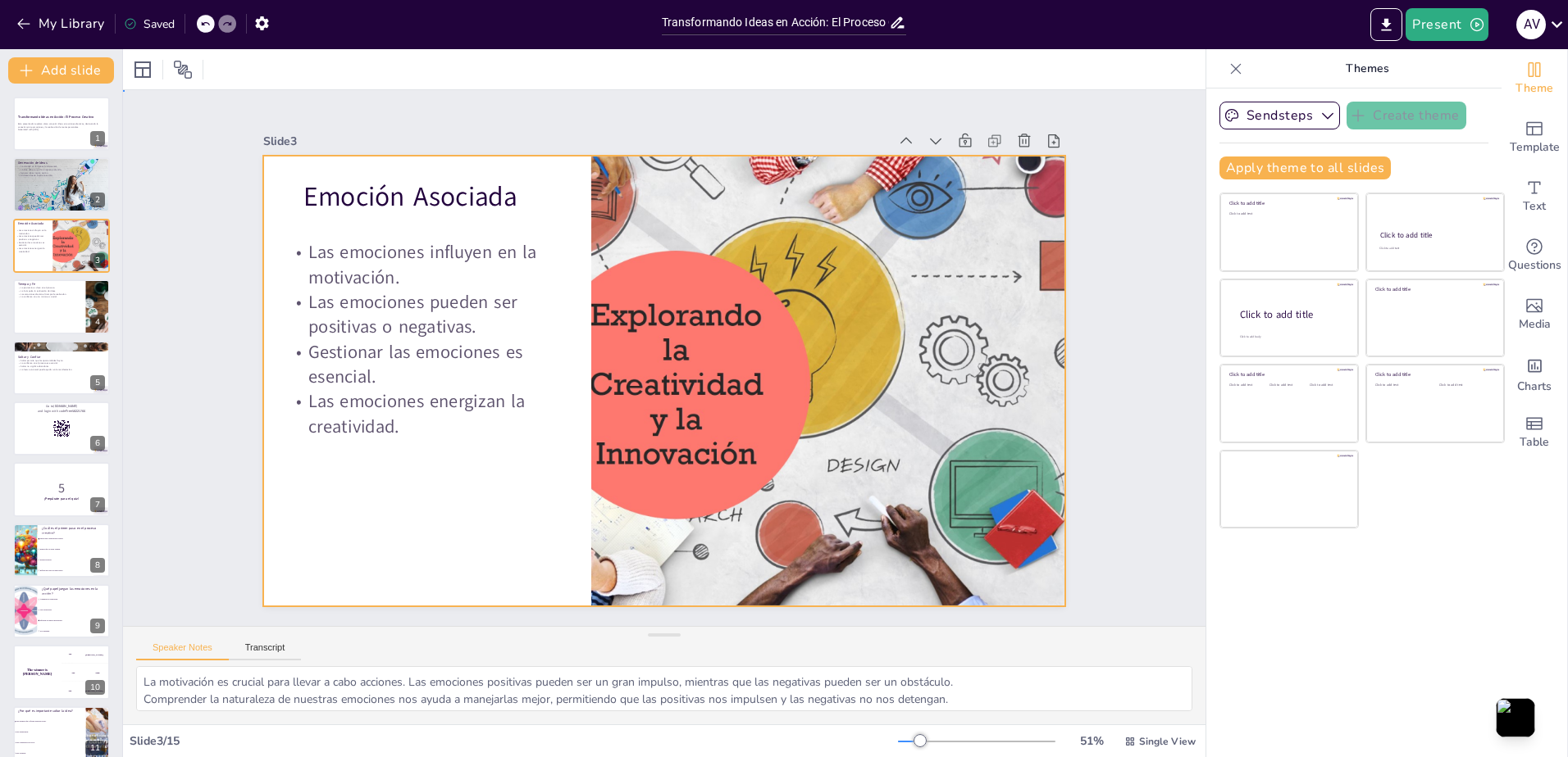
click at [528, 504] on div at bounding box center [659, 380] width 878 height 607
click at [566, 375] on div at bounding box center [661, 381] width 844 height 533
click at [566, 221] on div at bounding box center [664, 381] width 802 height 450
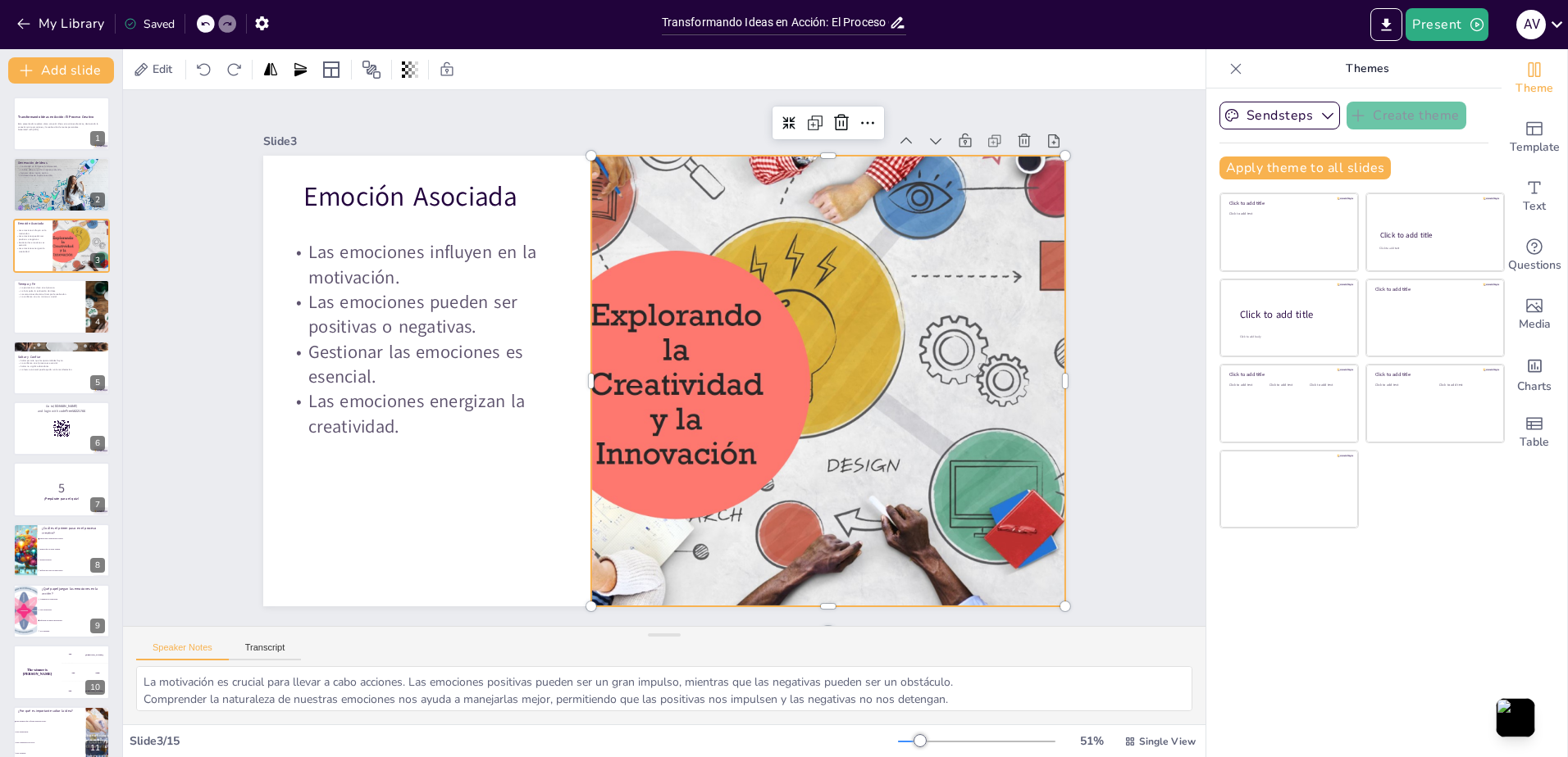
click at [642, 278] on div at bounding box center [866, 381] width 802 height 450
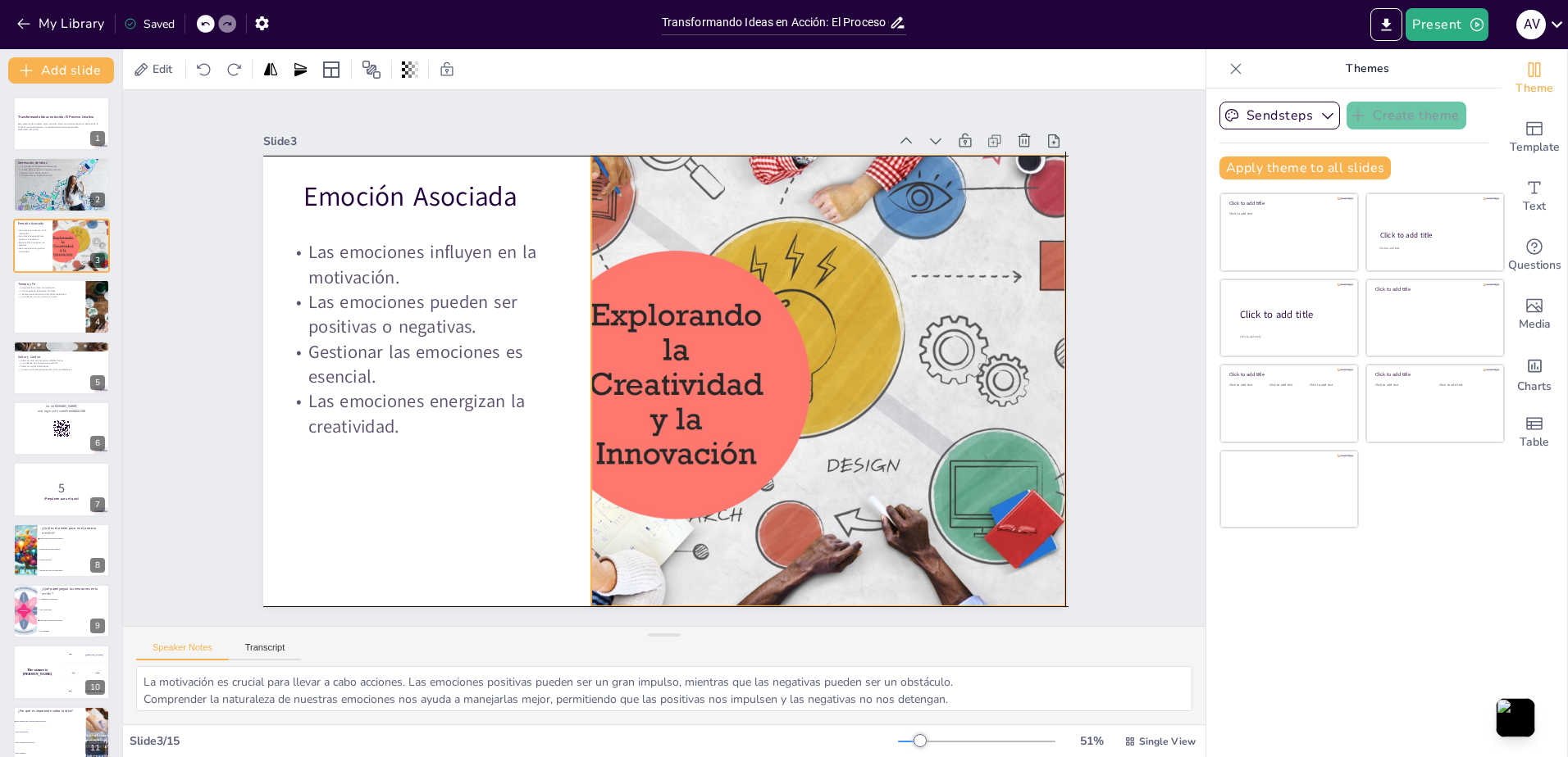
click at [646, 275] on div at bounding box center [861, 402] width 844 height 532
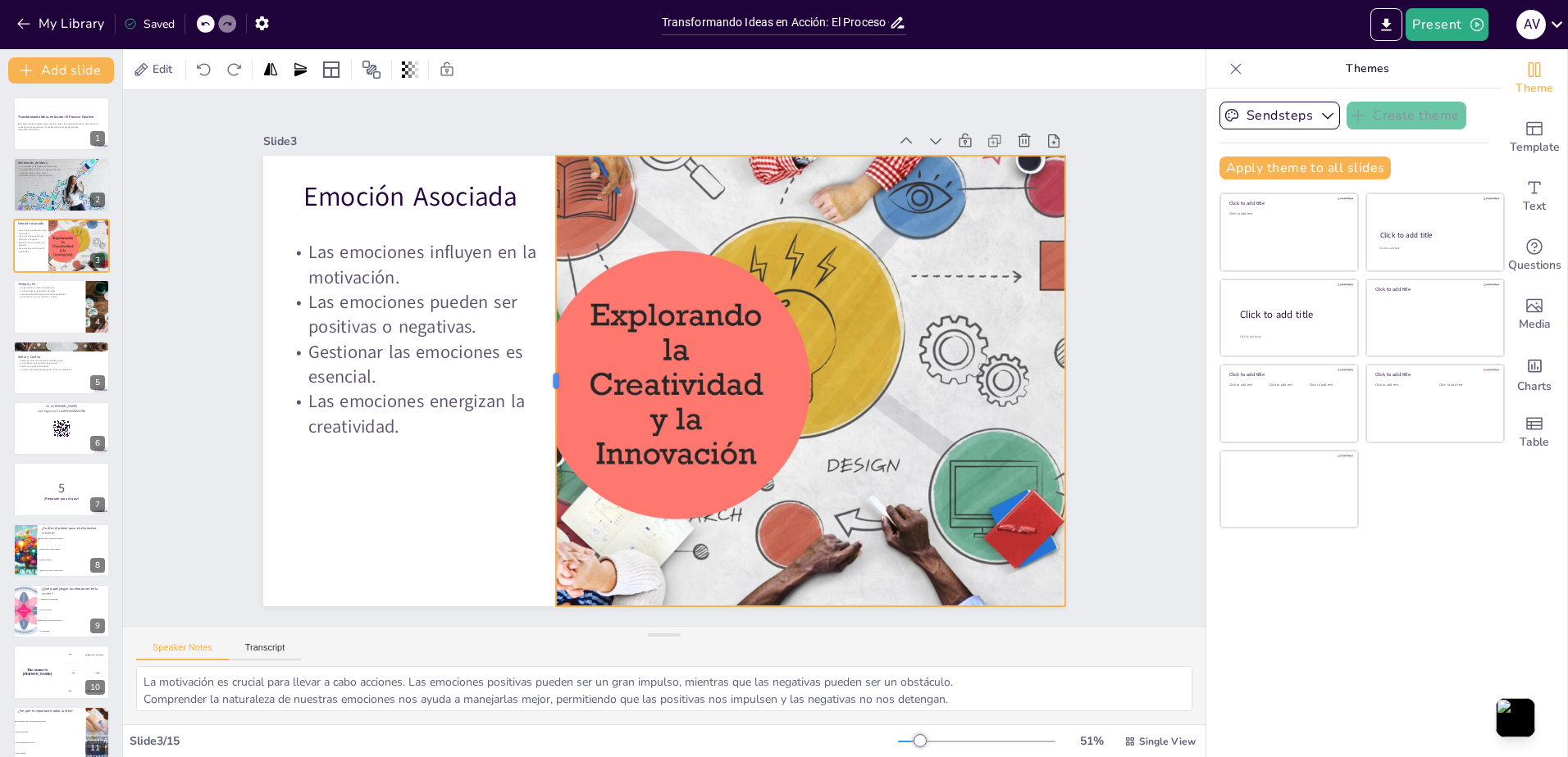
drag, startPoint x: 578, startPoint y: 373, endPoint x: 543, endPoint y: 375, distance: 35.1
click at [543, 375] on div at bounding box center [547, 369] width 60 height 449
click at [474, 463] on div at bounding box center [664, 381] width 802 height 450
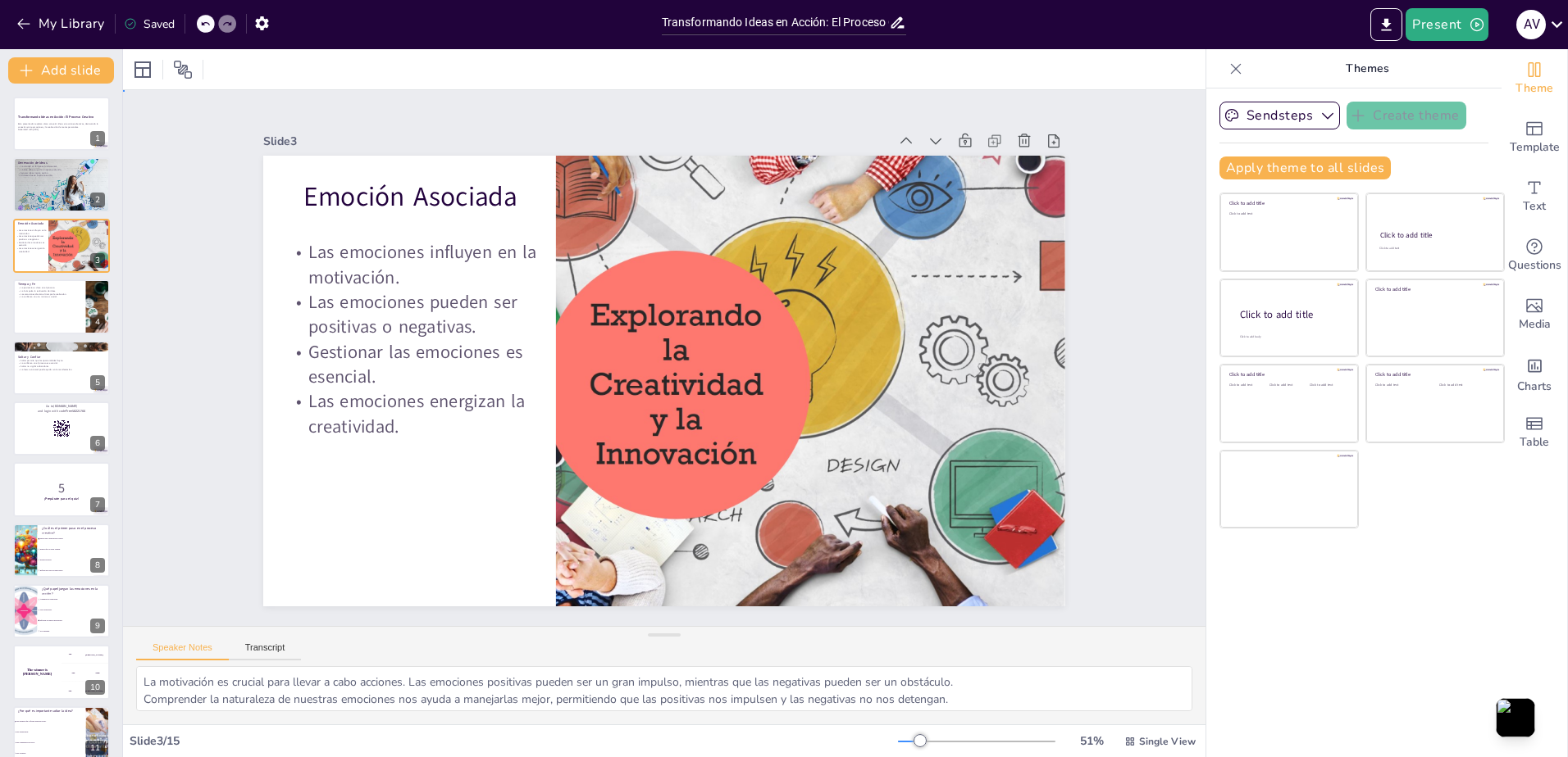
click at [196, 205] on div "Slide 1 Transformando Ideas en Acción: El Proceso Creativo Esta presentación ex…" at bounding box center [664, 357] width 1083 height 535
click at [25, 176] on p "Un deseo fuerte inspira la acción." at bounding box center [61, 176] width 89 height 4
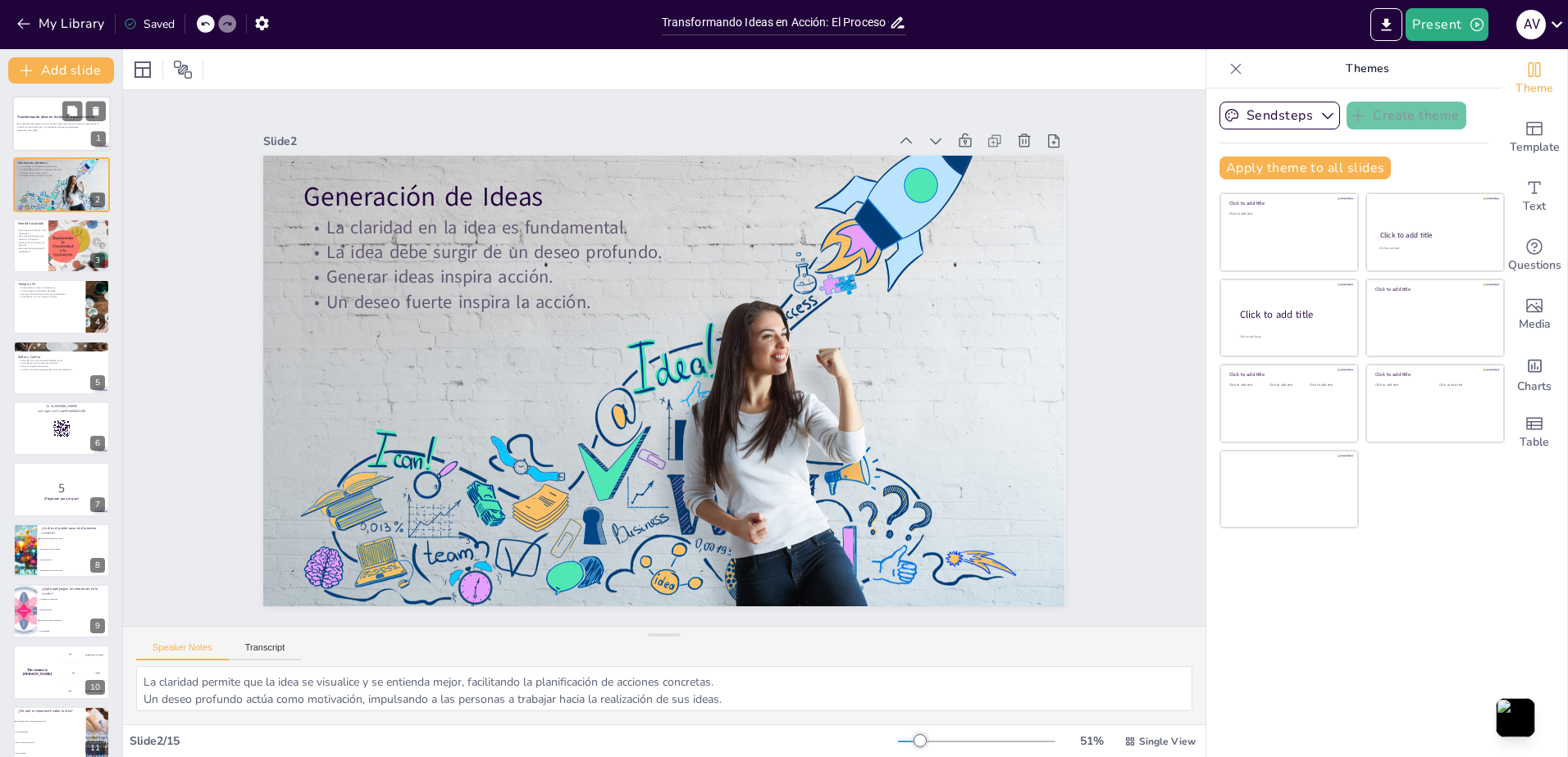
click at [51, 131] on p "Generated with Sendsteps.ai" at bounding box center [61, 131] width 89 height 4
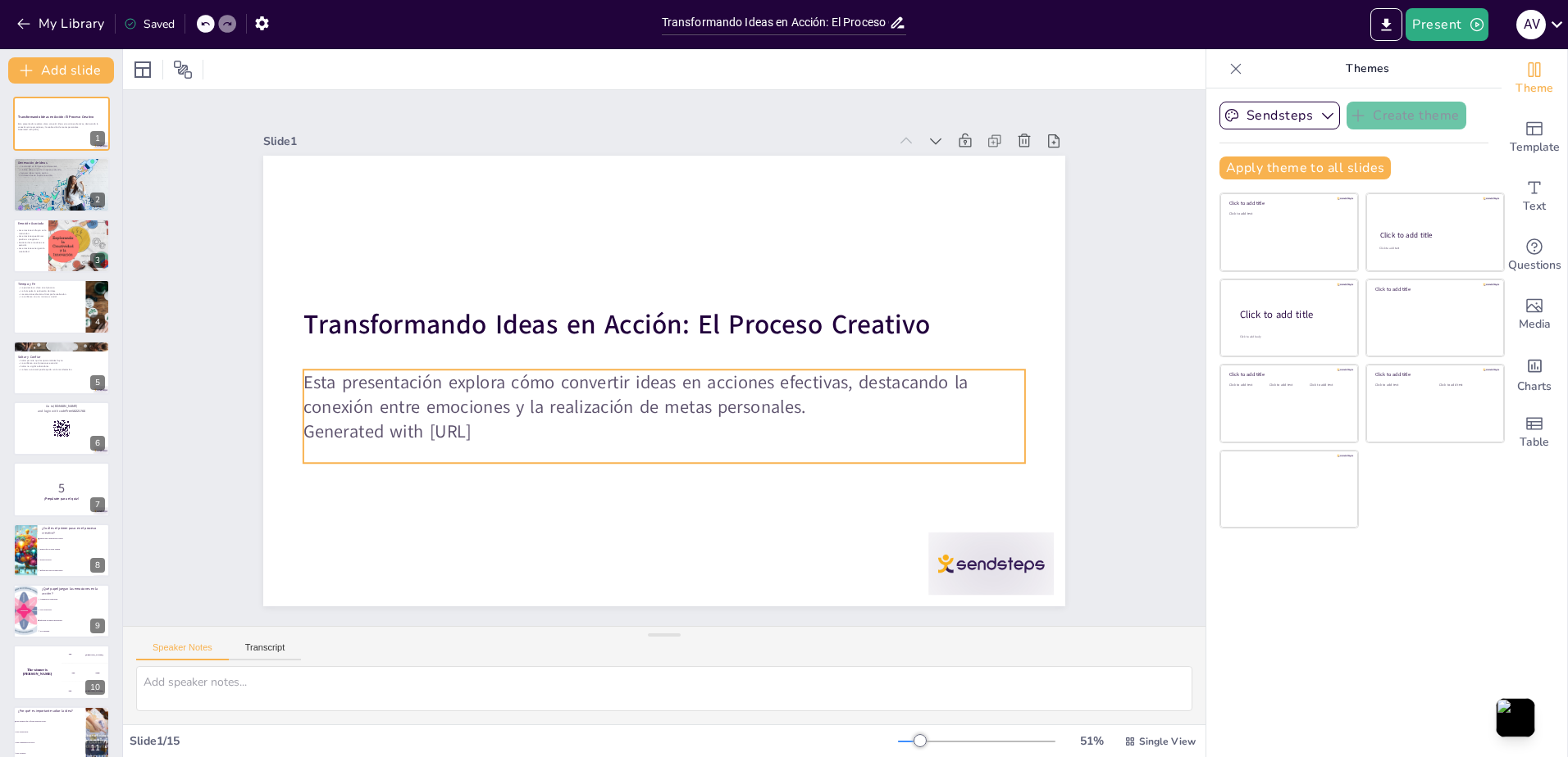
click at [432, 425] on p "Generated with Sendsteps.ai" at bounding box center [664, 431] width 722 height 25
click at [504, 432] on p "Generated with Sendsteps.ai" at bounding box center [719, 406] width 502 height 552
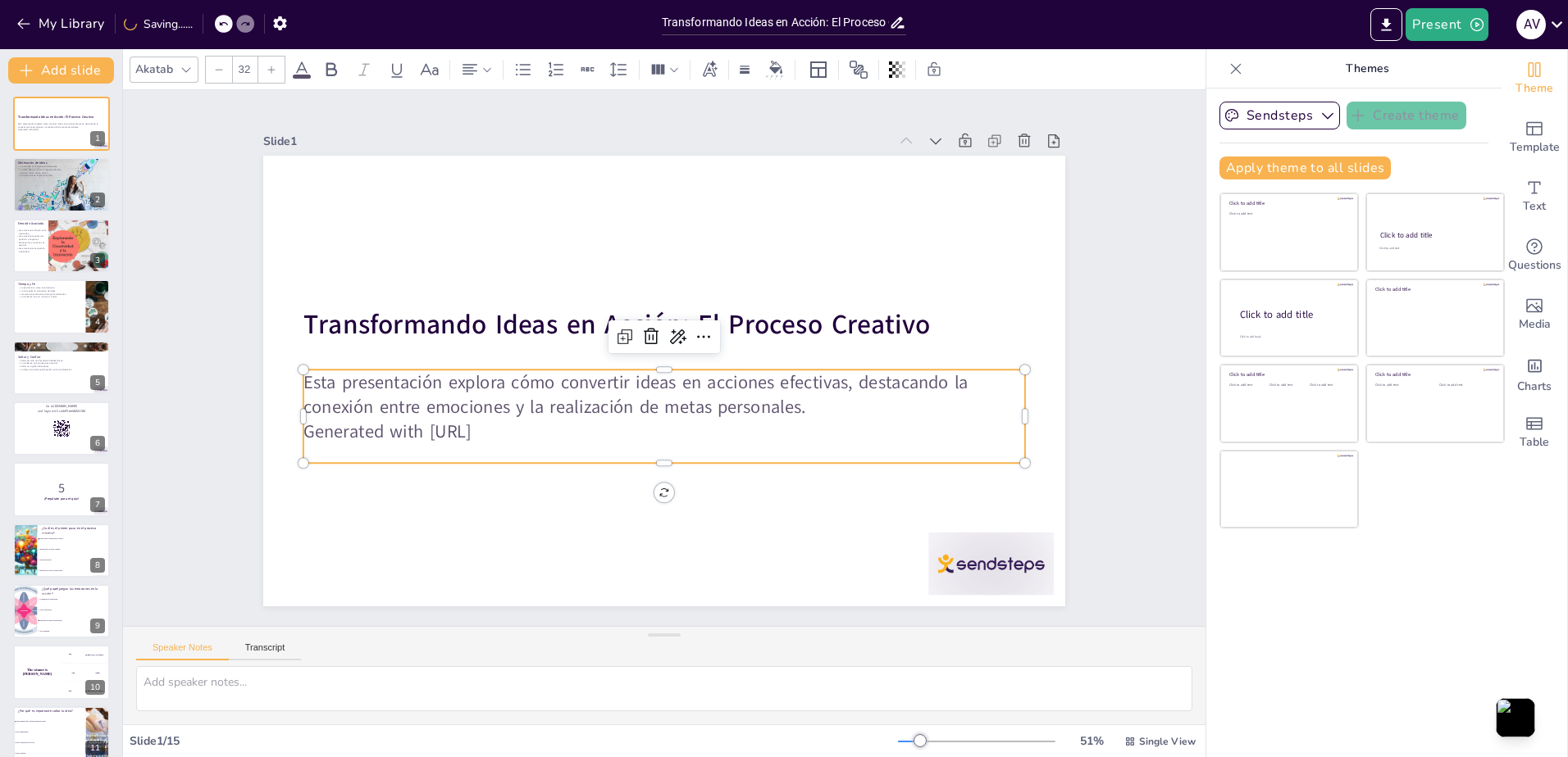
click at [511, 433] on p "Generated with Sendsteps.ai" at bounding box center [664, 431] width 722 height 25
drag, startPoint x: 523, startPoint y: 430, endPoint x: 294, endPoint y: 433, distance: 229.0
click at [303, 433] on p "Generated with Sendsteps.ai" at bounding box center [664, 440] width 722 height 25
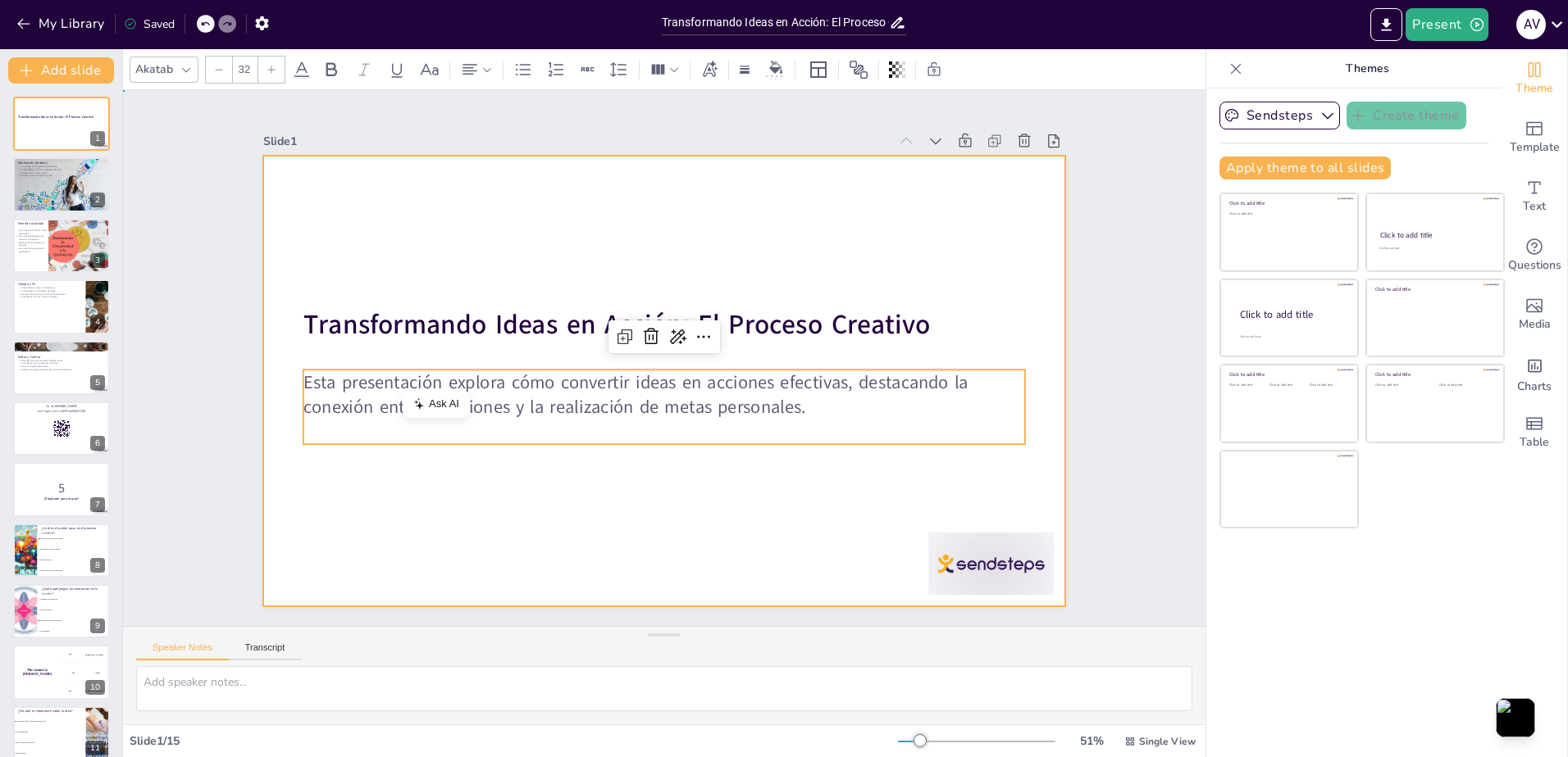
click at [512, 517] on div at bounding box center [661, 380] width 844 height 532
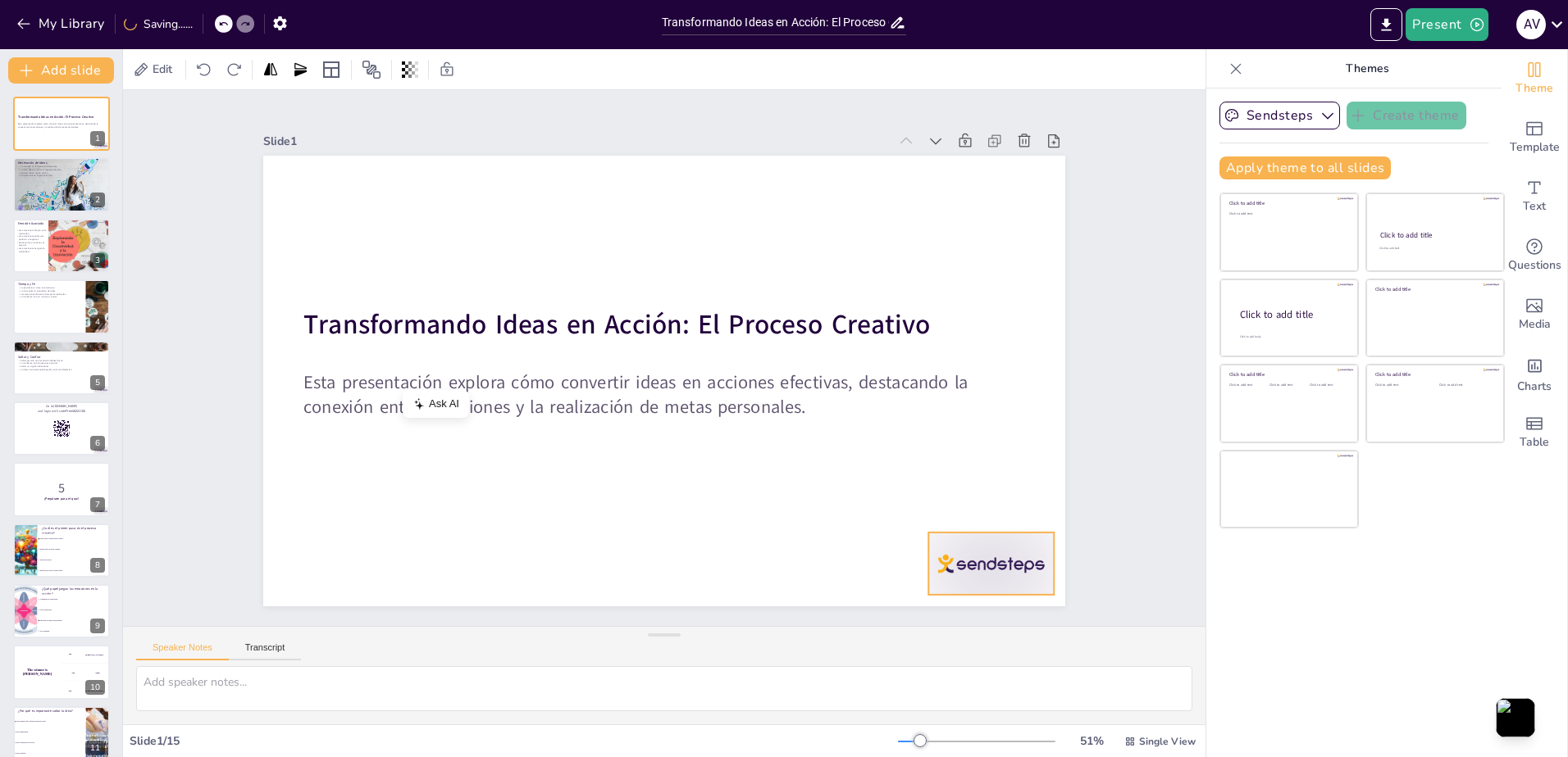
click at [947, 552] on div at bounding box center [990, 564] width 125 height 62
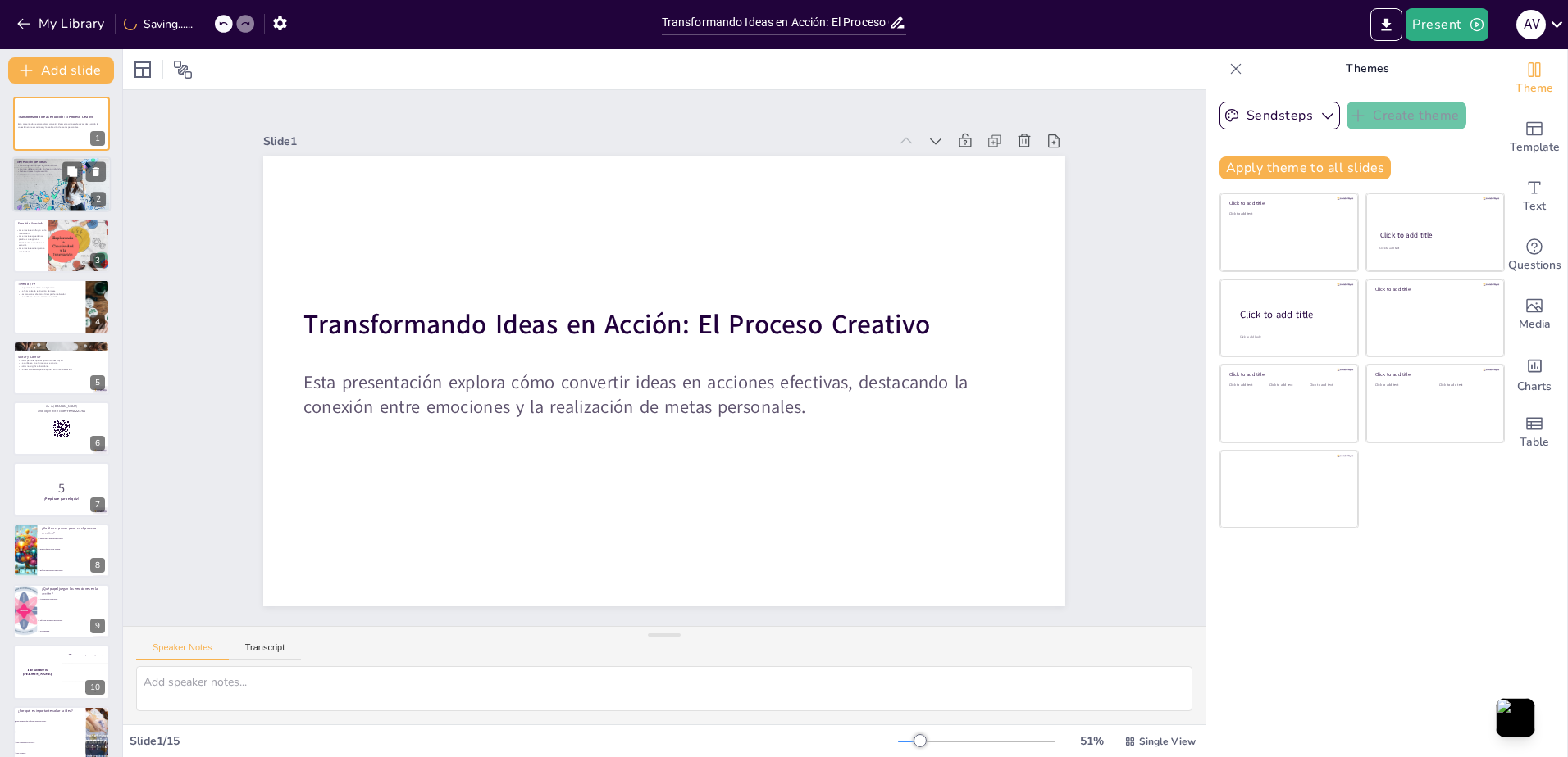
click at [67, 201] on div at bounding box center [60, 185] width 98 height 59
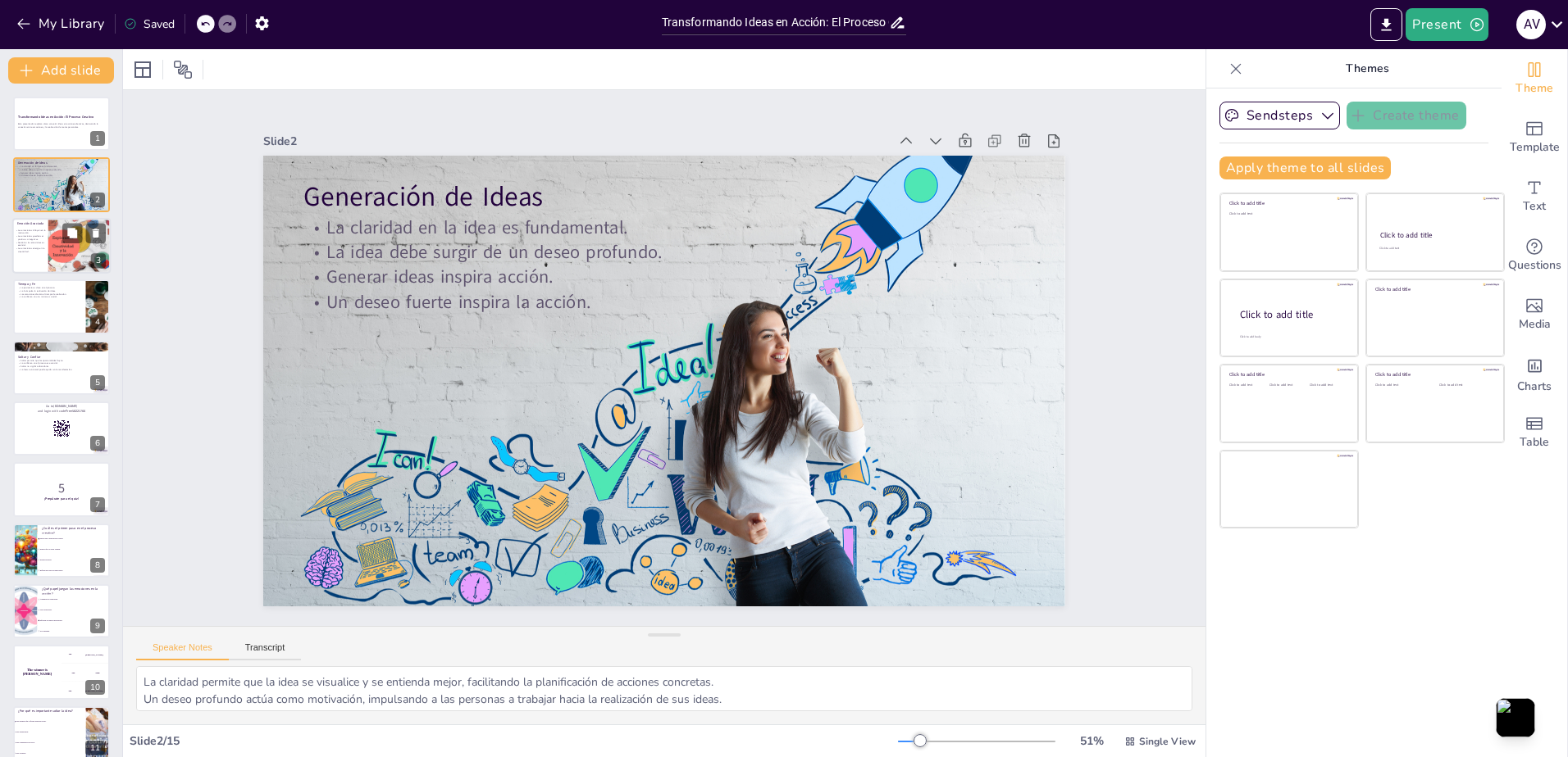
click at [30, 246] on p "Las emociones energizan la creatividad." at bounding box center [32, 249] width 35 height 5
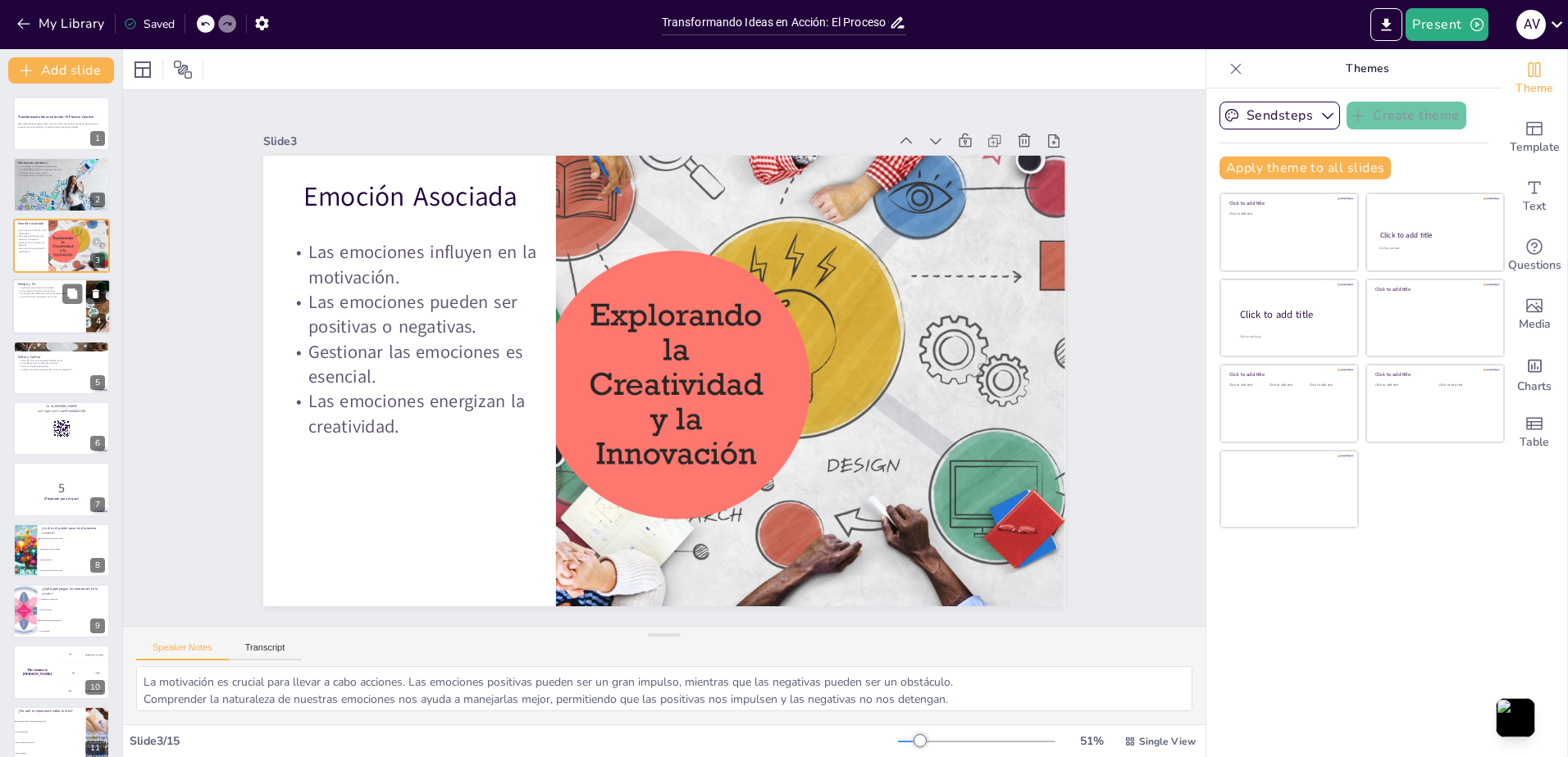
click at [34, 318] on div at bounding box center [60, 306] width 98 height 56
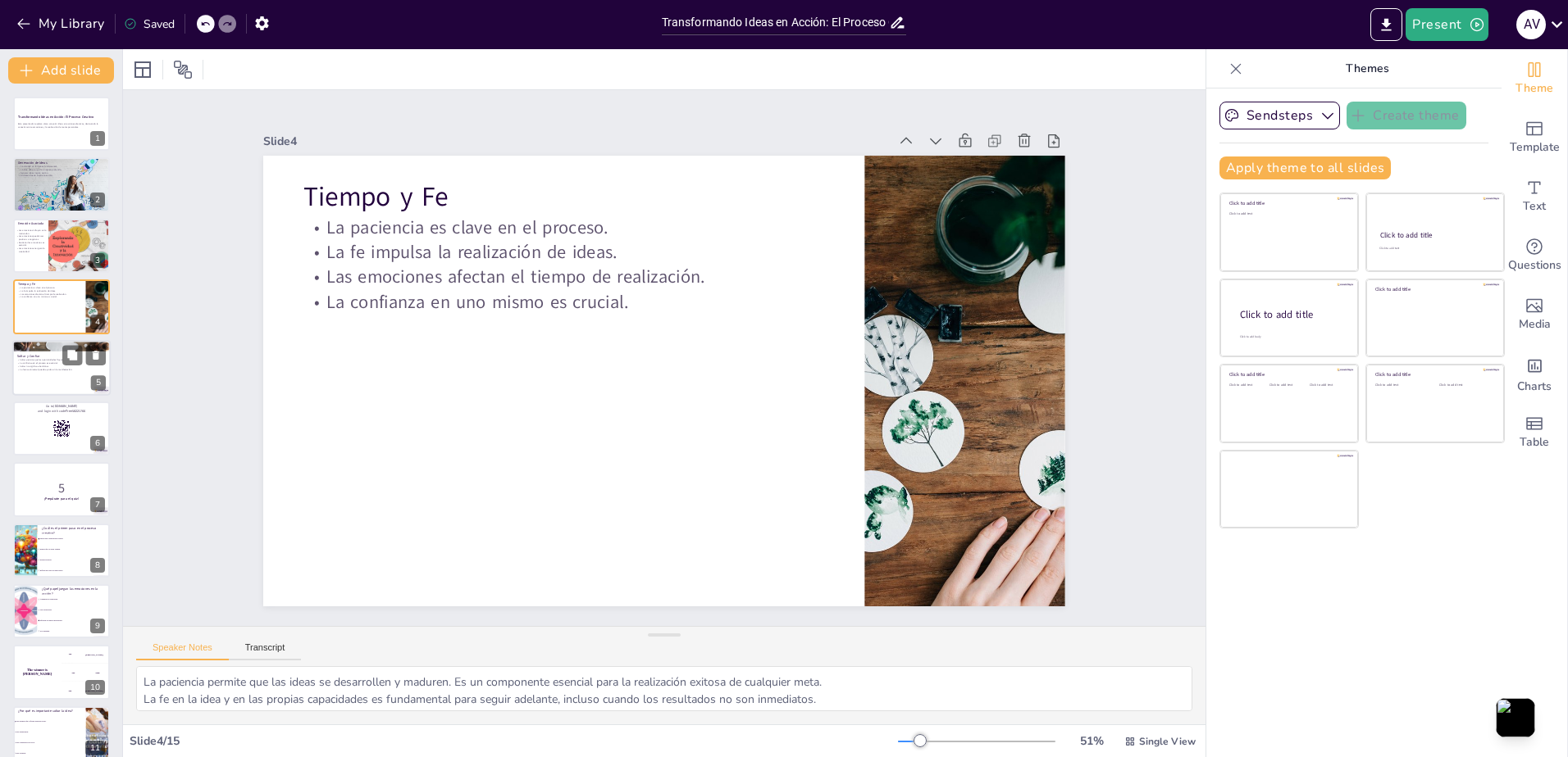
click at [49, 363] on p "La confianza en el proceso es esencial." at bounding box center [61, 363] width 89 height 4
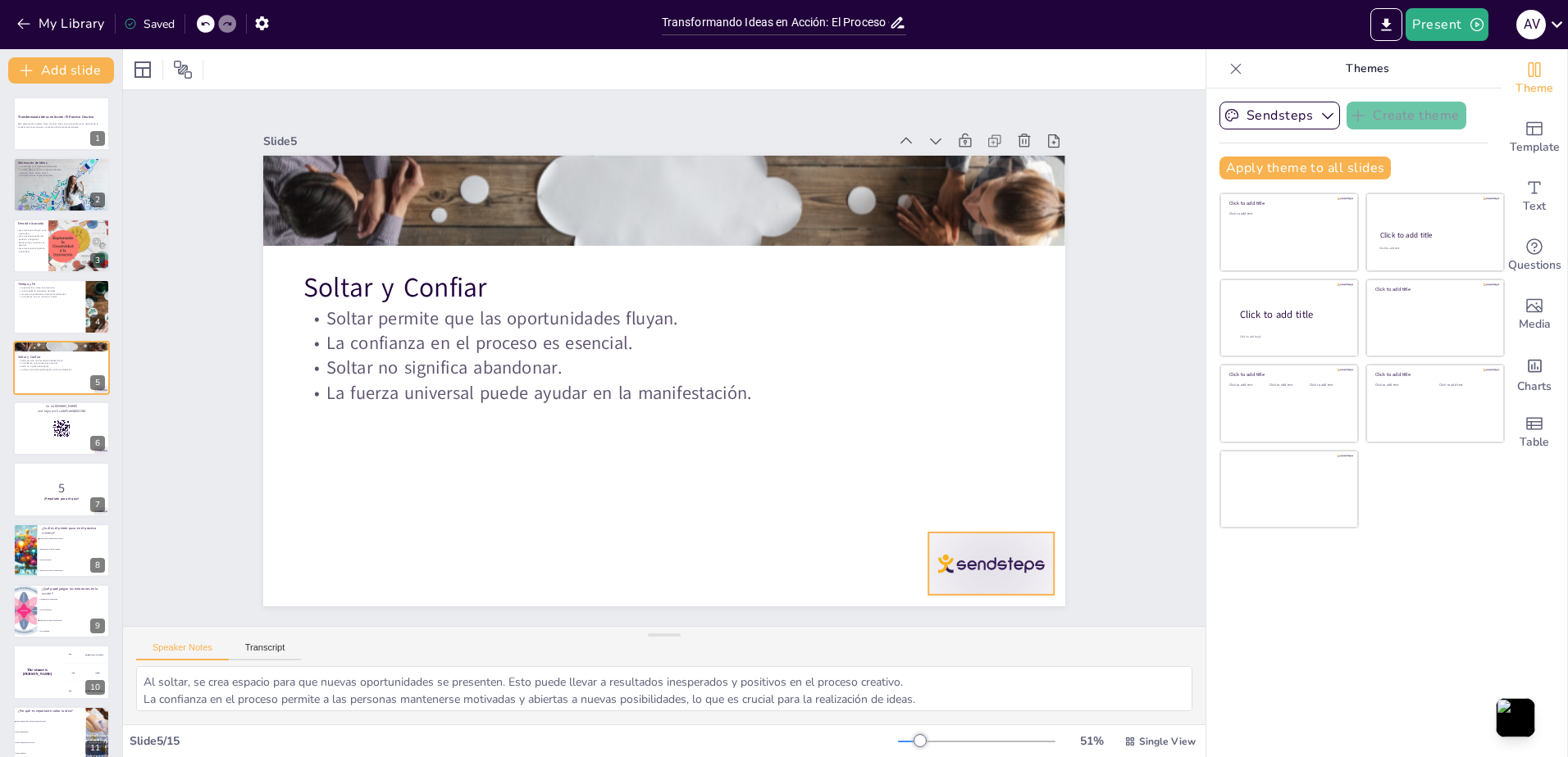
click at [996, 566] on div at bounding box center [967, 597] width 131 height 75
click at [57, 449] on div at bounding box center [60, 428] width 98 height 56
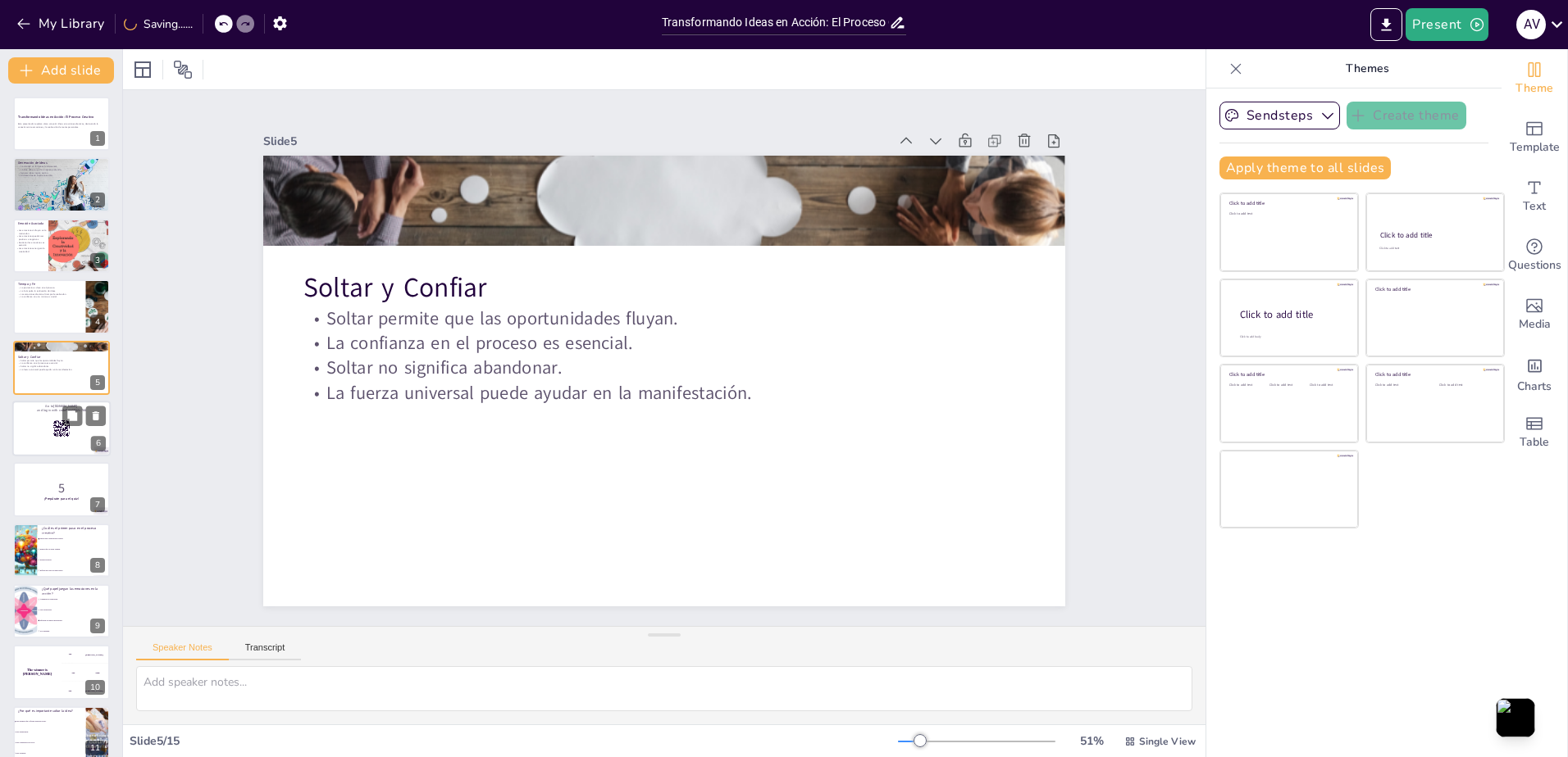
scroll to position [8, 0]
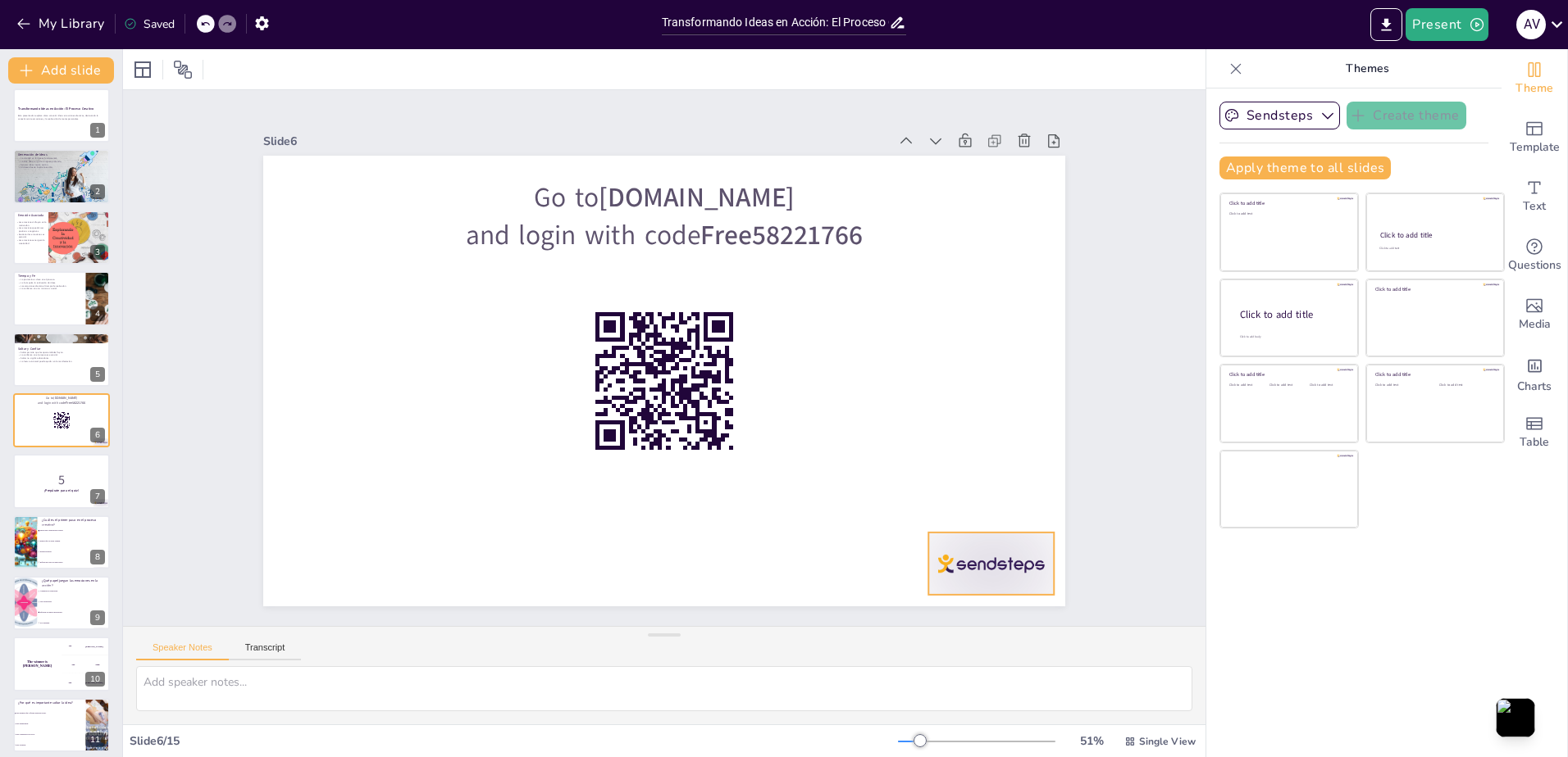
click at [975, 569] on div at bounding box center [990, 564] width 125 height 62
click at [32, 489] on p "¡Prepárate para el quiz!" at bounding box center [61, 491] width 89 height 5
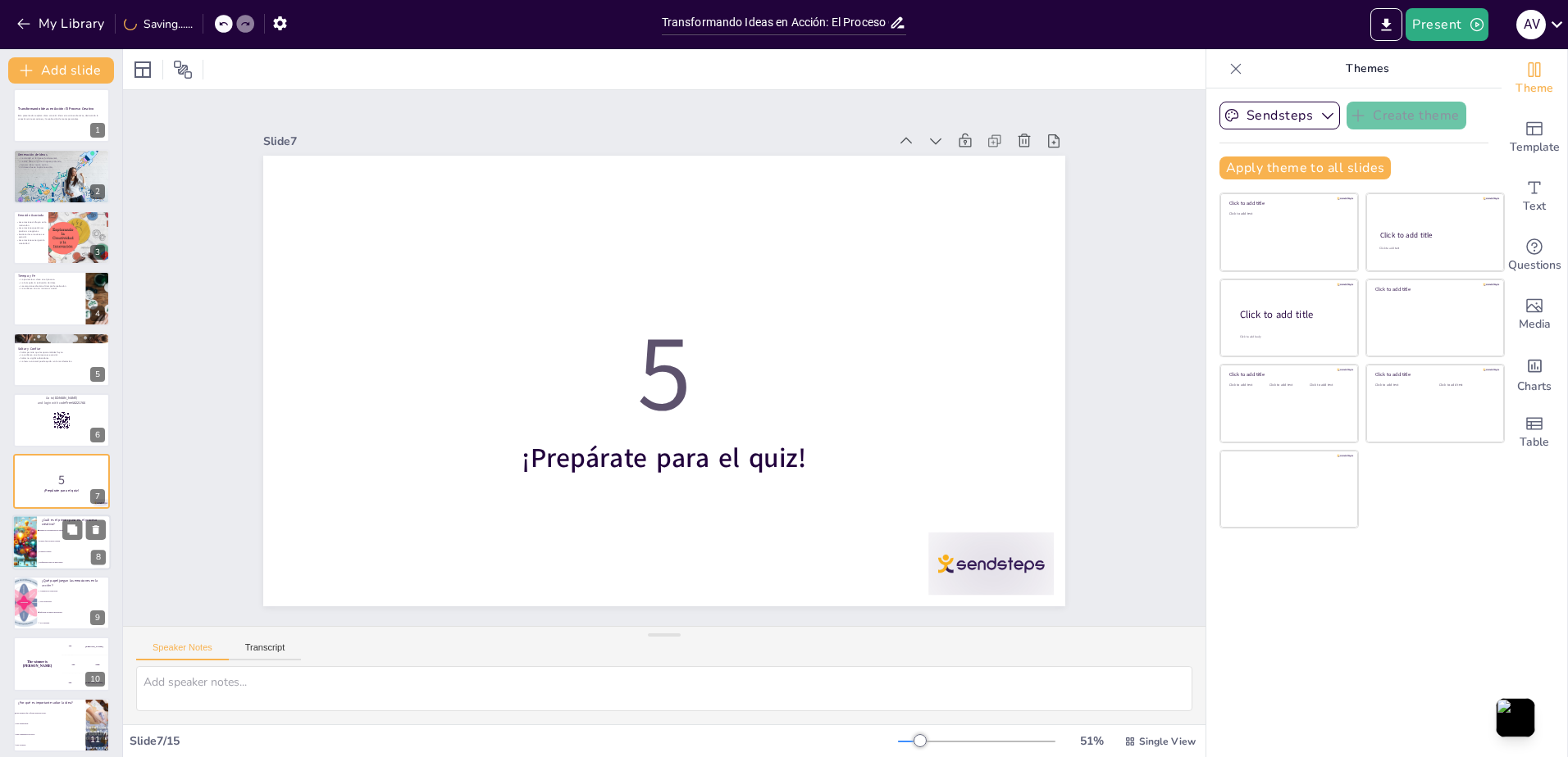
scroll to position [69, 0]
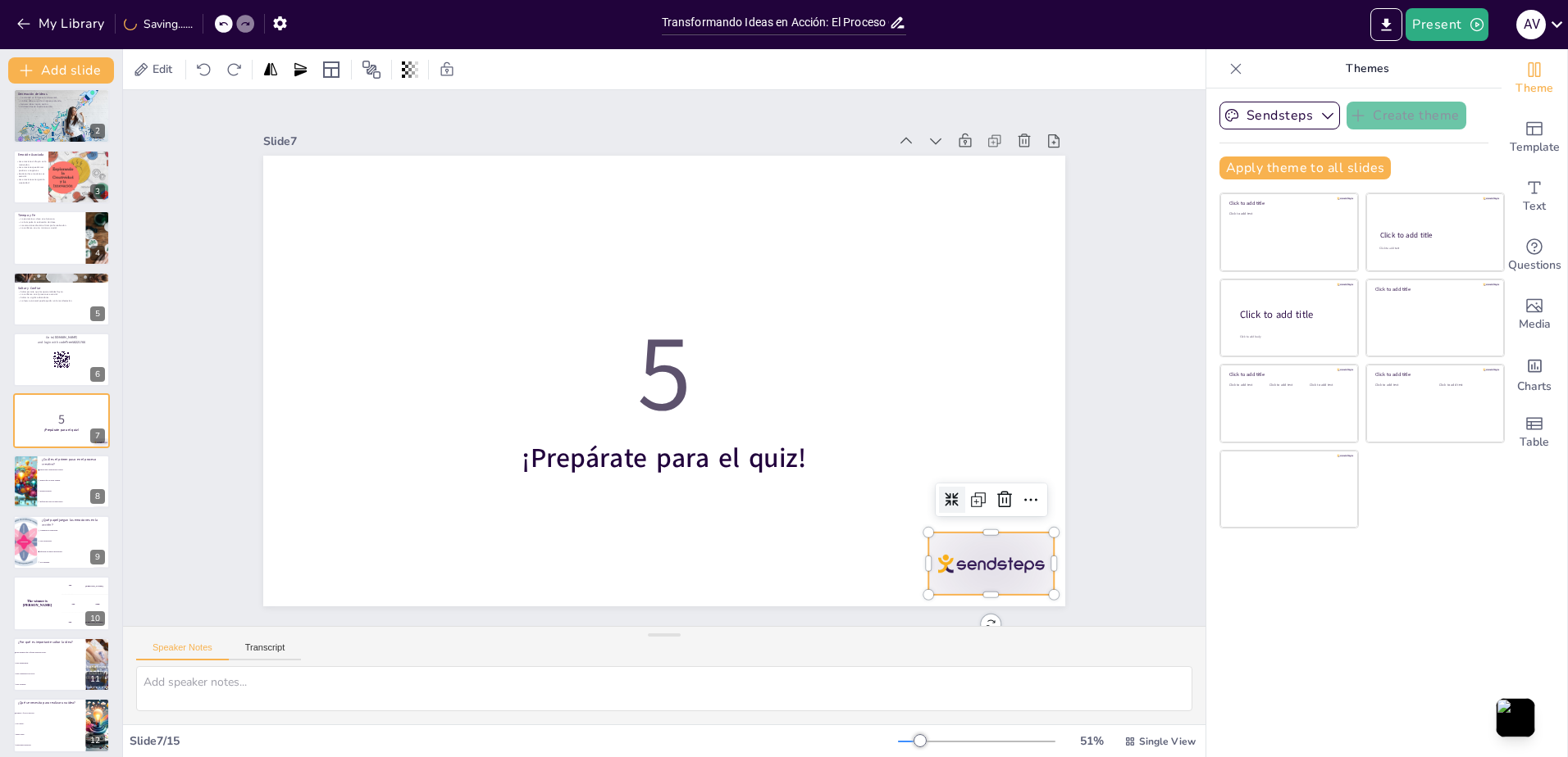
click at [959, 559] on div at bounding box center [967, 597] width 131 height 75
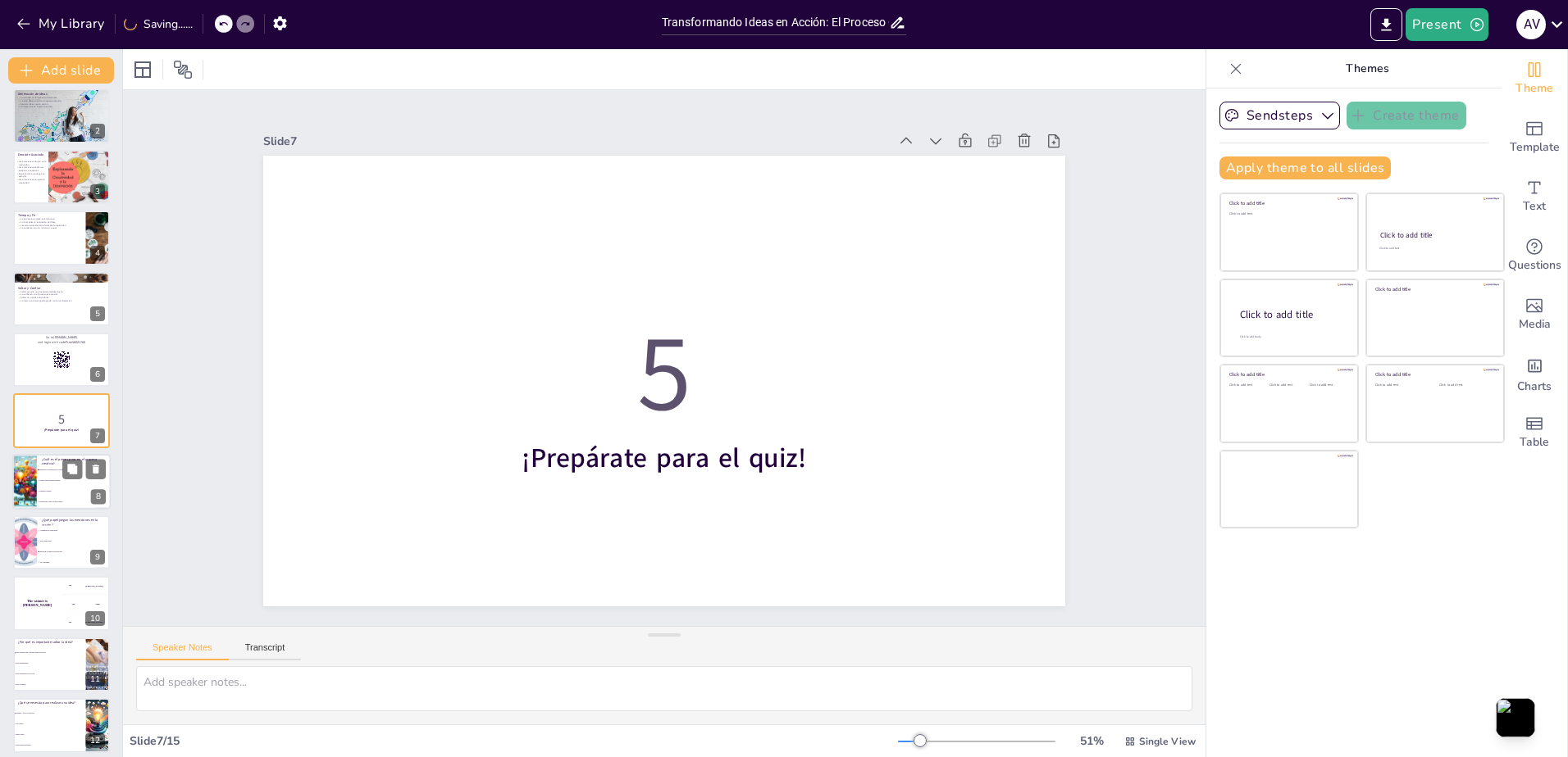
click at [54, 502] on span "Reflexiona sobre tus emociones." at bounding box center [74, 502] width 71 height 3
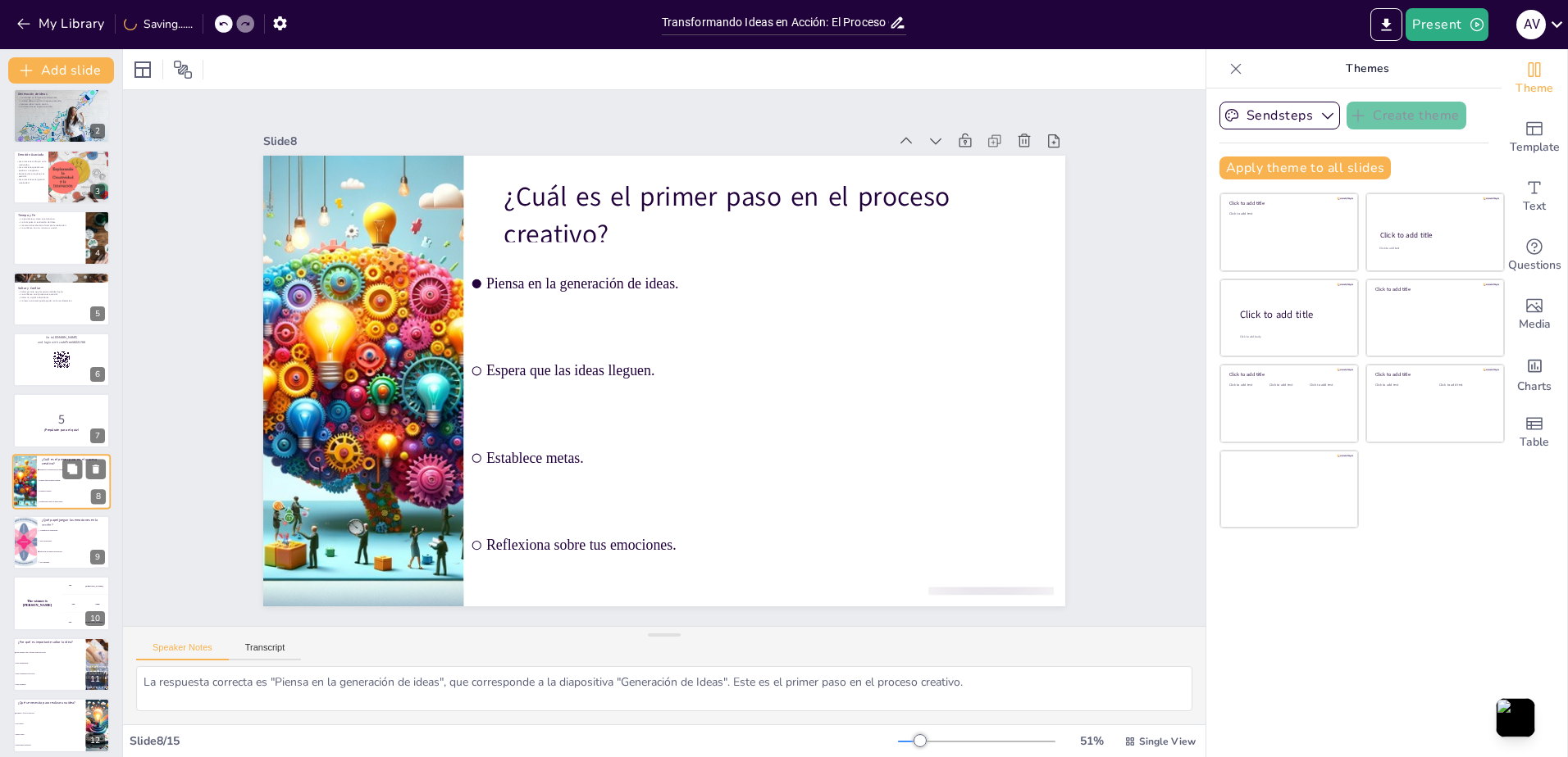
scroll to position [130, 0]
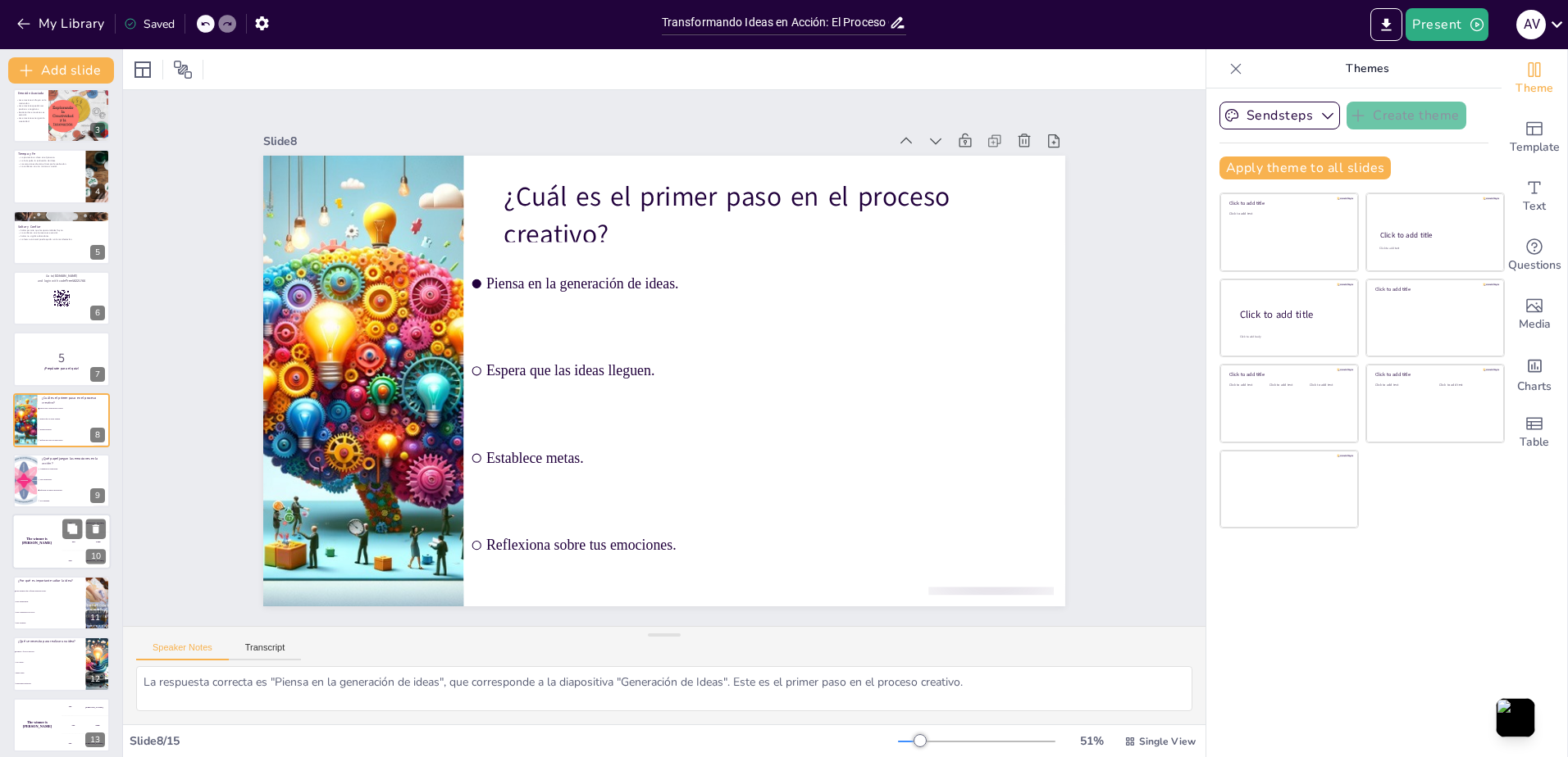
click at [43, 550] on div "The winner is Niels 🏆" at bounding box center [37, 542] width 49 height 56
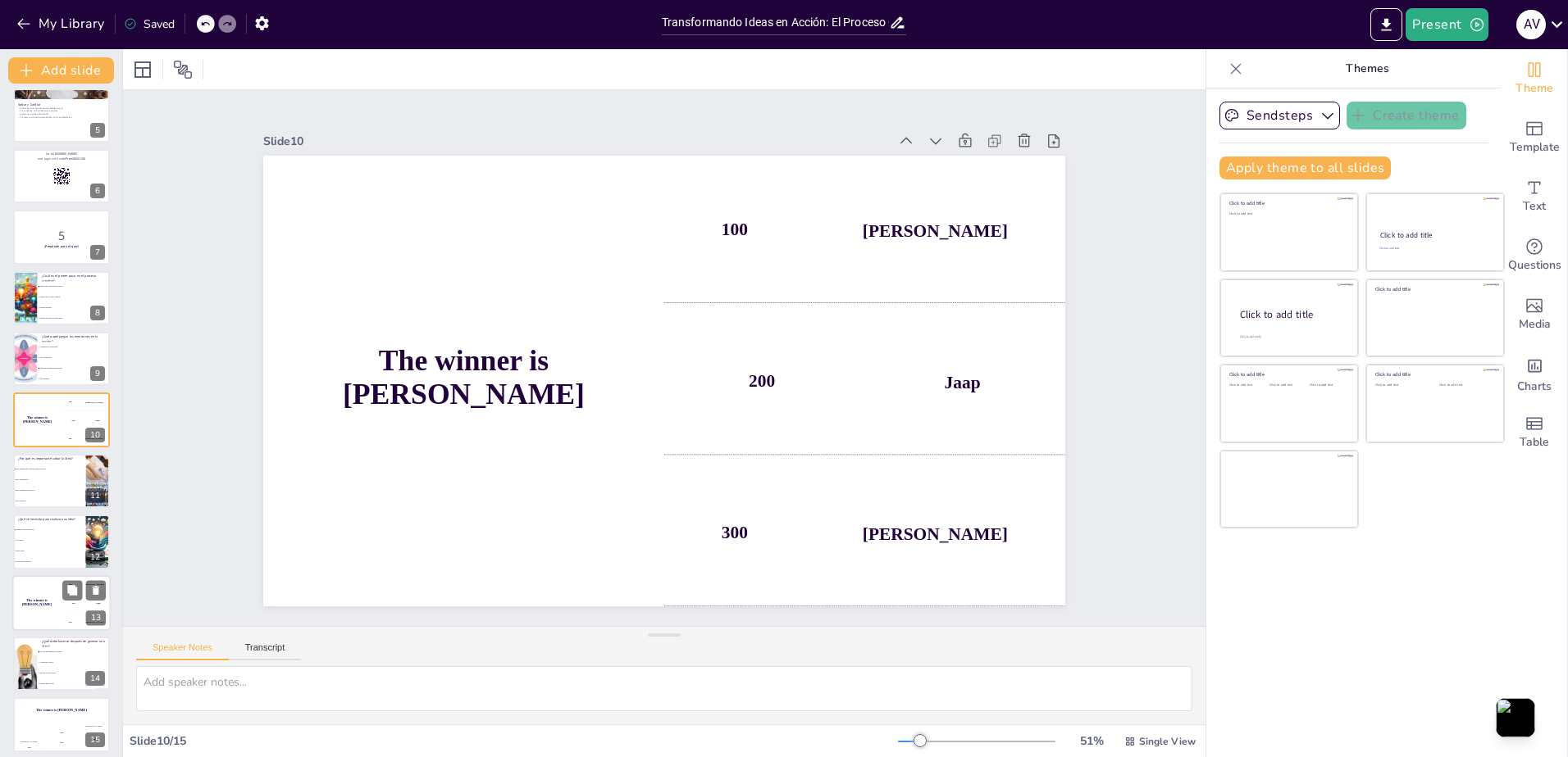
click at [48, 596] on div "The winner is Niels 🏆" at bounding box center [37, 602] width 49 height 56
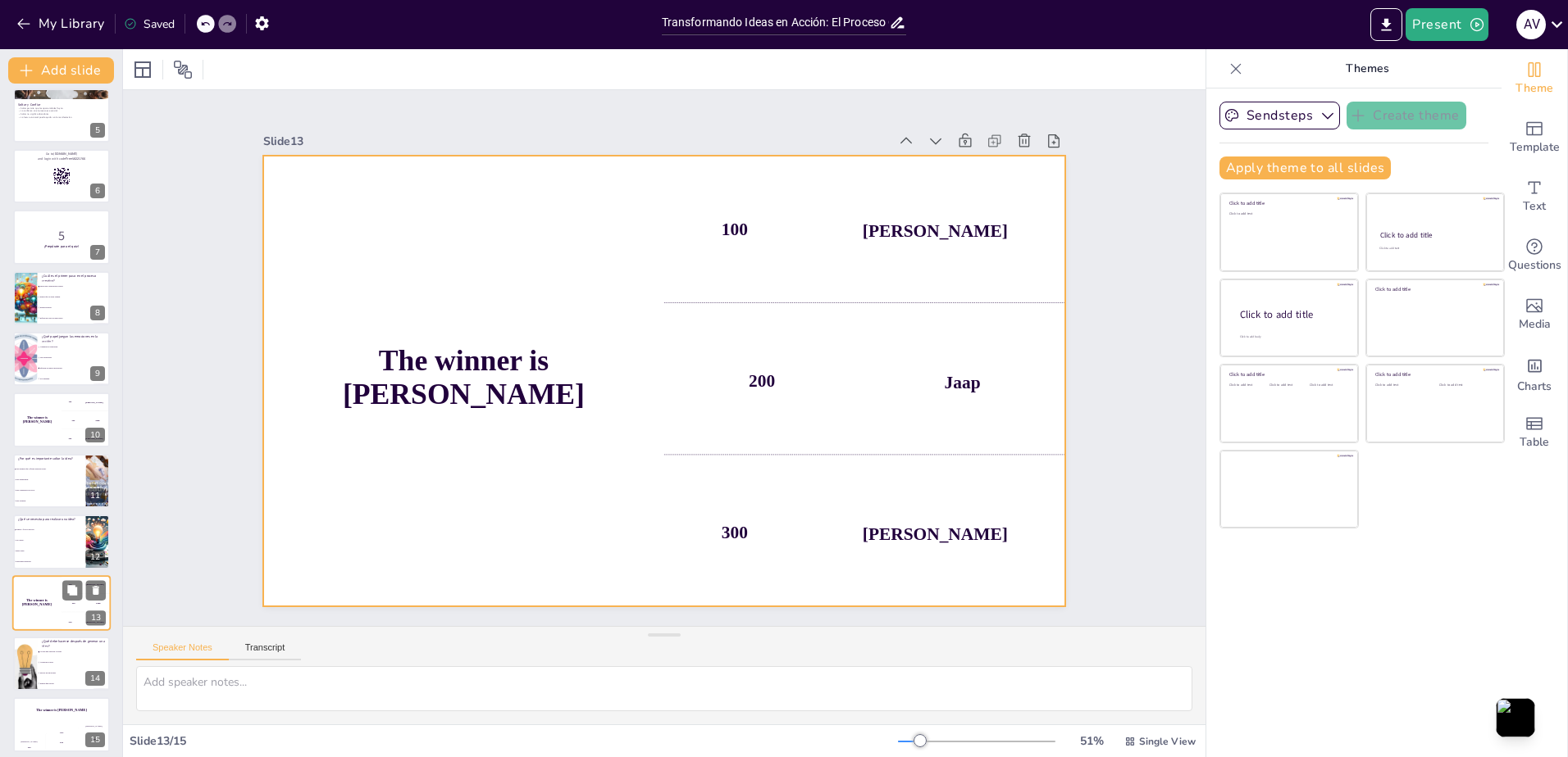
scroll to position [261, 0]
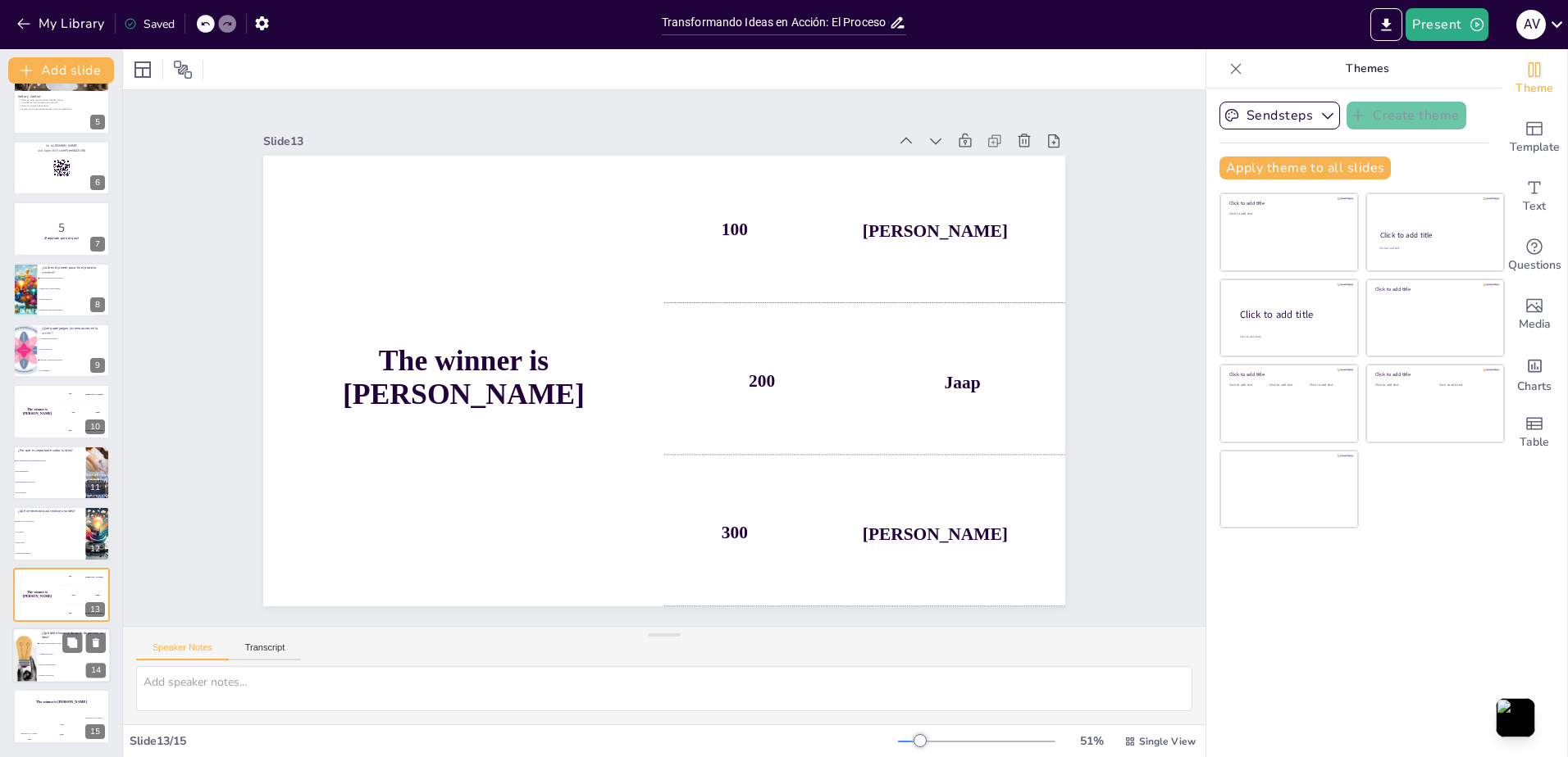
click at [59, 650] on li "Abandonar la idea." at bounding box center [73, 654] width 74 height 11
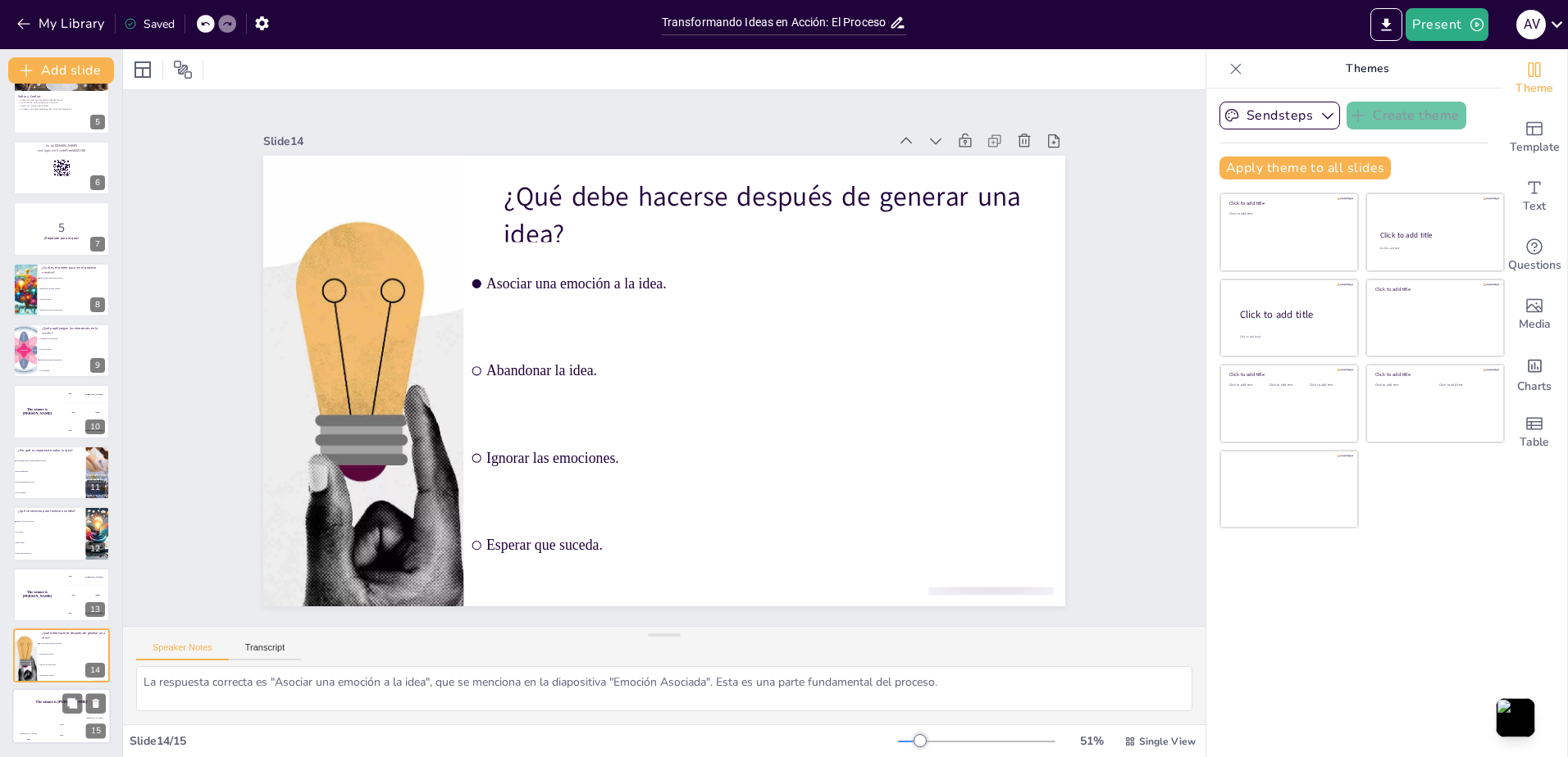
click at [48, 703] on h4 "The winner is Niels 🏆" at bounding box center [60, 702] width 98 height 4
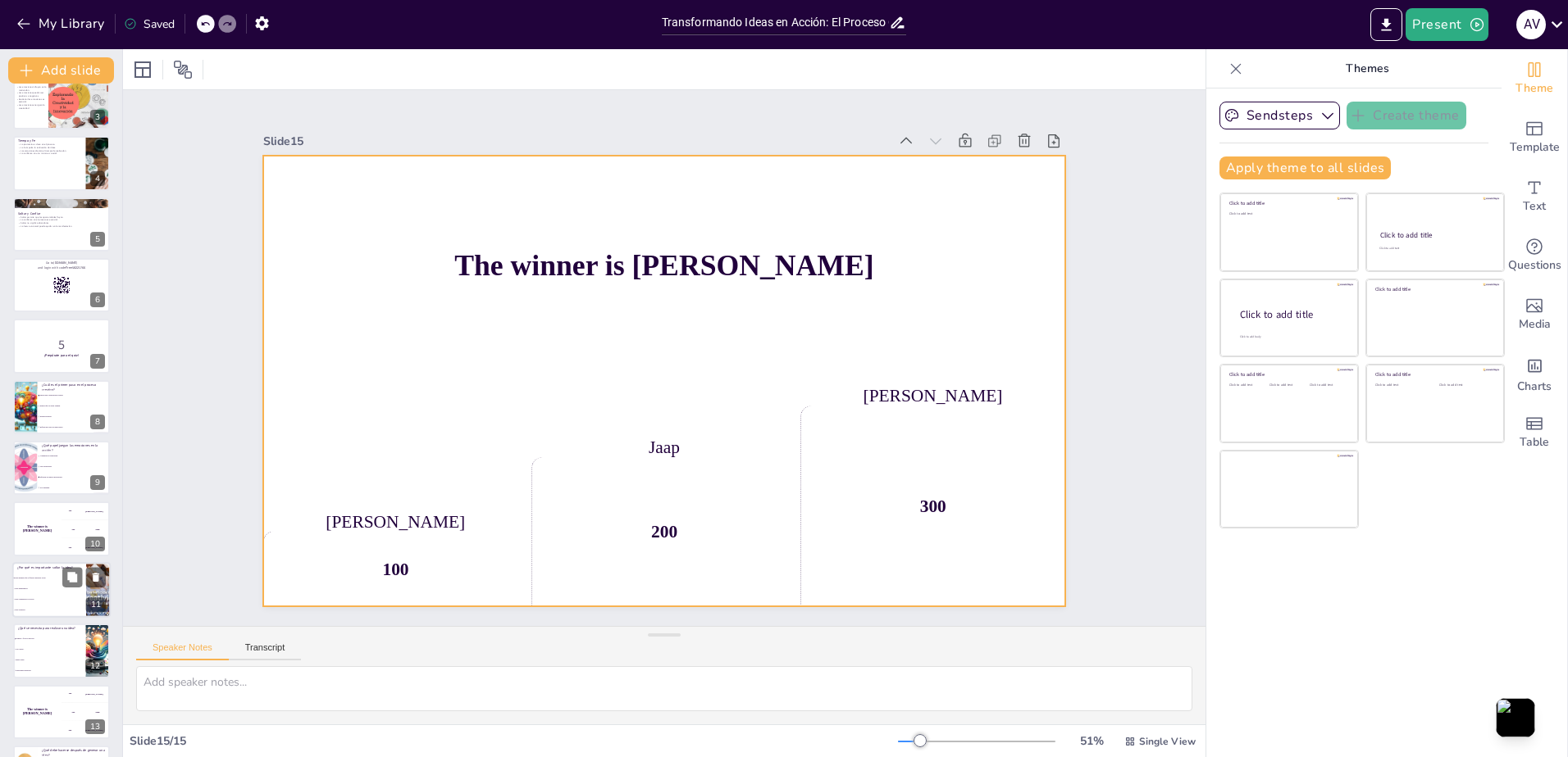
scroll to position [0, 0]
